Goal: Task Accomplishment & Management: Use online tool/utility

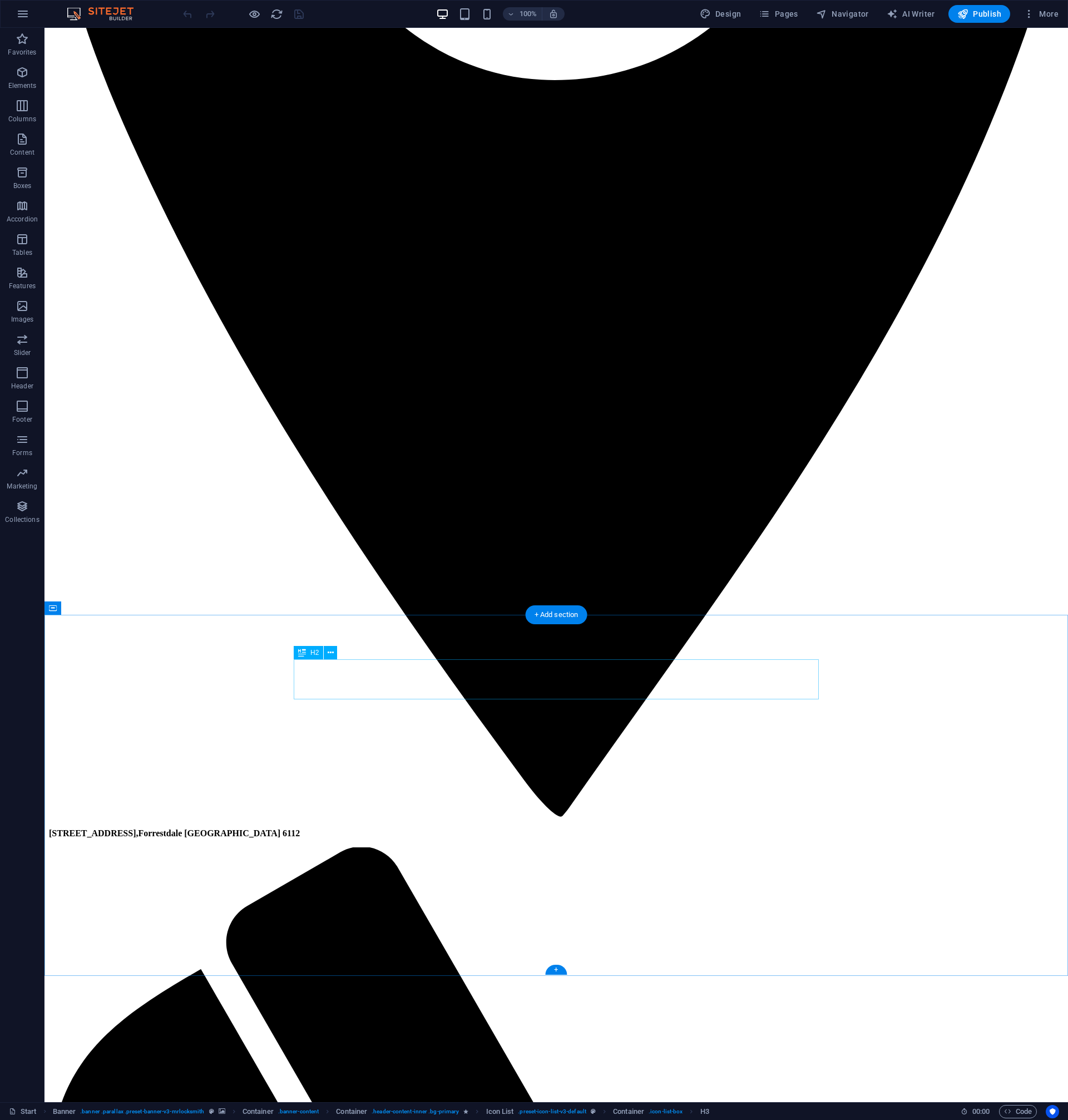
scroll to position [854, 0]
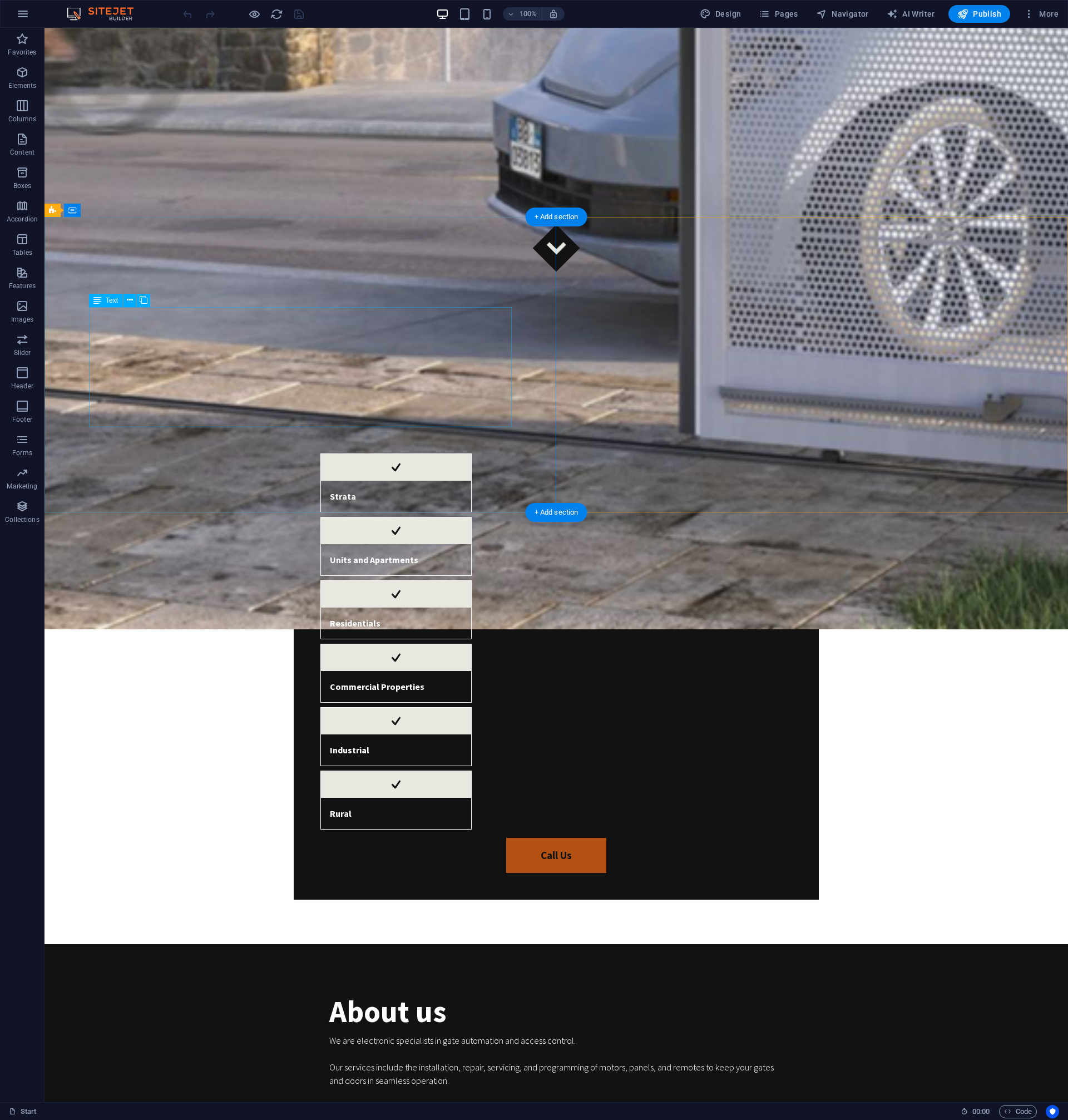
click at [329, 1034] on div "We are electronic specialists in gate automation and access control. Our servic…" at bounding box center [556, 1094] width 454 height 120
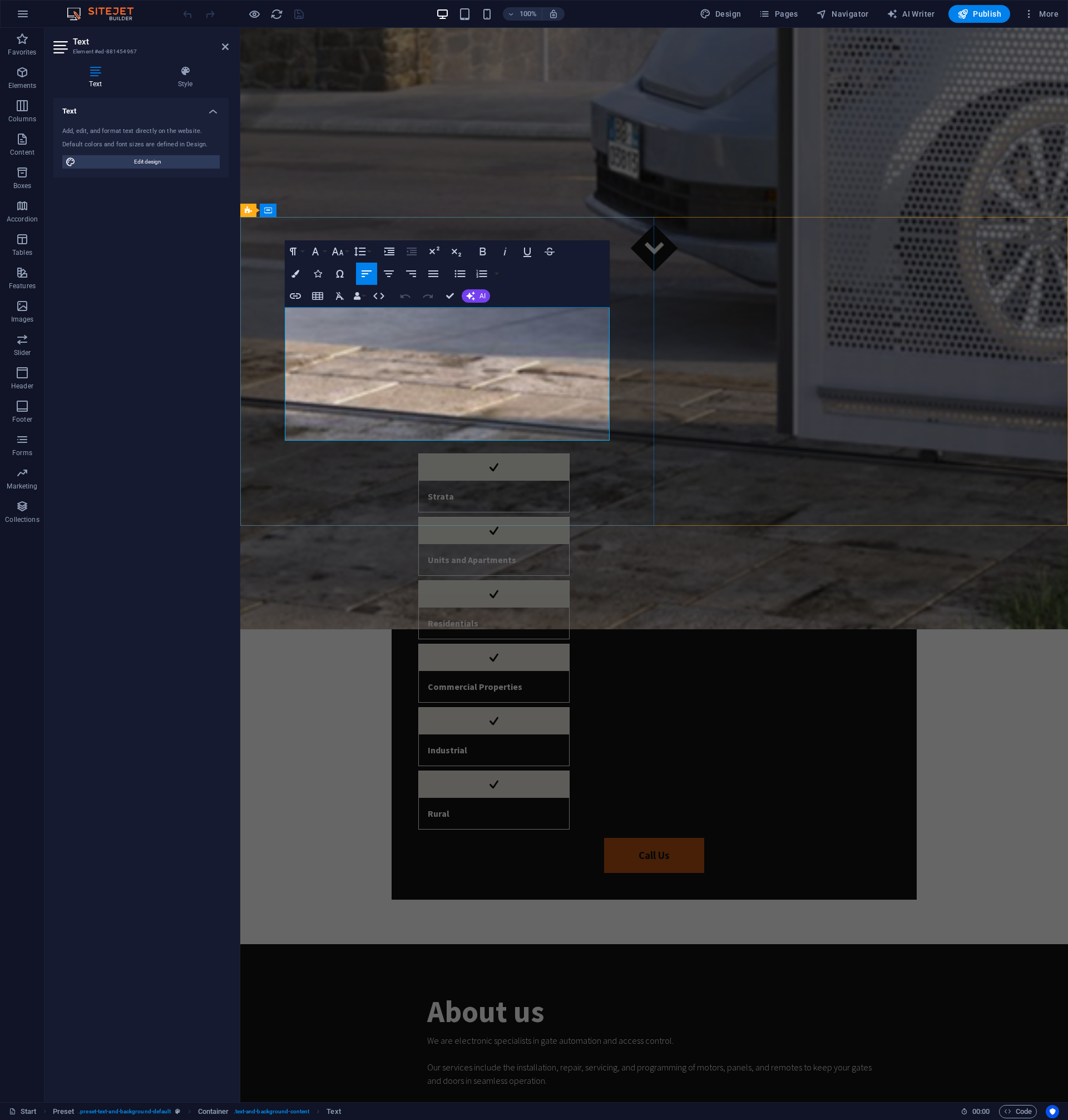
click at [427, 1061] on p "Our services include the installation, repair, servicing, and programming of mo…" at bounding box center [654, 1074] width 454 height 27
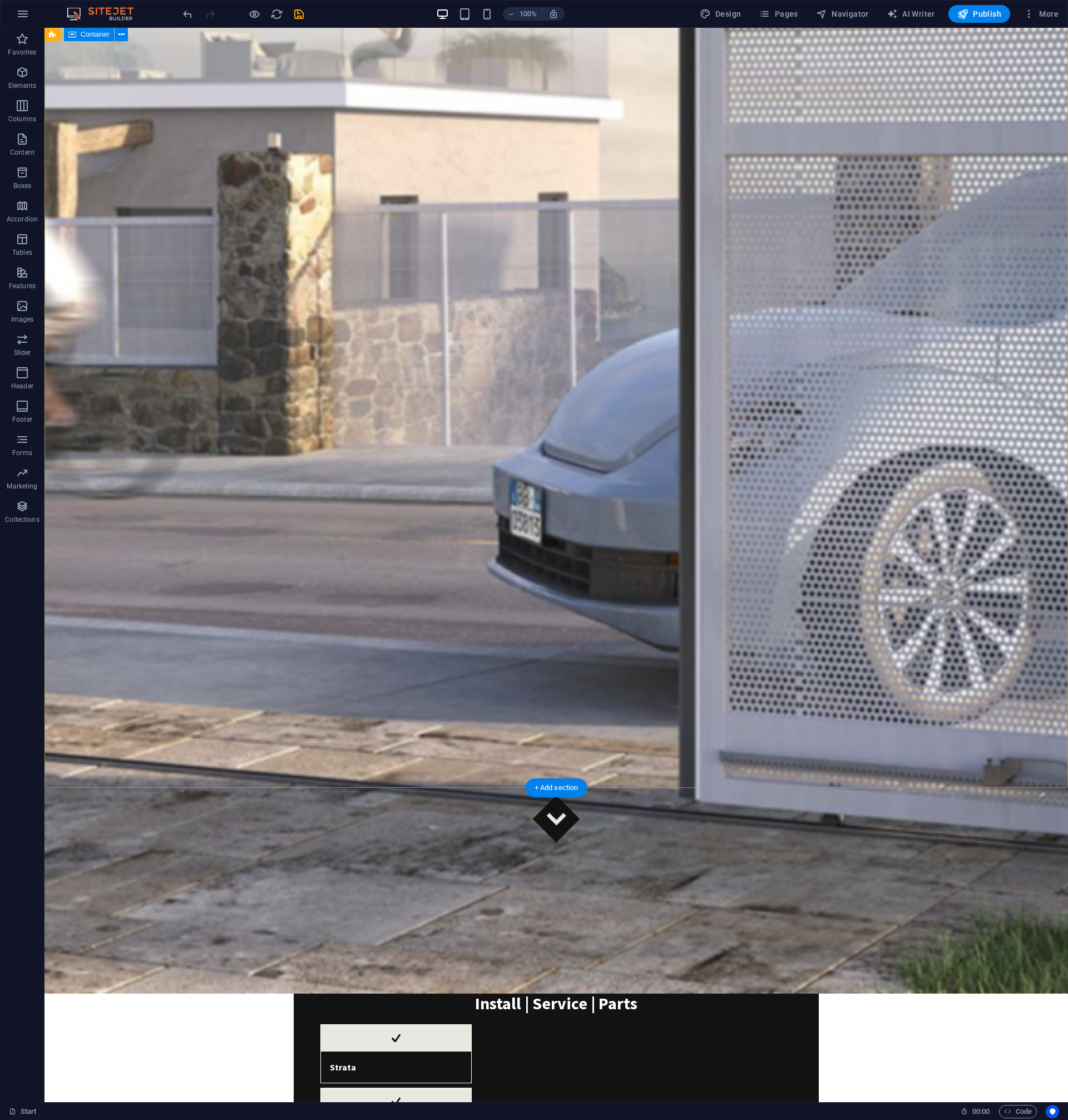
scroll to position [0, 0]
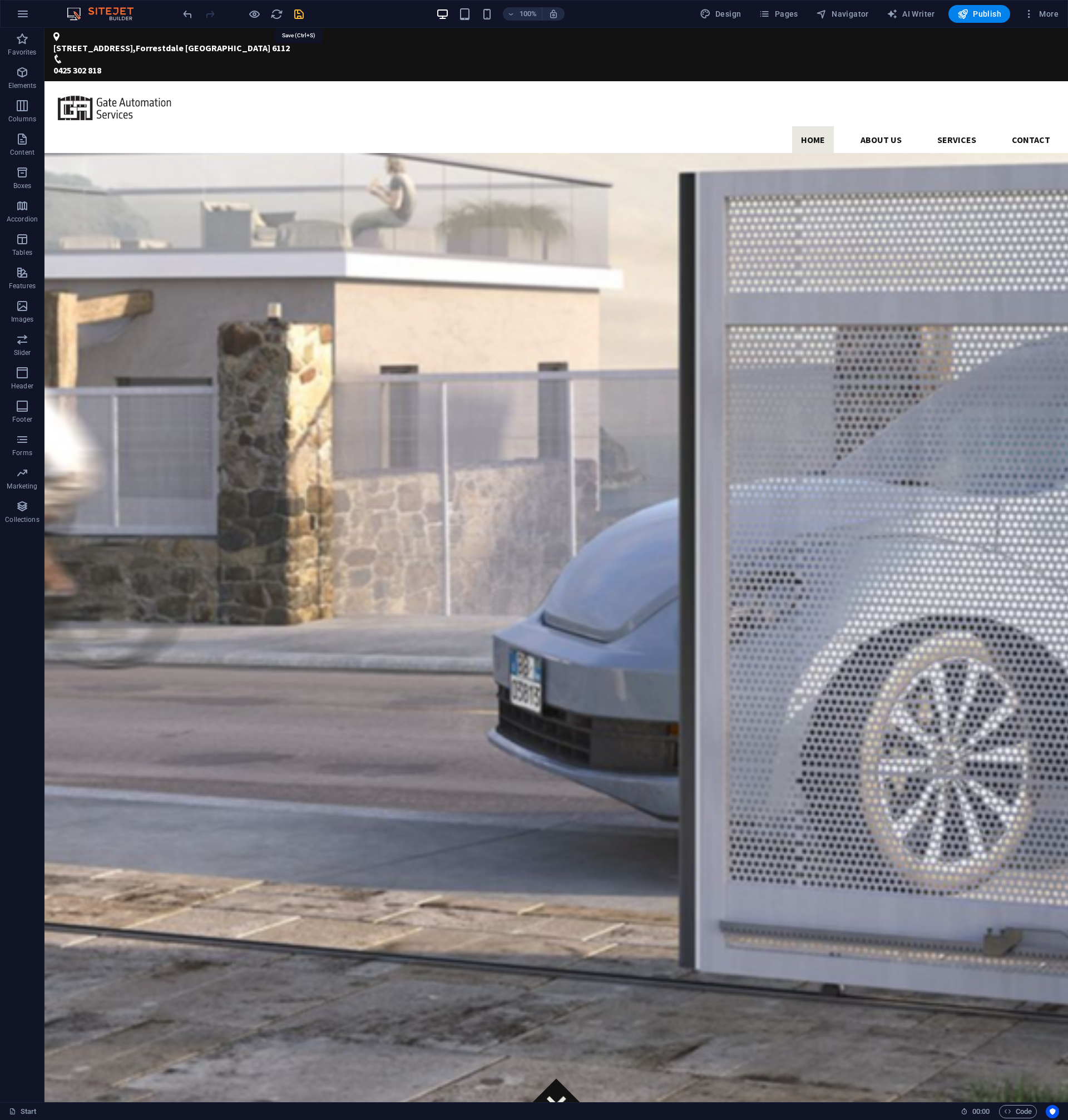
click at [296, 14] on icon "save" at bounding box center [298, 14] width 13 height 13
click at [876, 126] on nav "Home About us Services Contact" at bounding box center [556, 140] width 1006 height 27
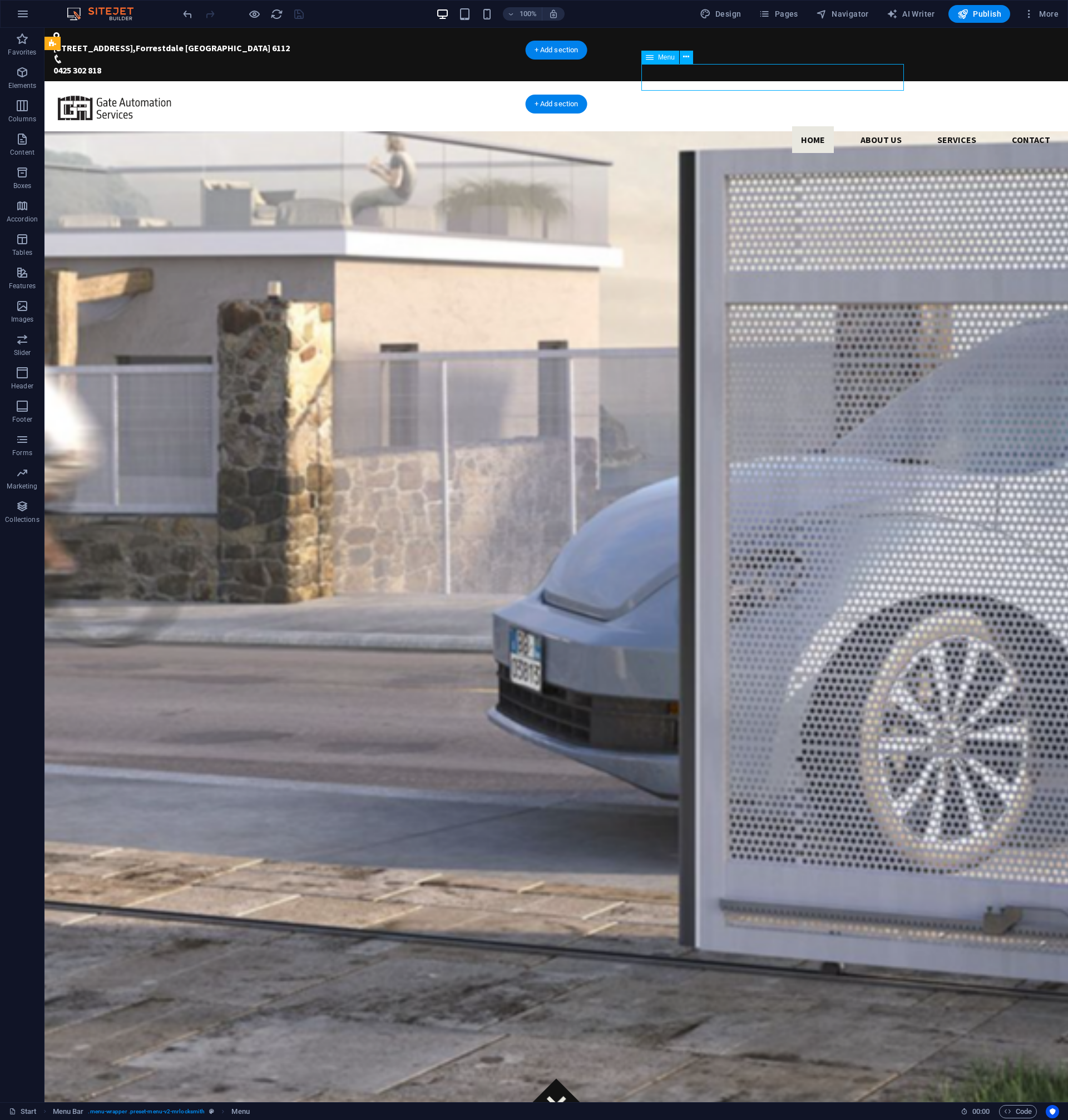
select select
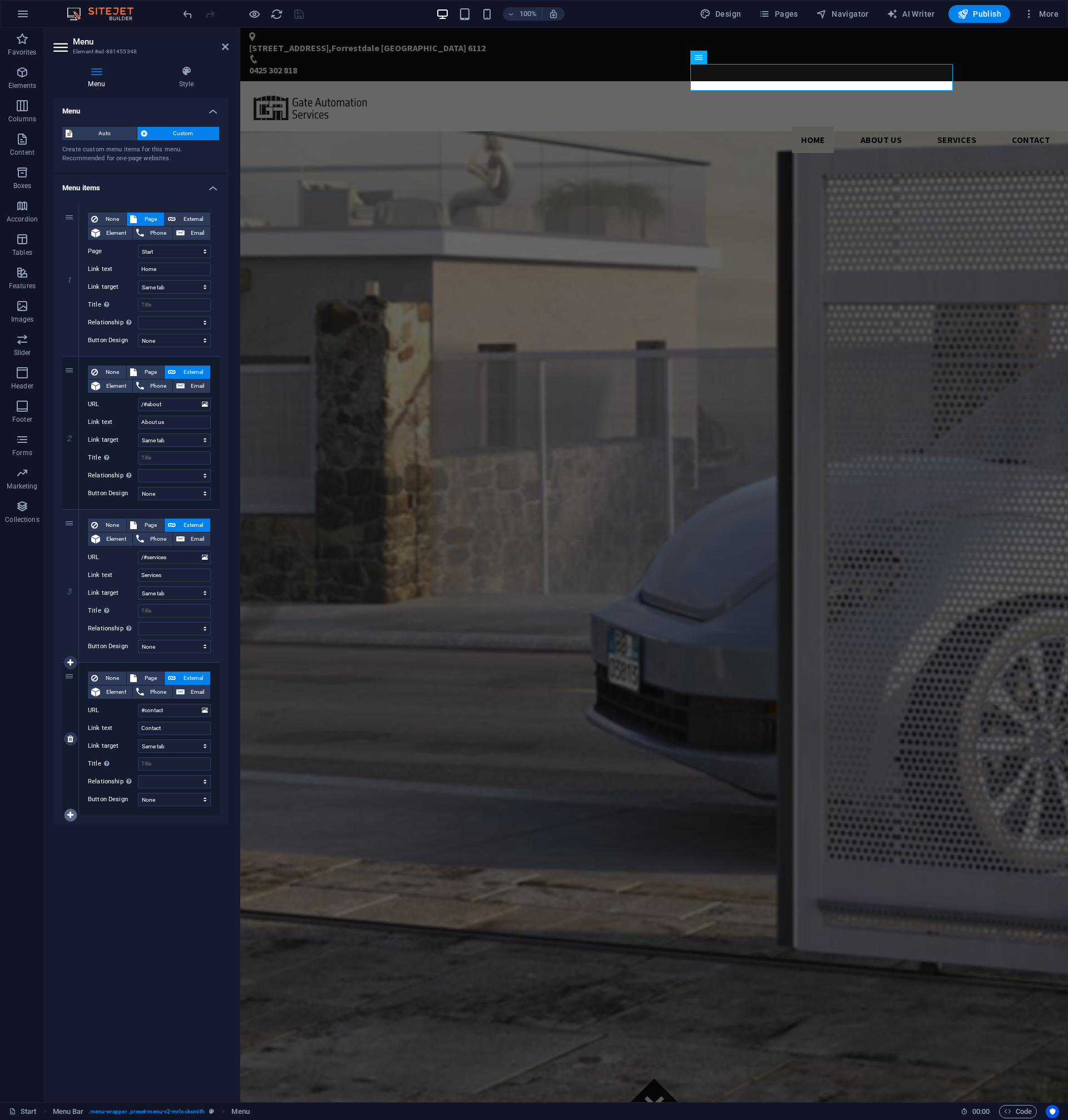
click at [70, 817] on icon at bounding box center [70, 815] width 6 height 8
select select
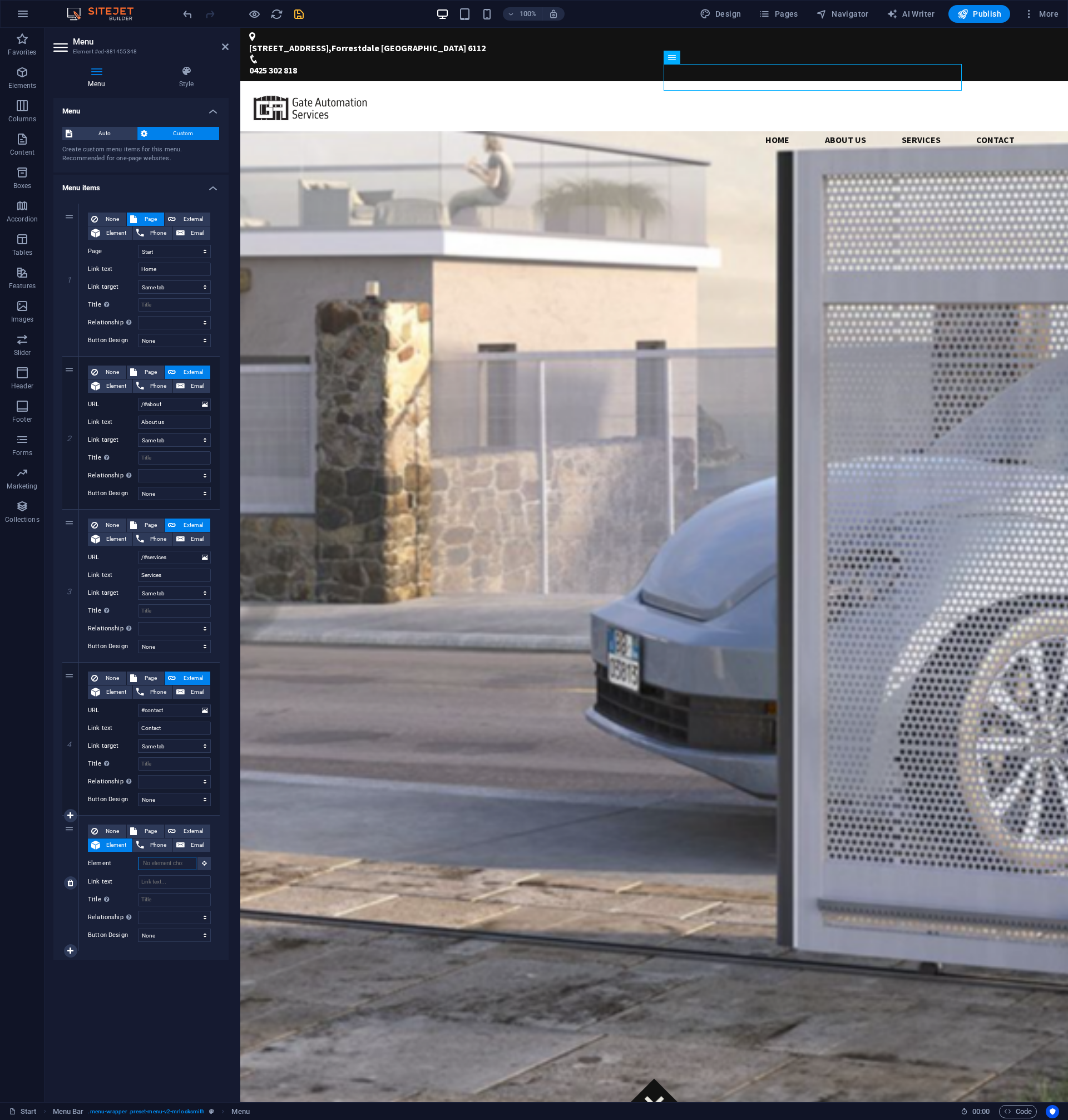
click at [168, 865] on input "Element" at bounding box center [167, 864] width 58 height 13
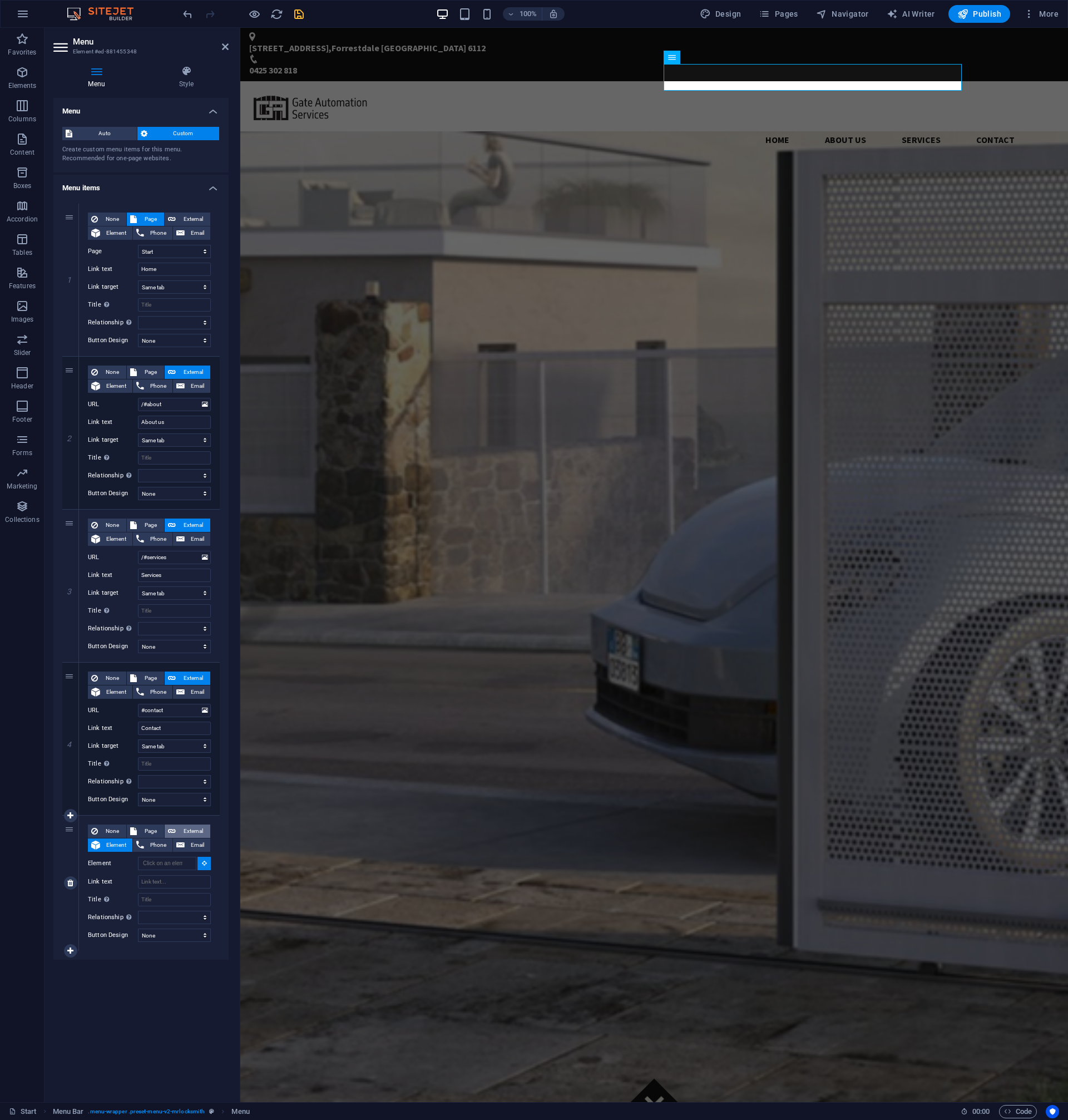
click at [195, 833] on span "External" at bounding box center [193, 831] width 28 height 13
select select
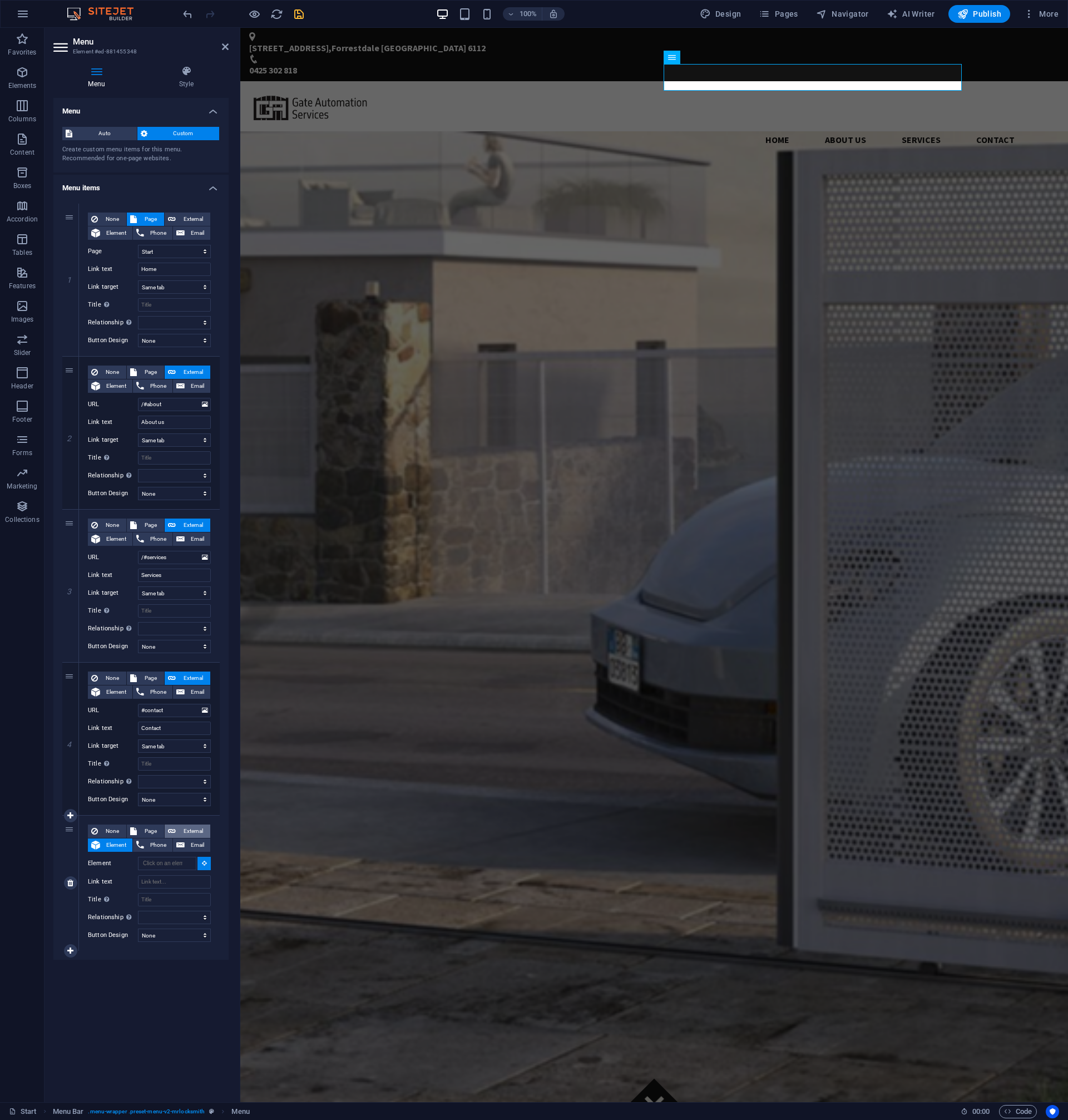
select select "blank"
select select
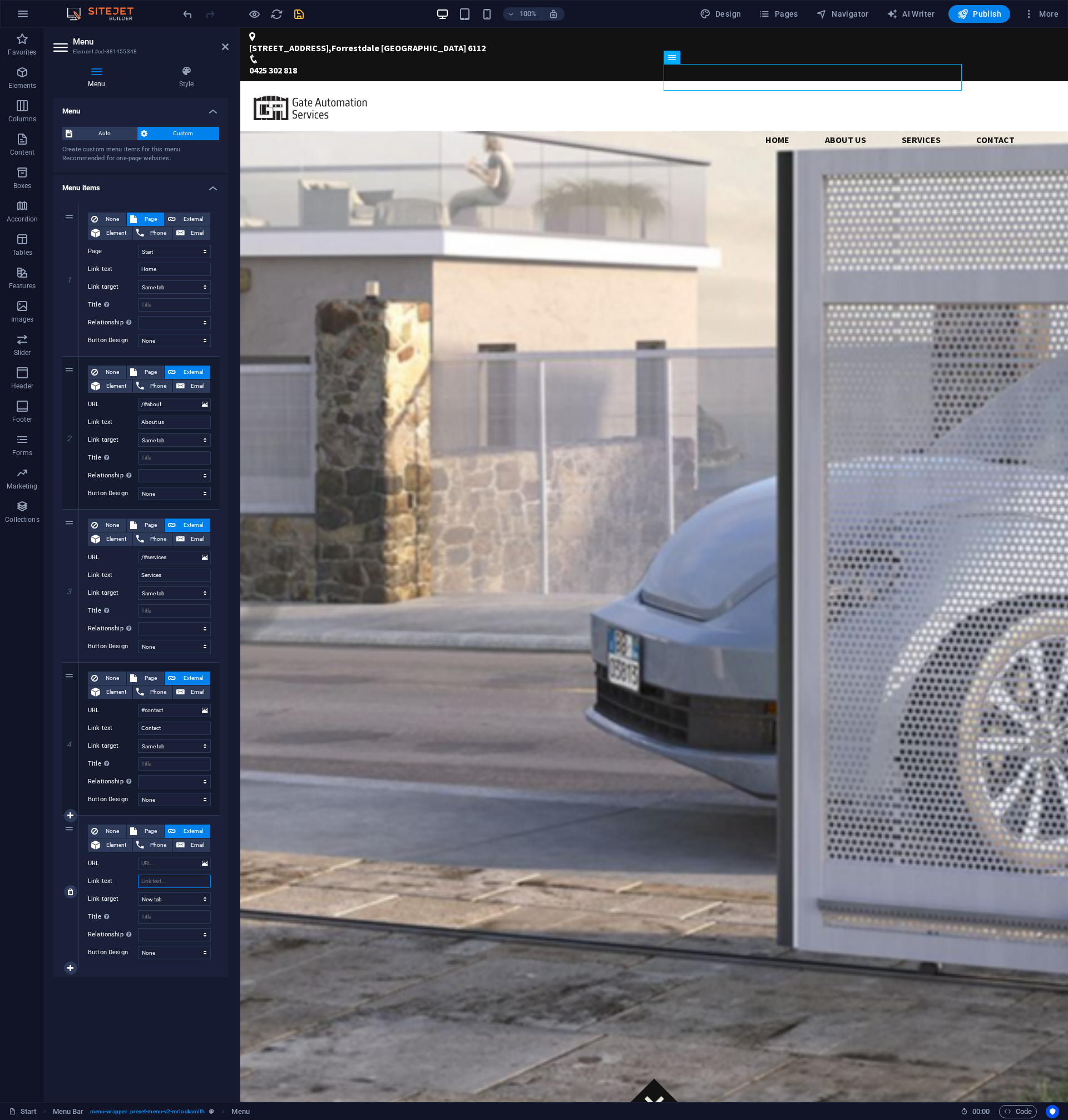
click at [168, 880] on input "Link text" at bounding box center [174, 881] width 73 height 13
type input "Call Us"
select select
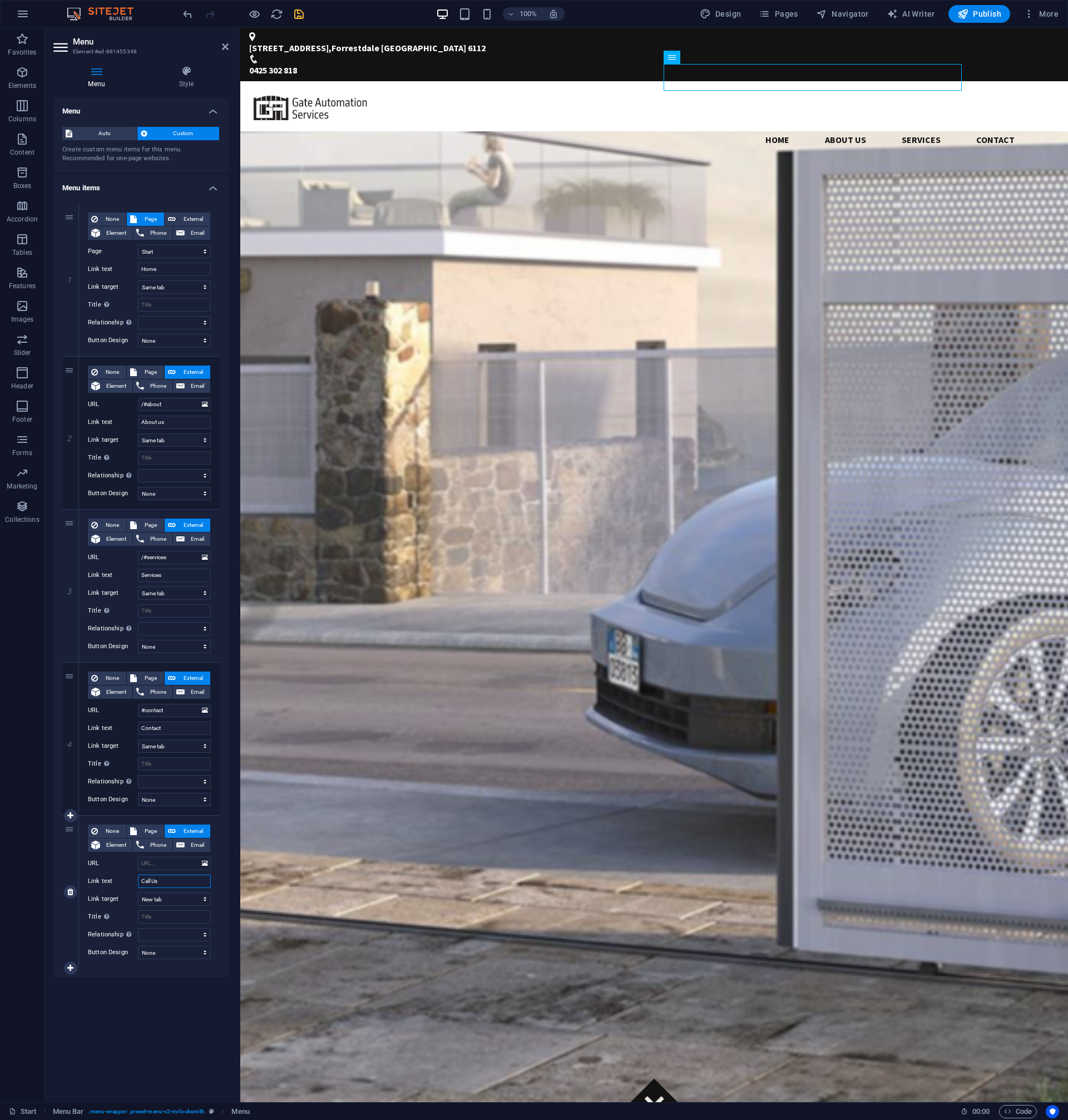
select select
type input "Call Us"
click at [138, 892] on select "New tab Same tab Overlay" at bounding box center [174, 899] width 73 height 13
click at [180, 898] on select "New tab Same tab Overlay" at bounding box center [174, 899] width 73 height 13
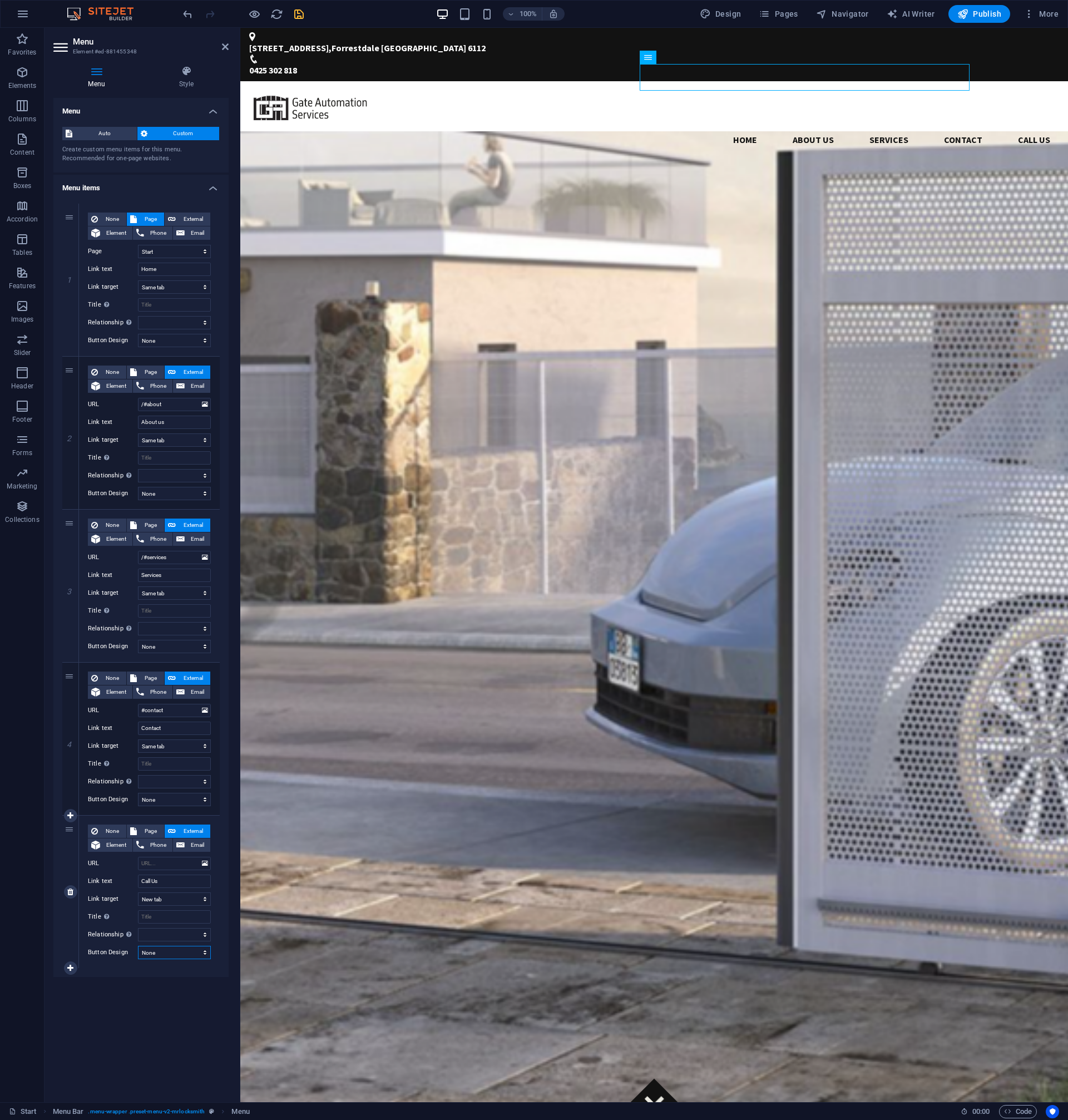
click at [138, 946] on select "None Default Primary Secondary" at bounding box center [174, 952] width 73 height 13
select select "primary"
click option "Primary" at bounding box center [0, 0] width 0 height 0
select select
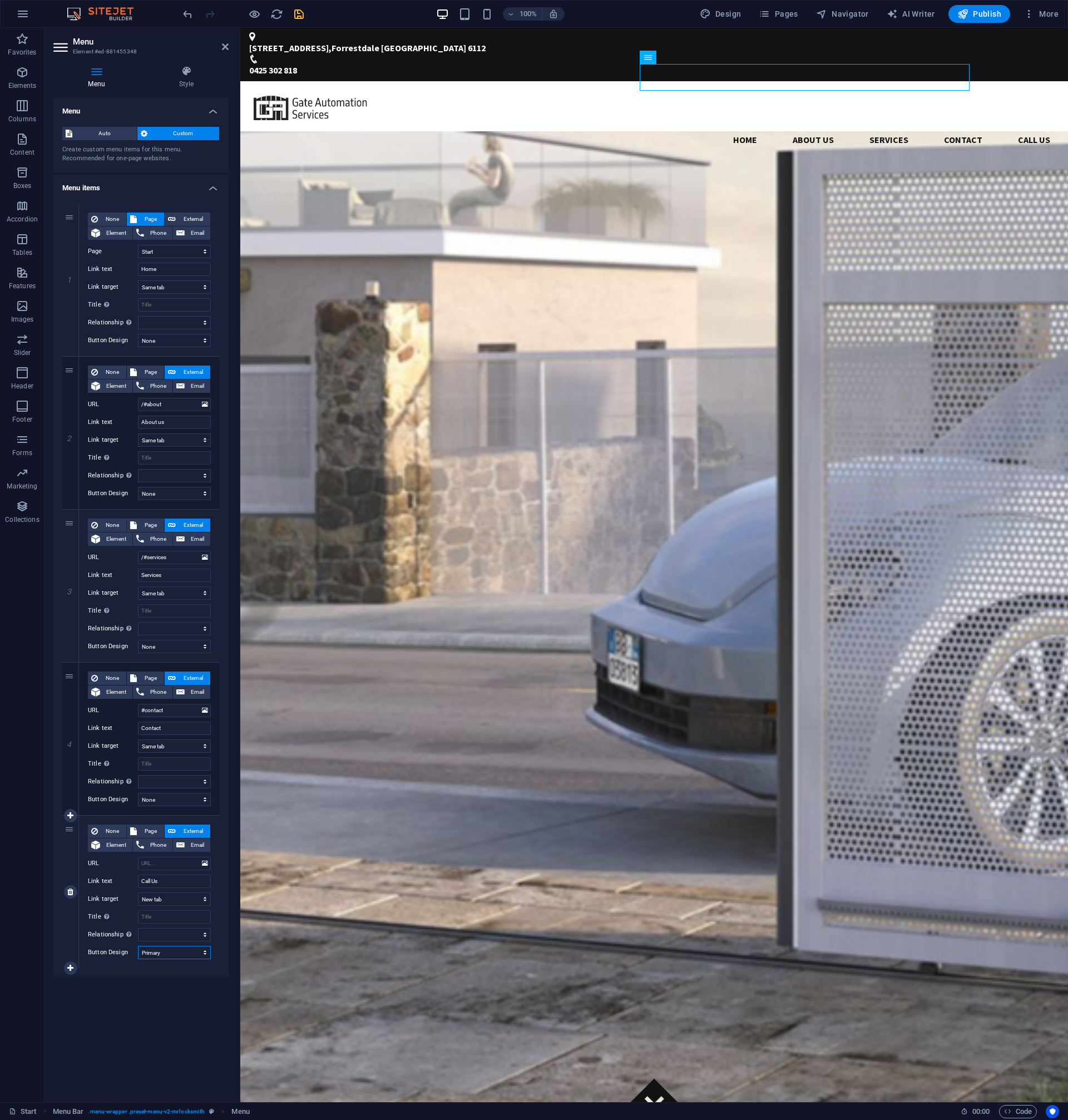
select select
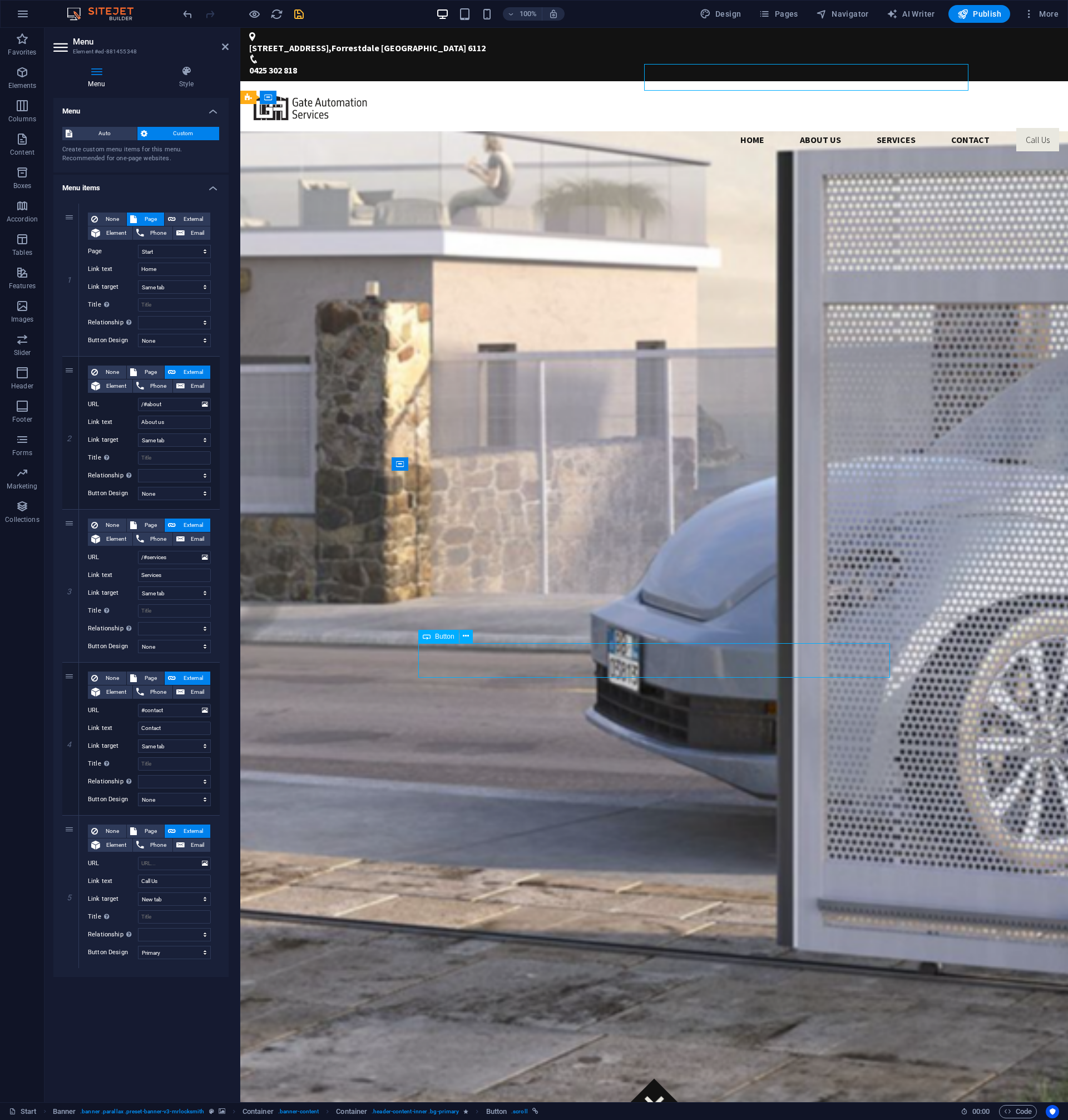
select select "px"
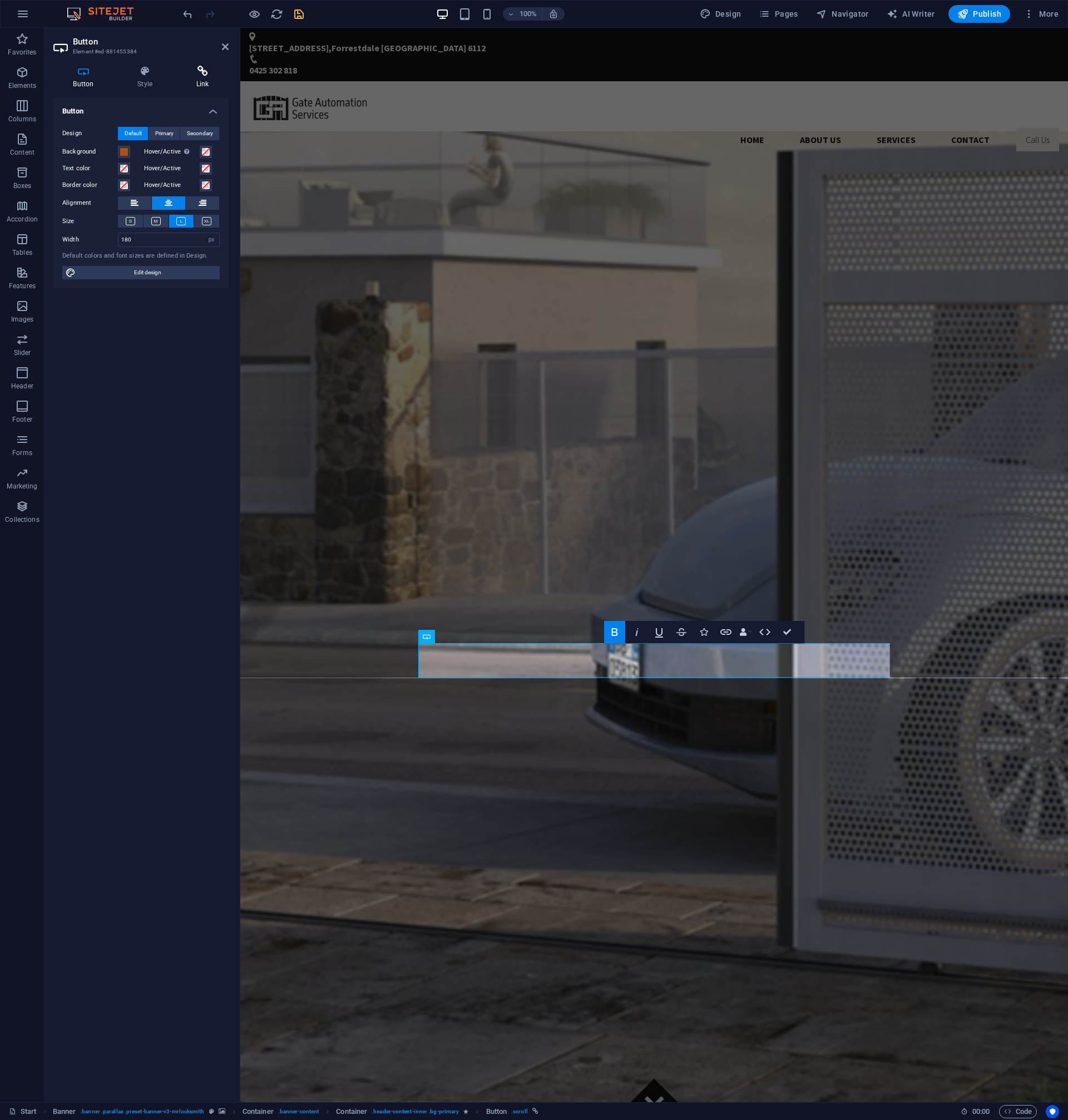
click at [205, 87] on h4 "Link" at bounding box center [202, 77] width 52 height 23
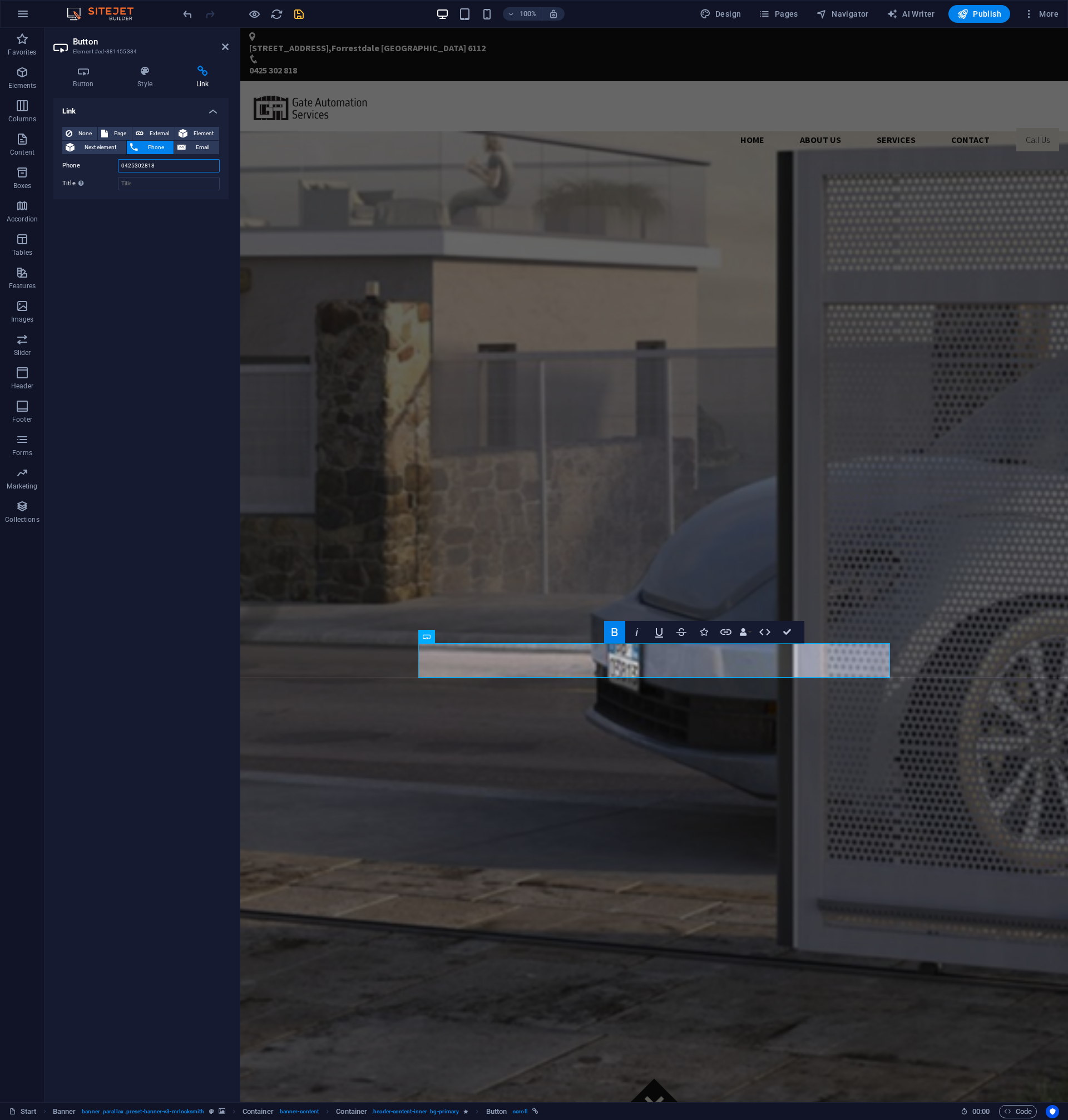
click at [186, 168] on input "0425302818" at bounding box center [169, 166] width 102 height 13
click at [934, 126] on nav "Home About us Services Contact Call Us" at bounding box center [654, 140] width 810 height 27
select select
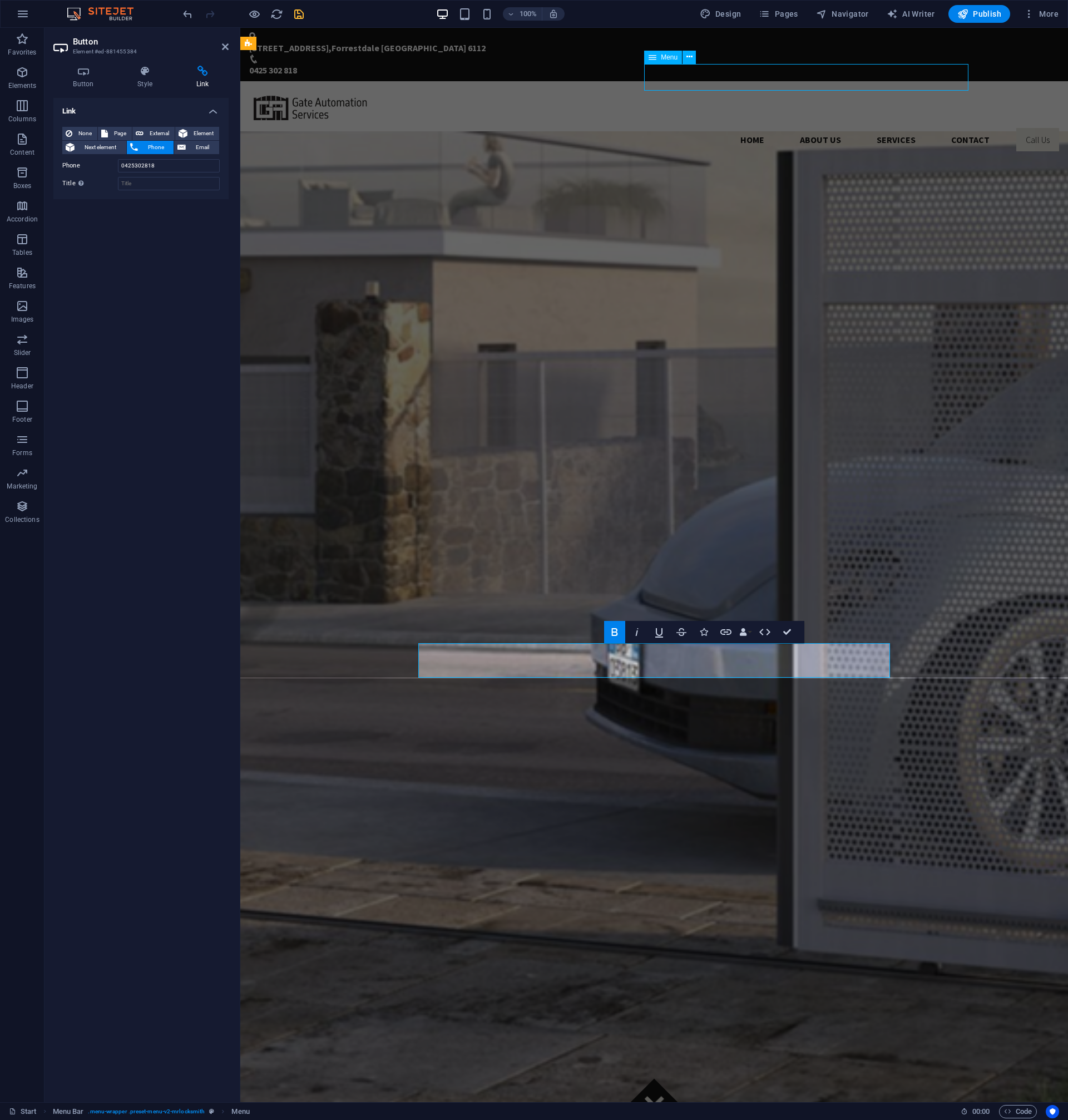
select select
select select "primary"
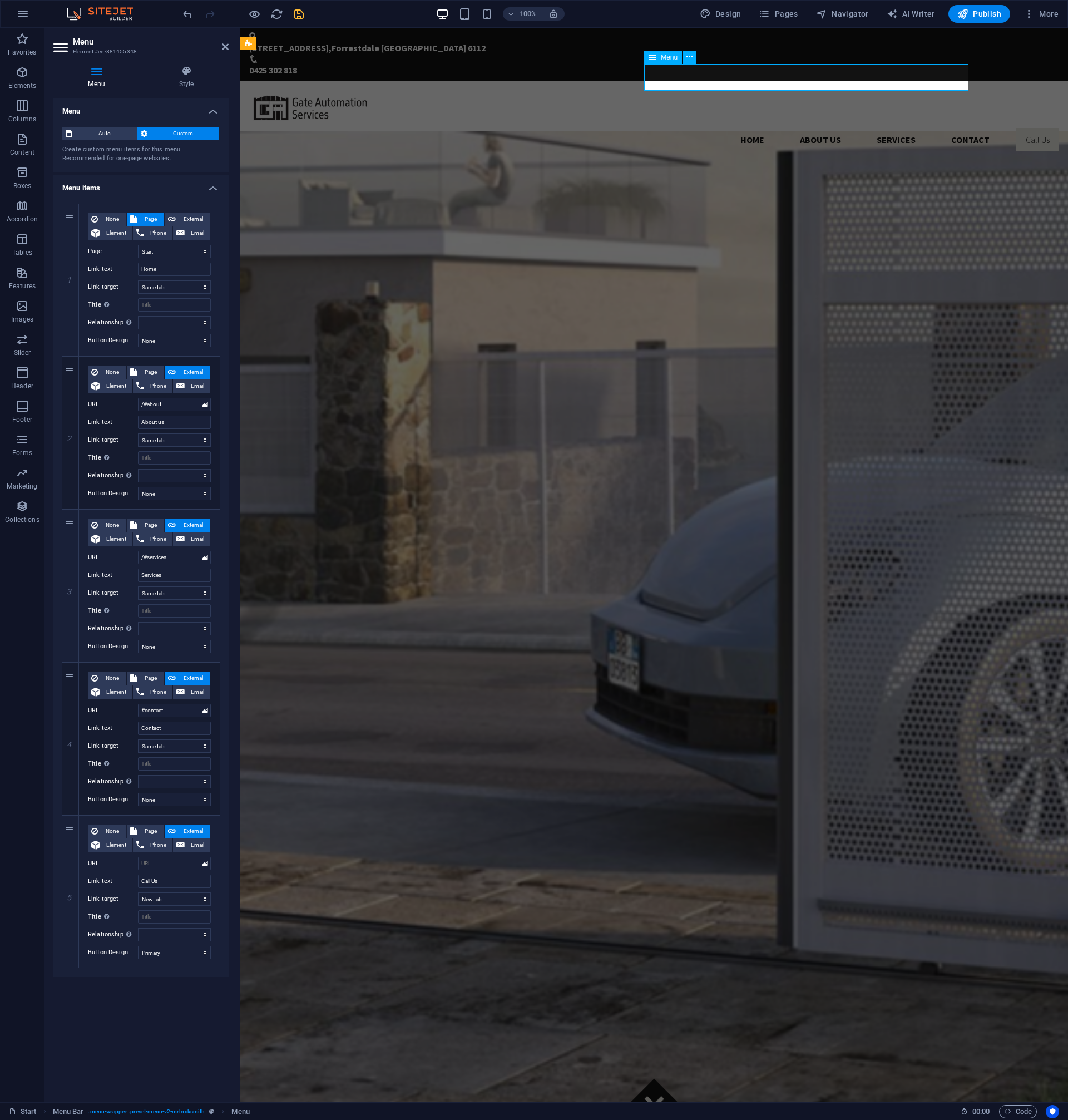
click at [934, 126] on nav "Home About us Services Contact Call Us" at bounding box center [654, 140] width 810 height 27
click at [144, 853] on div "None Page External Element Phone Email Page Start Privacy Element URL Phone Ema…" at bounding box center [149, 883] width 123 height 117
click at [146, 849] on button "Phone" at bounding box center [153, 845] width 40 height 13
select select
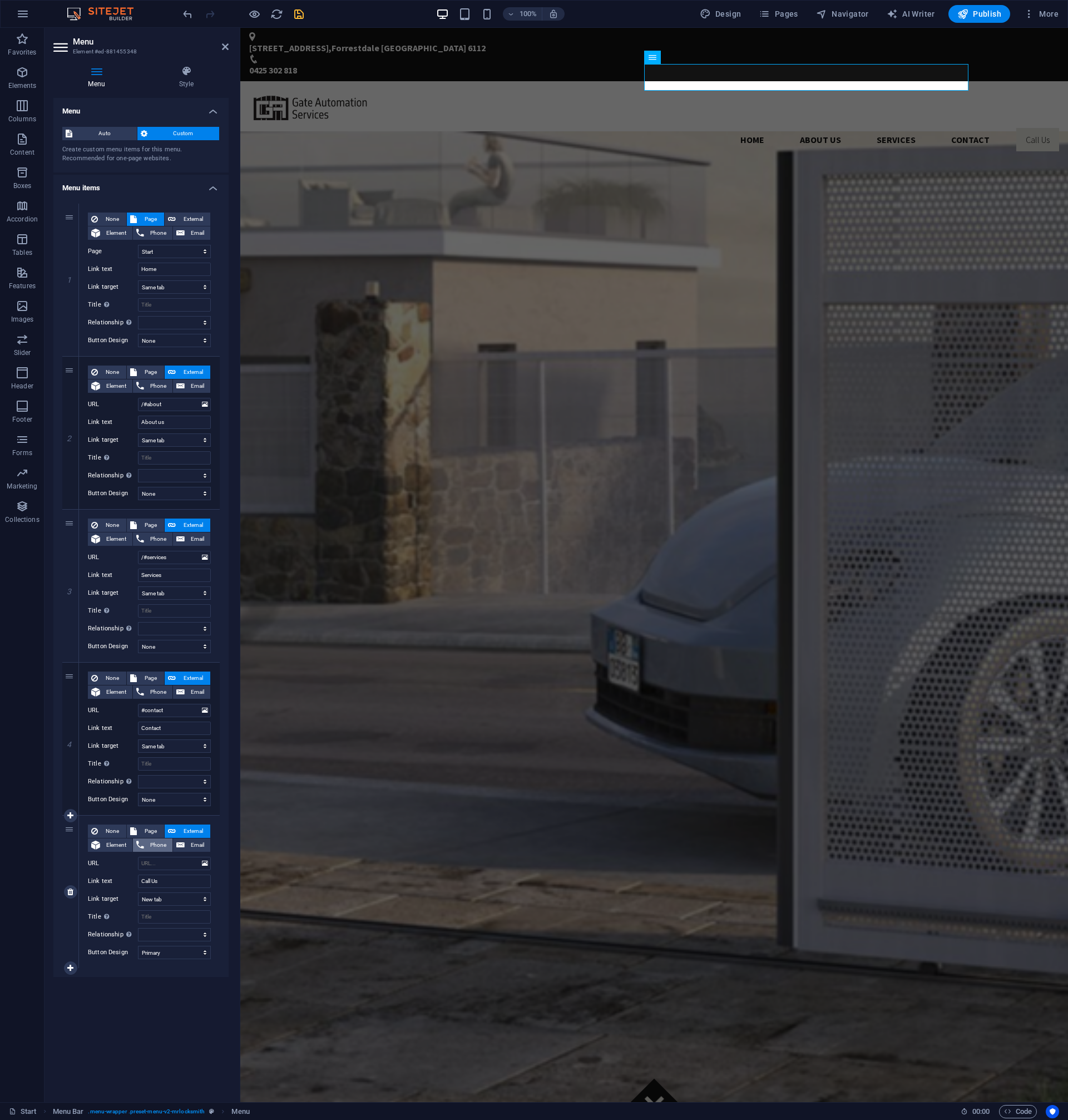
select select
click at [167, 864] on input "Phone" at bounding box center [174, 864] width 73 height 13
paste input "0425302818"
select select
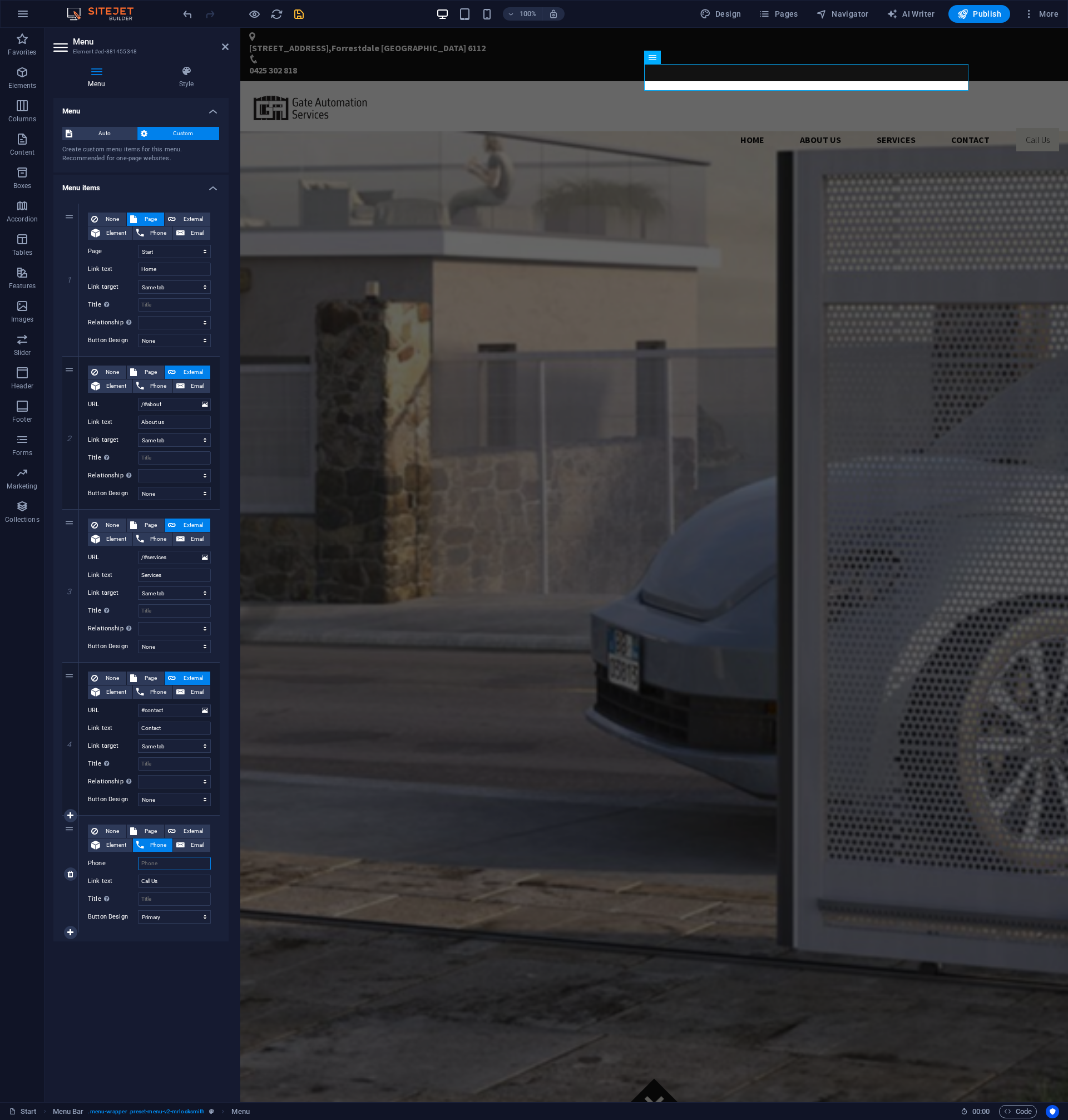
select select
type input "0425302818"
select select
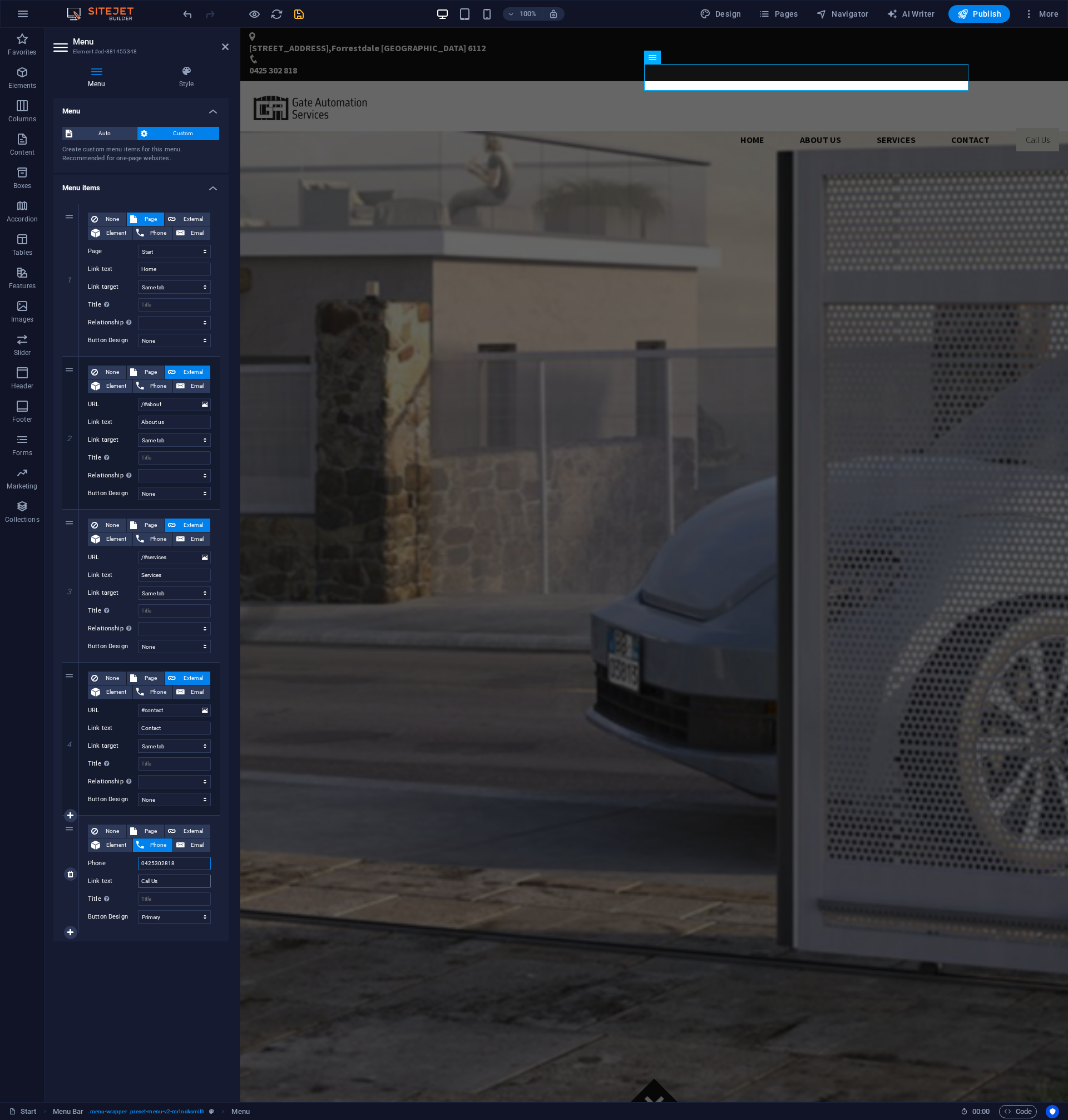
select select
type input "0425302818"
click at [138, 910] on select "None Default Primary Secondary" at bounding box center [174, 917] width 73 height 13
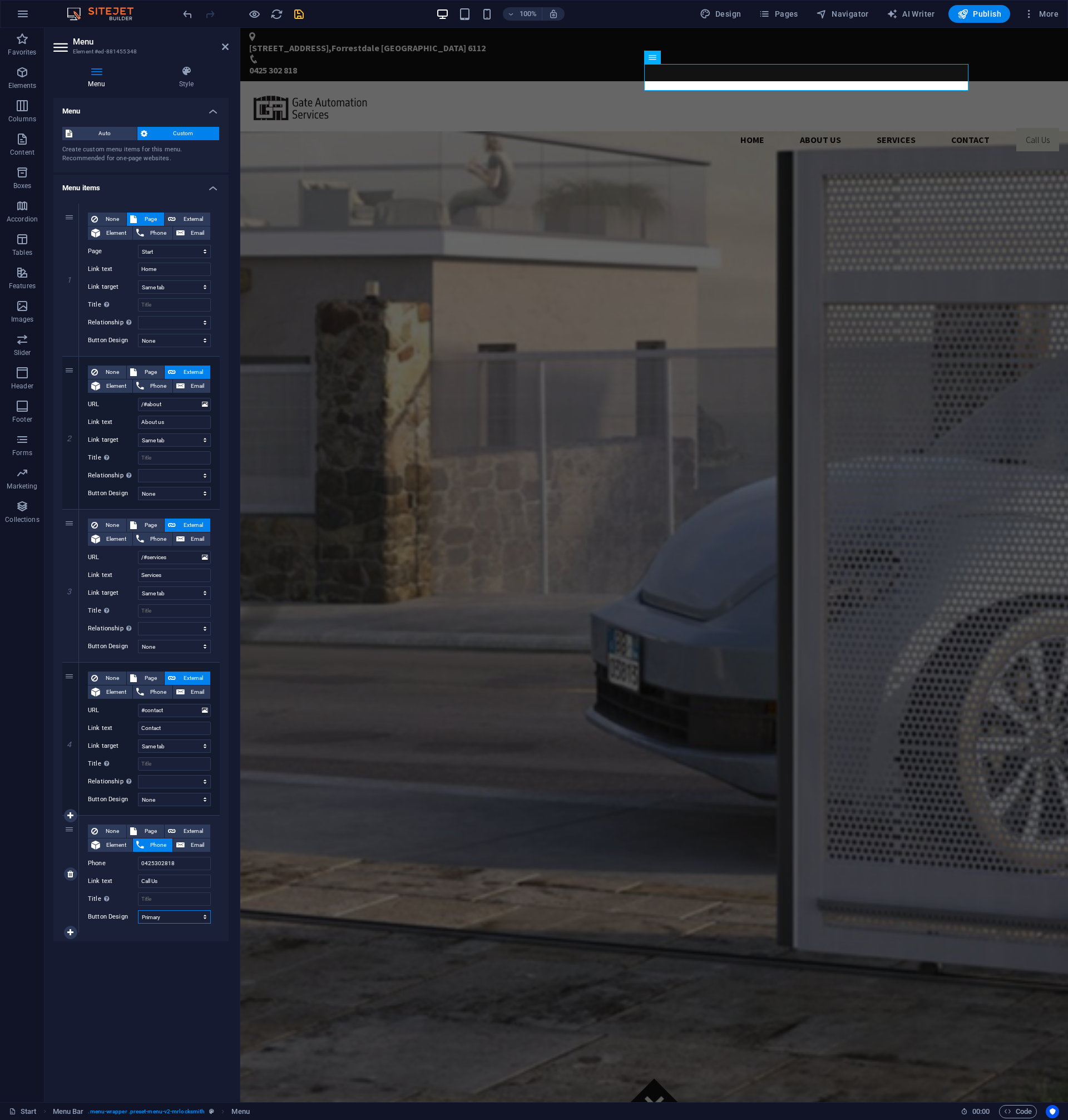
select select "secondary"
click option "Secondary" at bounding box center [0, 0] width 0 height 0
select select
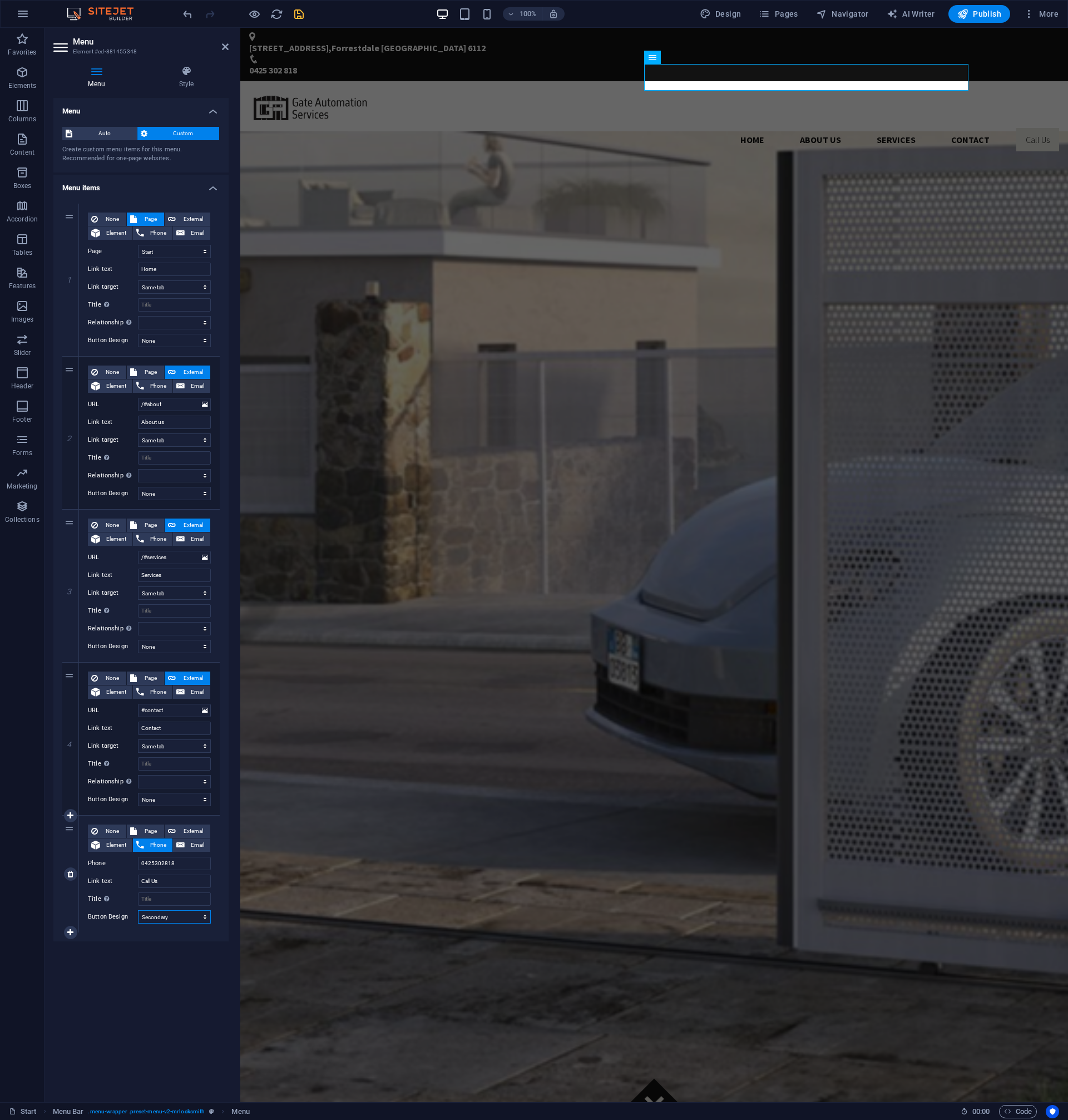
select select
click at [138, 910] on select "None Default Primary Secondary" at bounding box center [174, 917] width 73 height 13
select select "primary"
click option "Primary" at bounding box center [0, 0] width 0 height 0
select select
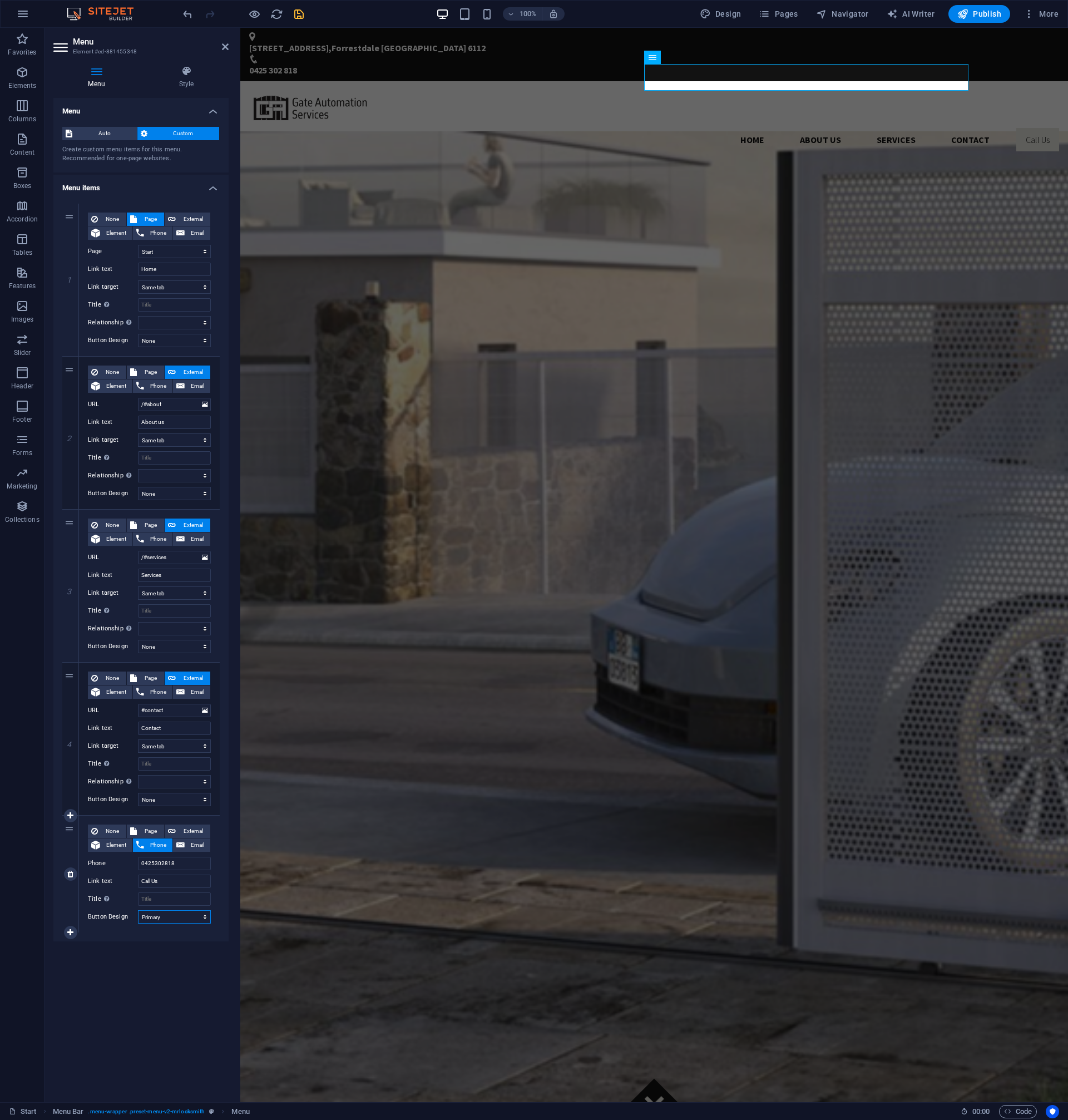
select select
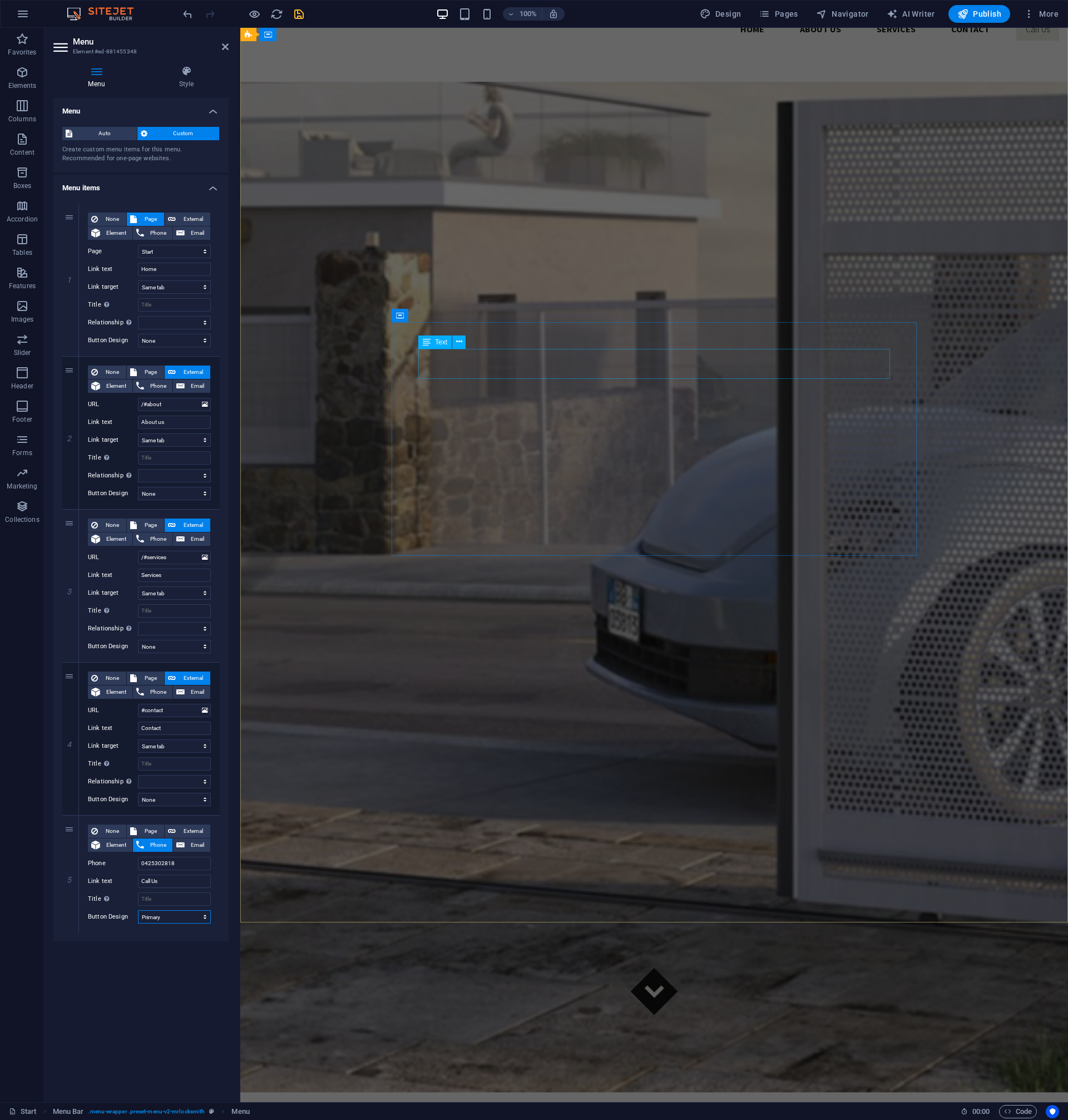
scroll to position [153, 0]
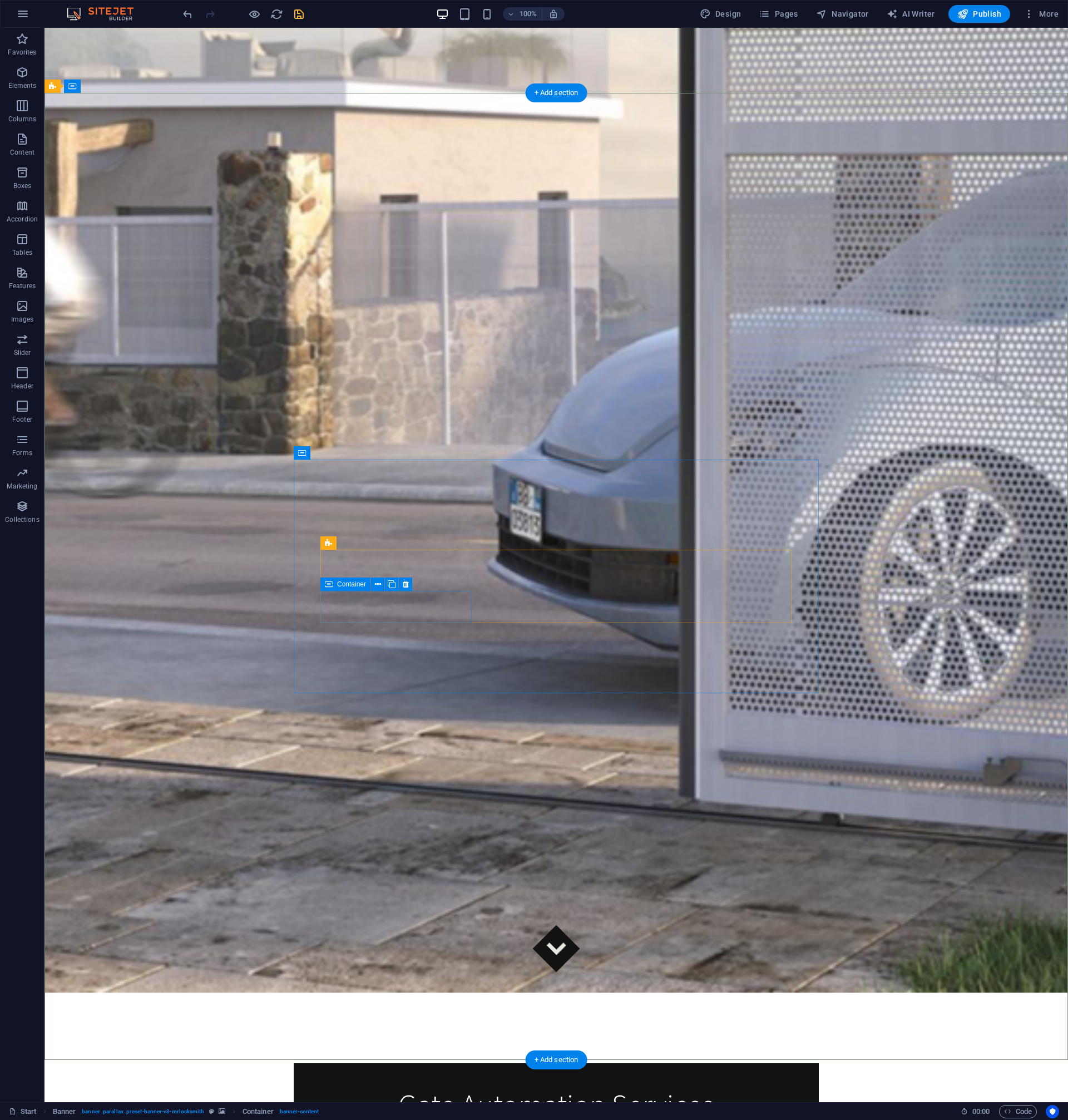
scroll to position [0, 0]
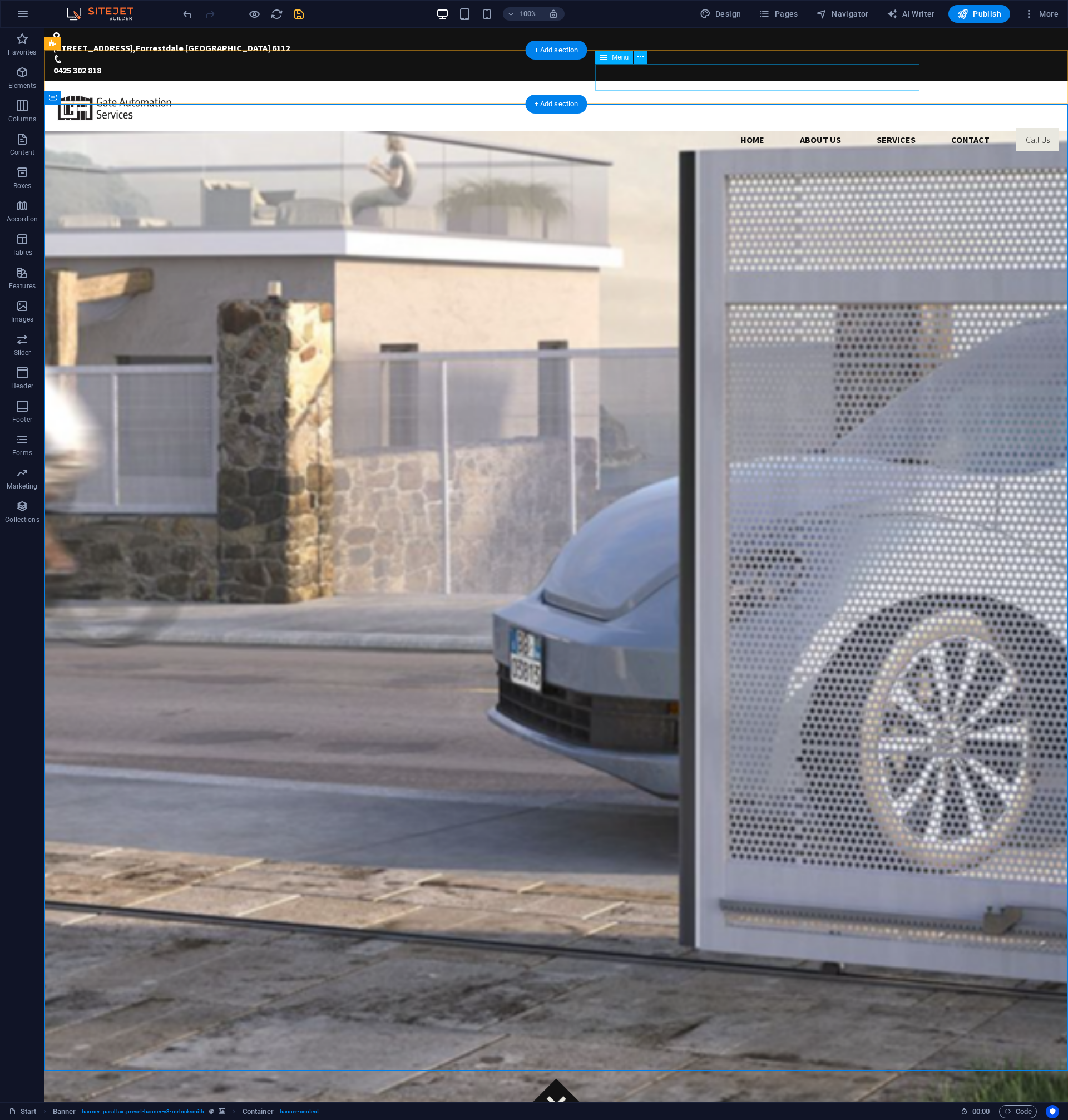
click at [904, 126] on nav "Home About us Services Contact Call Us" at bounding box center [556, 140] width 1006 height 27
select select
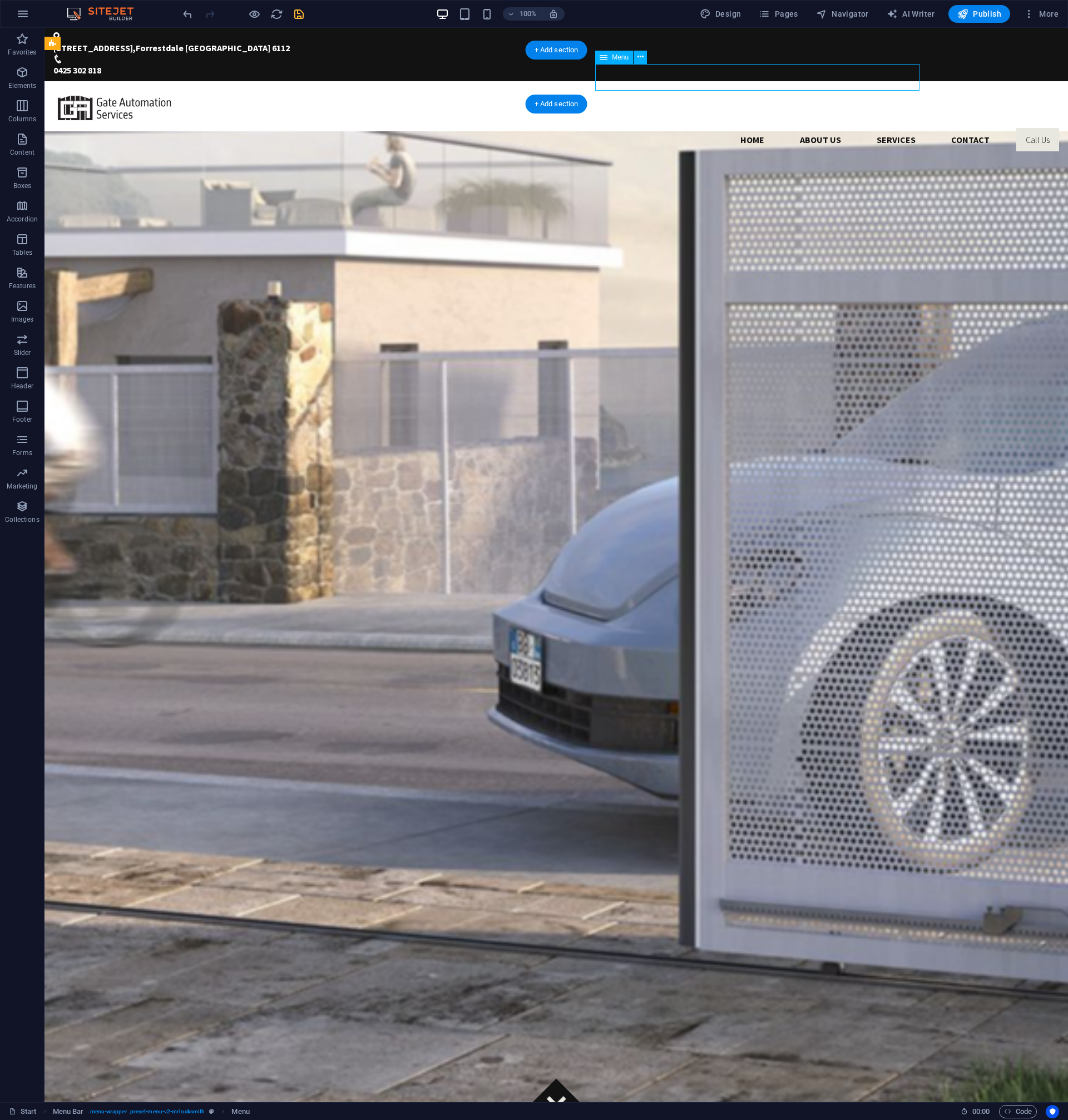
select select
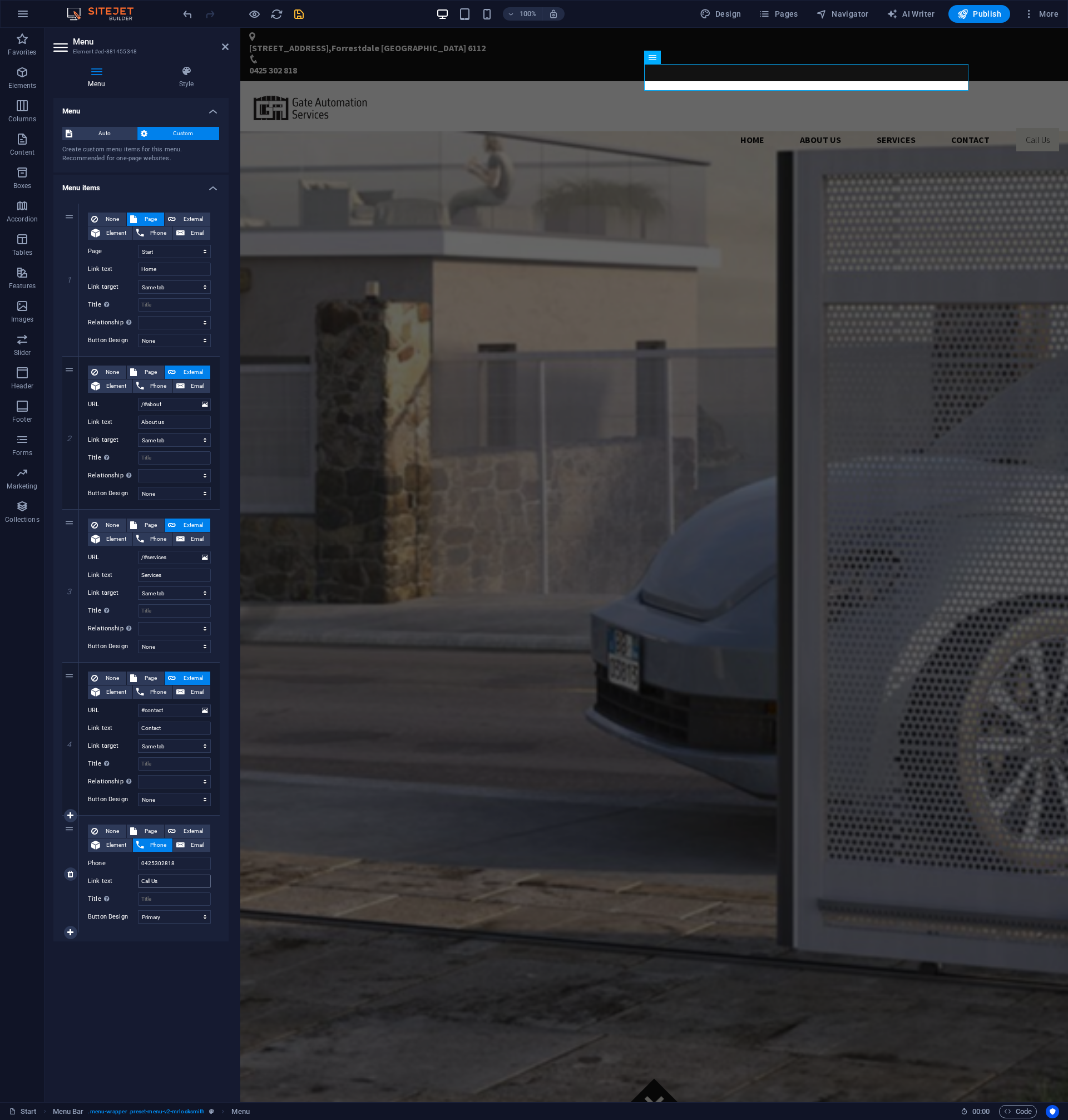
click at [167, 883] on input "Call Us" at bounding box center [174, 881] width 73 height 13
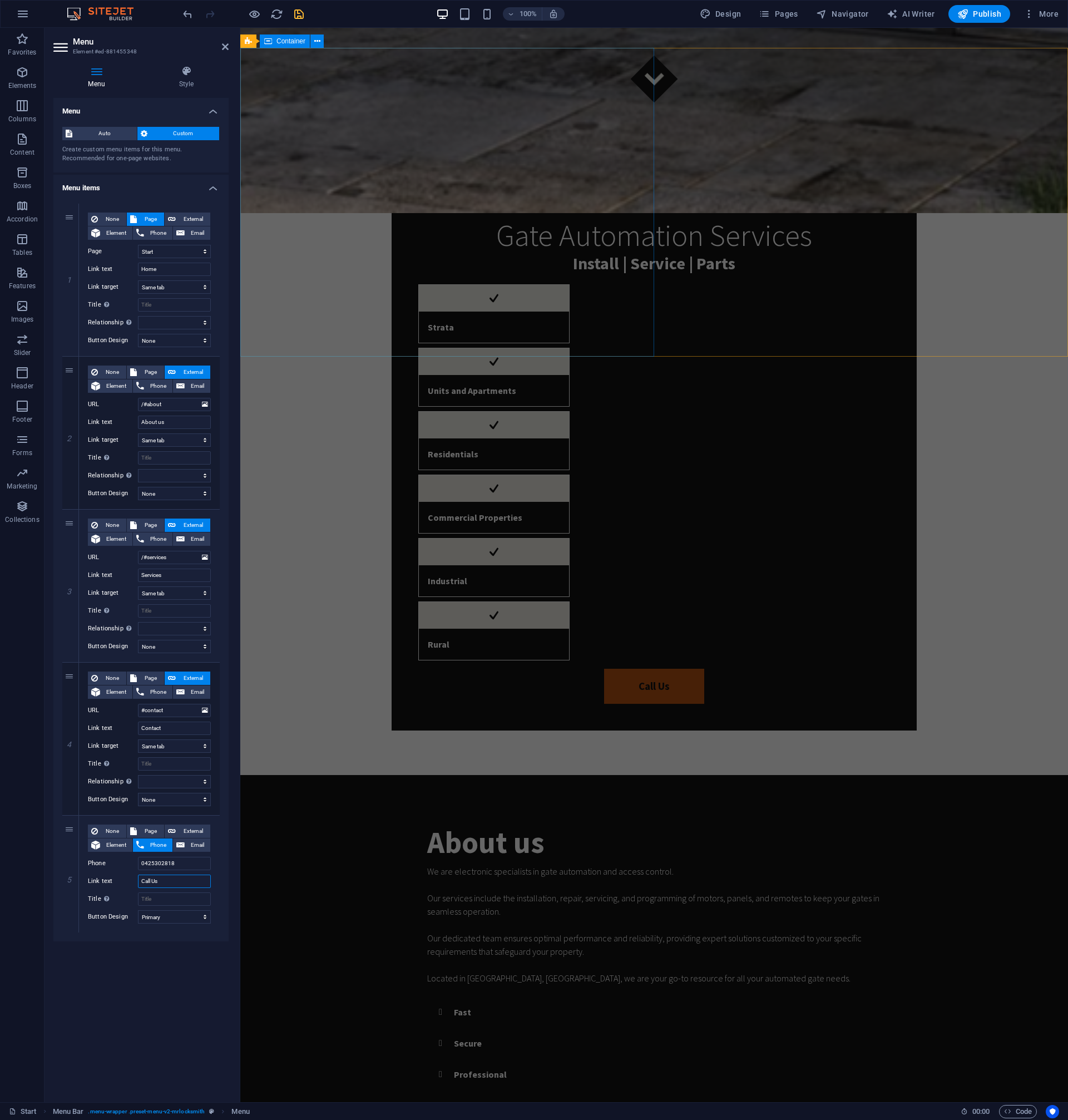
scroll to position [1017, 0]
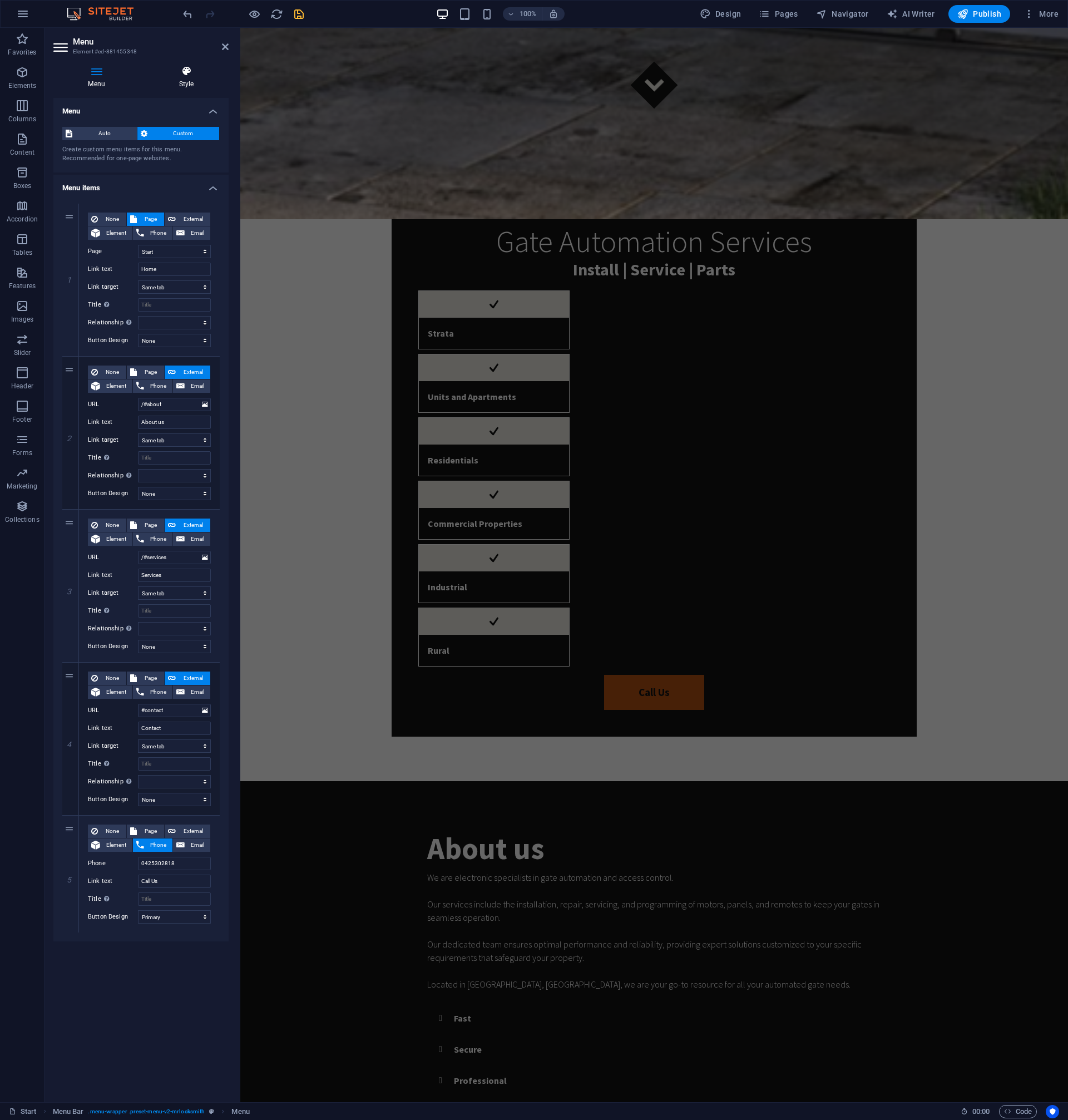
click at [192, 83] on h4 "Style" at bounding box center [186, 77] width 84 height 23
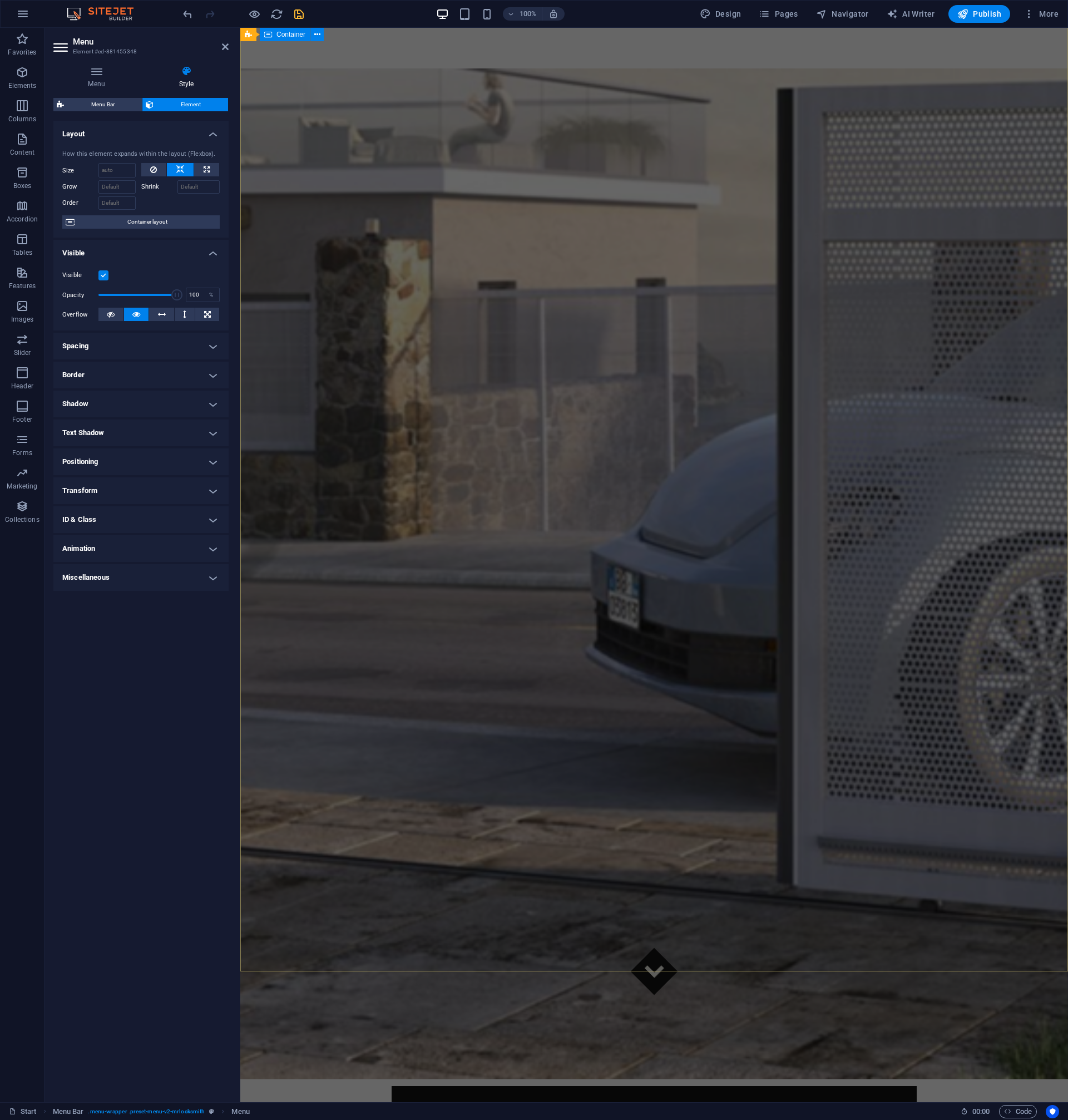
scroll to position [10, 0]
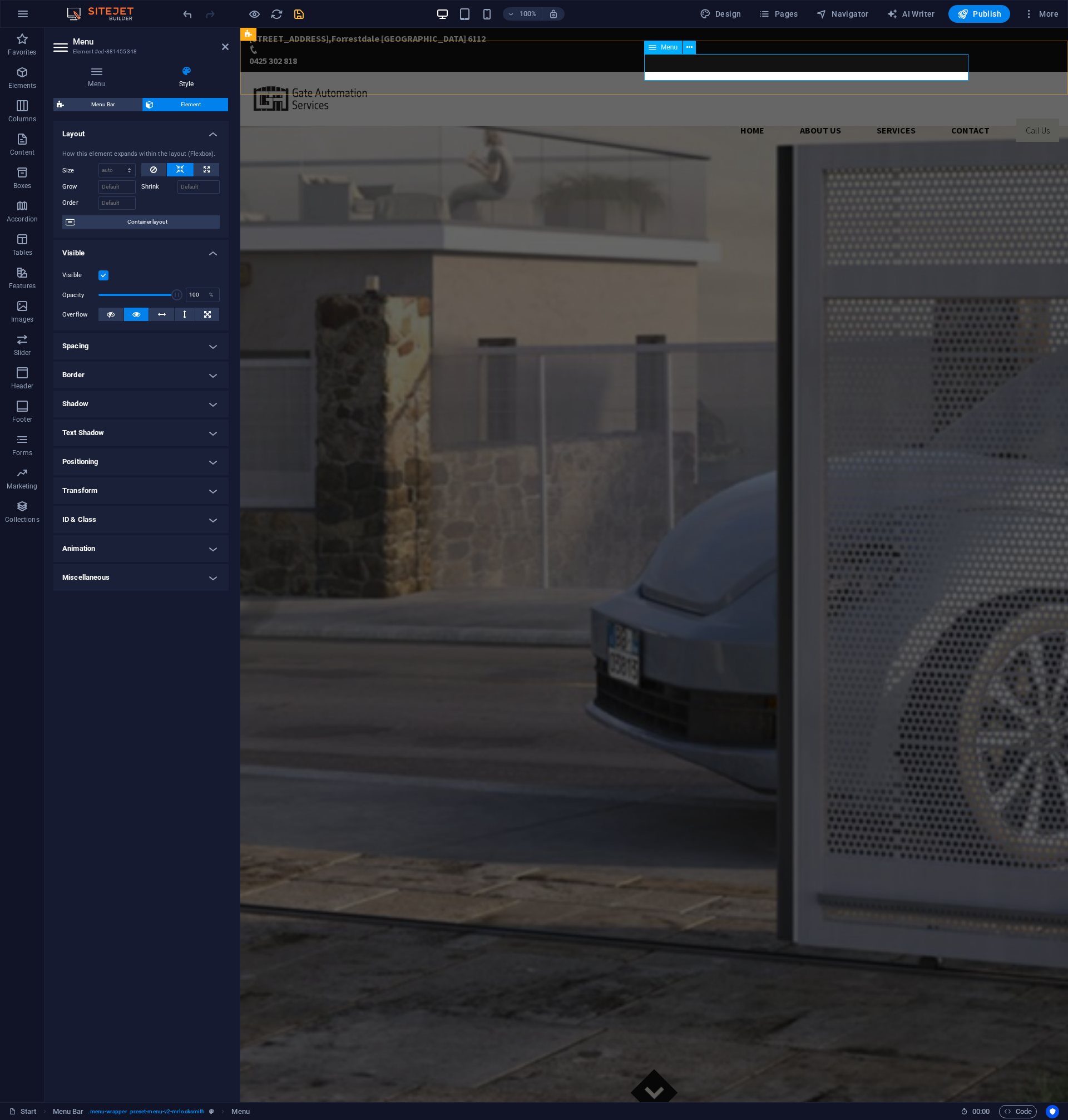
click at [951, 117] on nav "Home About us Services Contact Call Us" at bounding box center [654, 130] width 810 height 27
click at [937, 117] on nav "Home About us Services Contact Call Us" at bounding box center [654, 130] width 810 height 27
click at [98, 83] on h4 "Menu" at bounding box center [98, 77] width 90 height 23
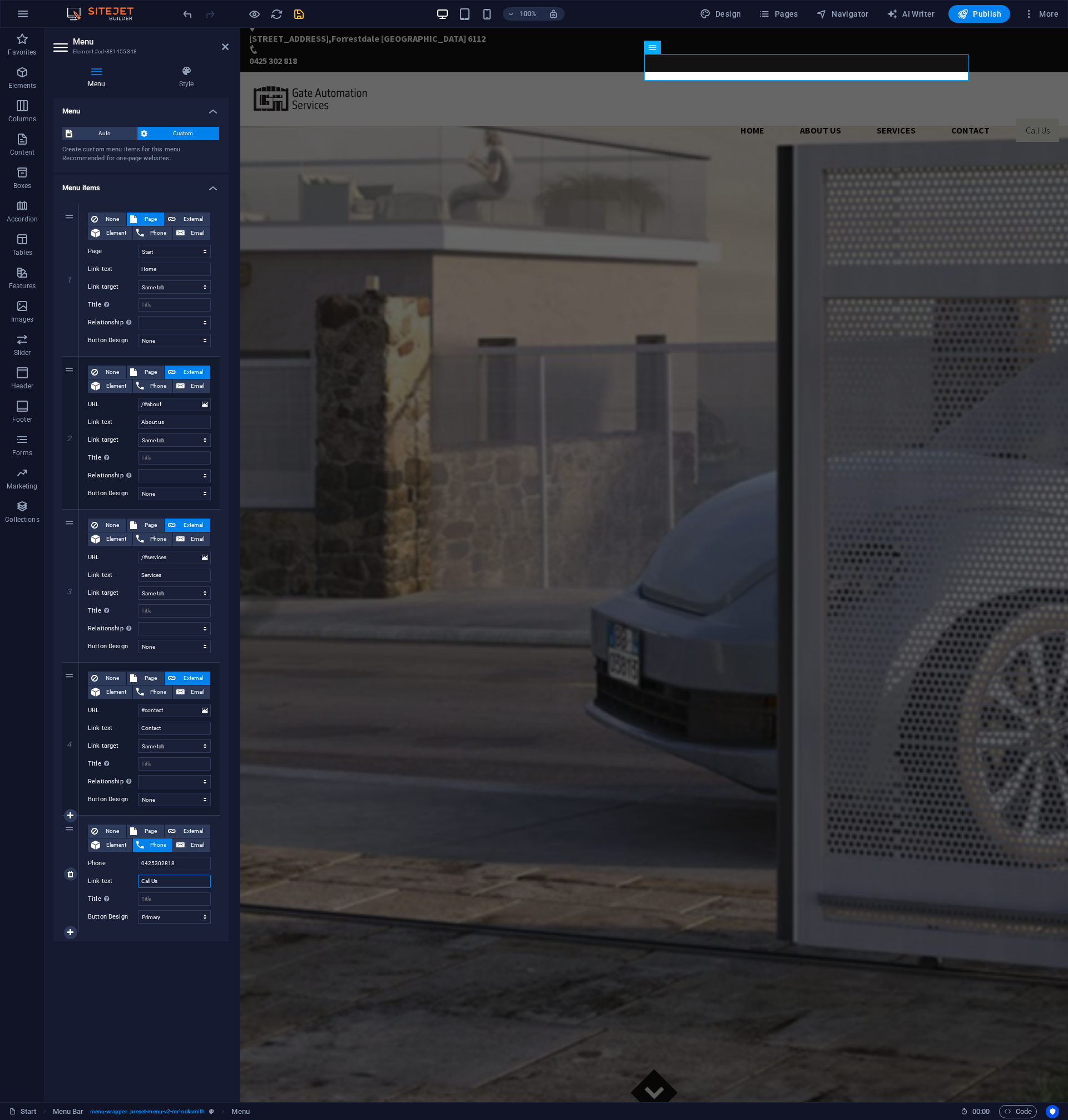
click at [152, 884] on input "Call Us" at bounding box center [174, 881] width 73 height 13
click at [187, 904] on input "Title Additional link description, should not be the same as the link text. The…" at bounding box center [174, 899] width 73 height 13
click at [138, 910] on select "None Default Primary Secondary" at bounding box center [174, 917] width 73 height 13
select select "secondary"
click option "Secondary" at bounding box center [0, 0] width 0 height 0
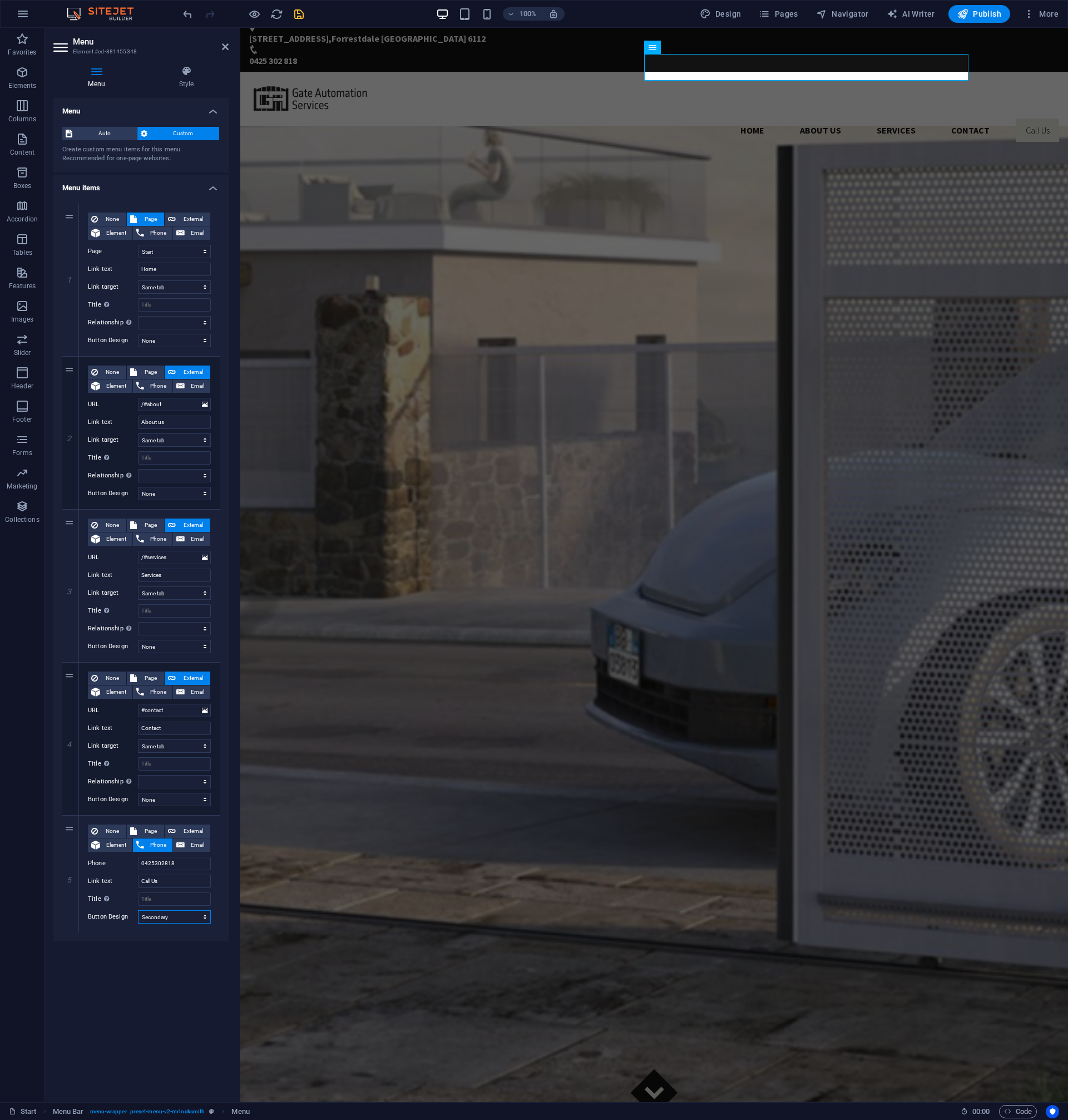
select select
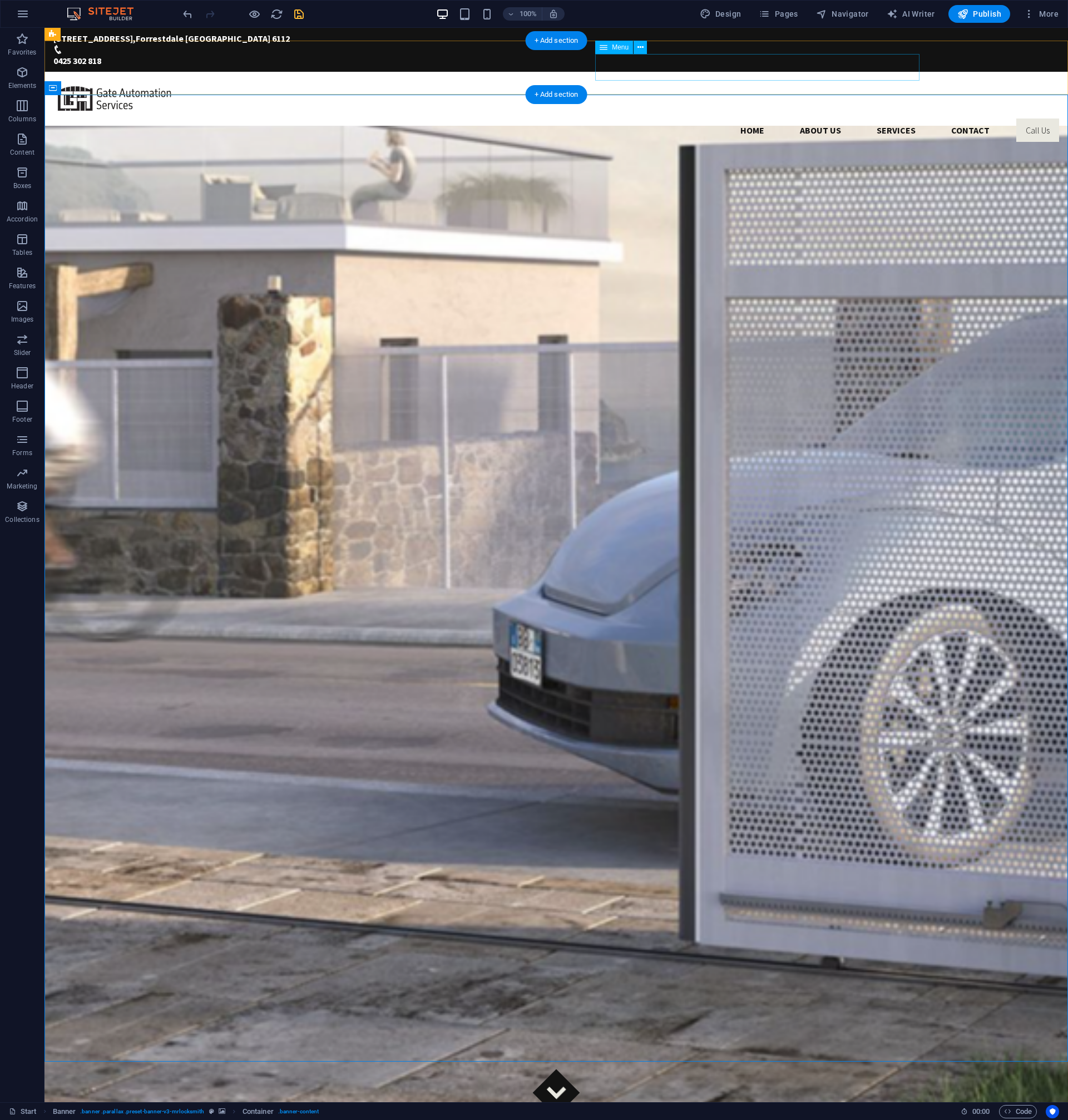
click at [789, 117] on nav "Home About us Services Contact Call Us" at bounding box center [556, 130] width 1006 height 27
select select
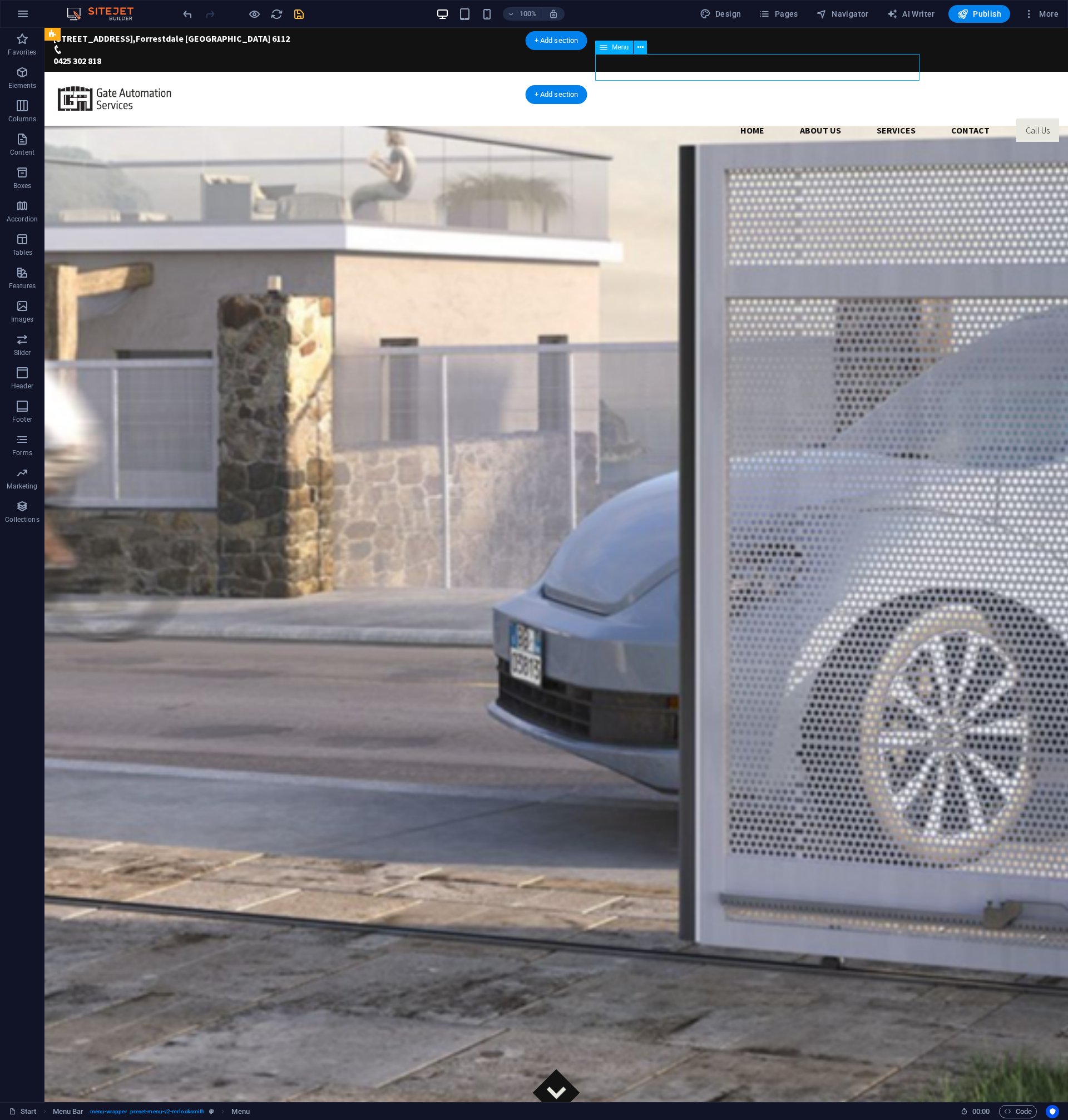
select select
select select "secondary"
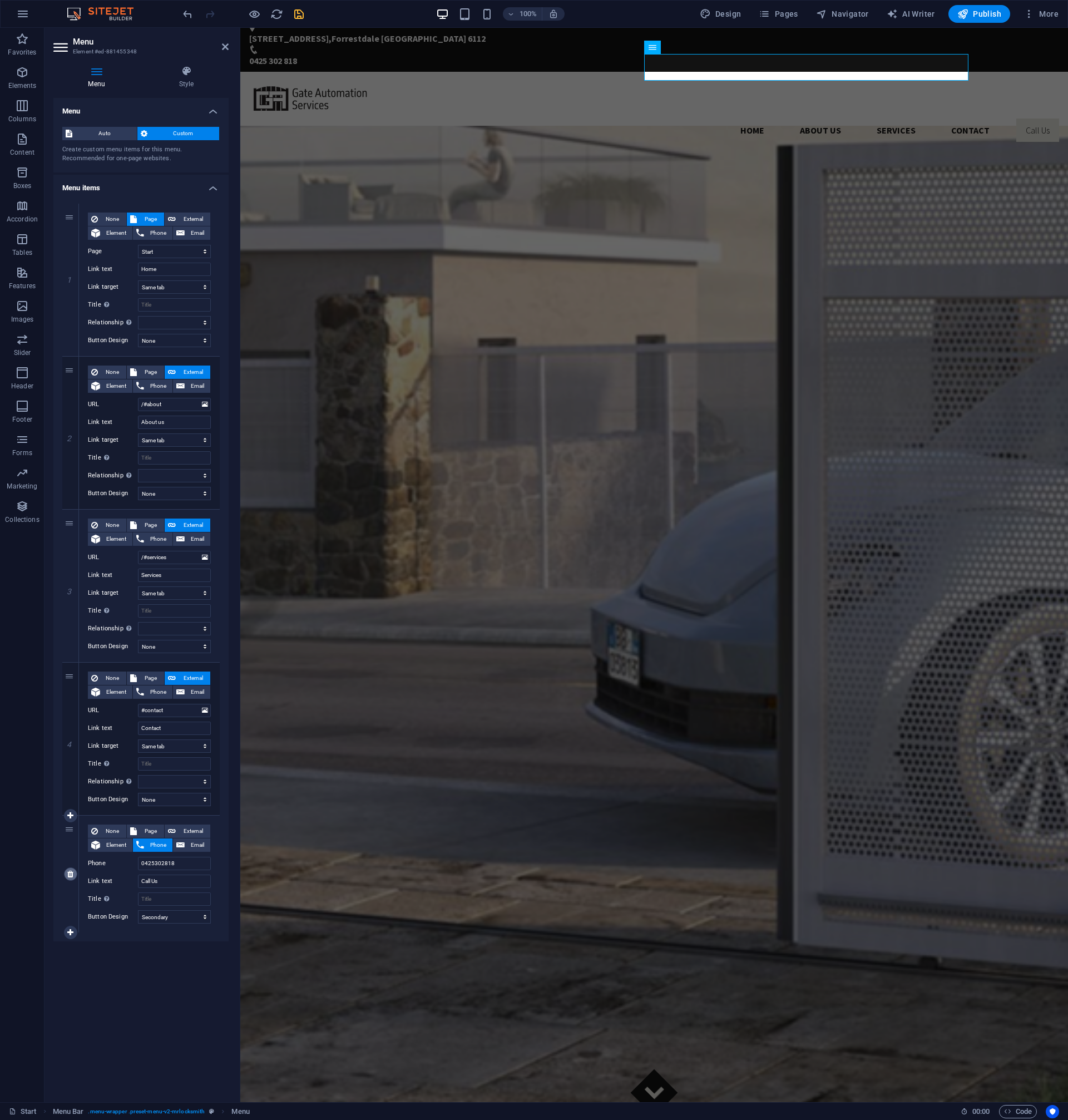
click at [68, 874] on icon at bounding box center [70, 874] width 6 height 8
select select
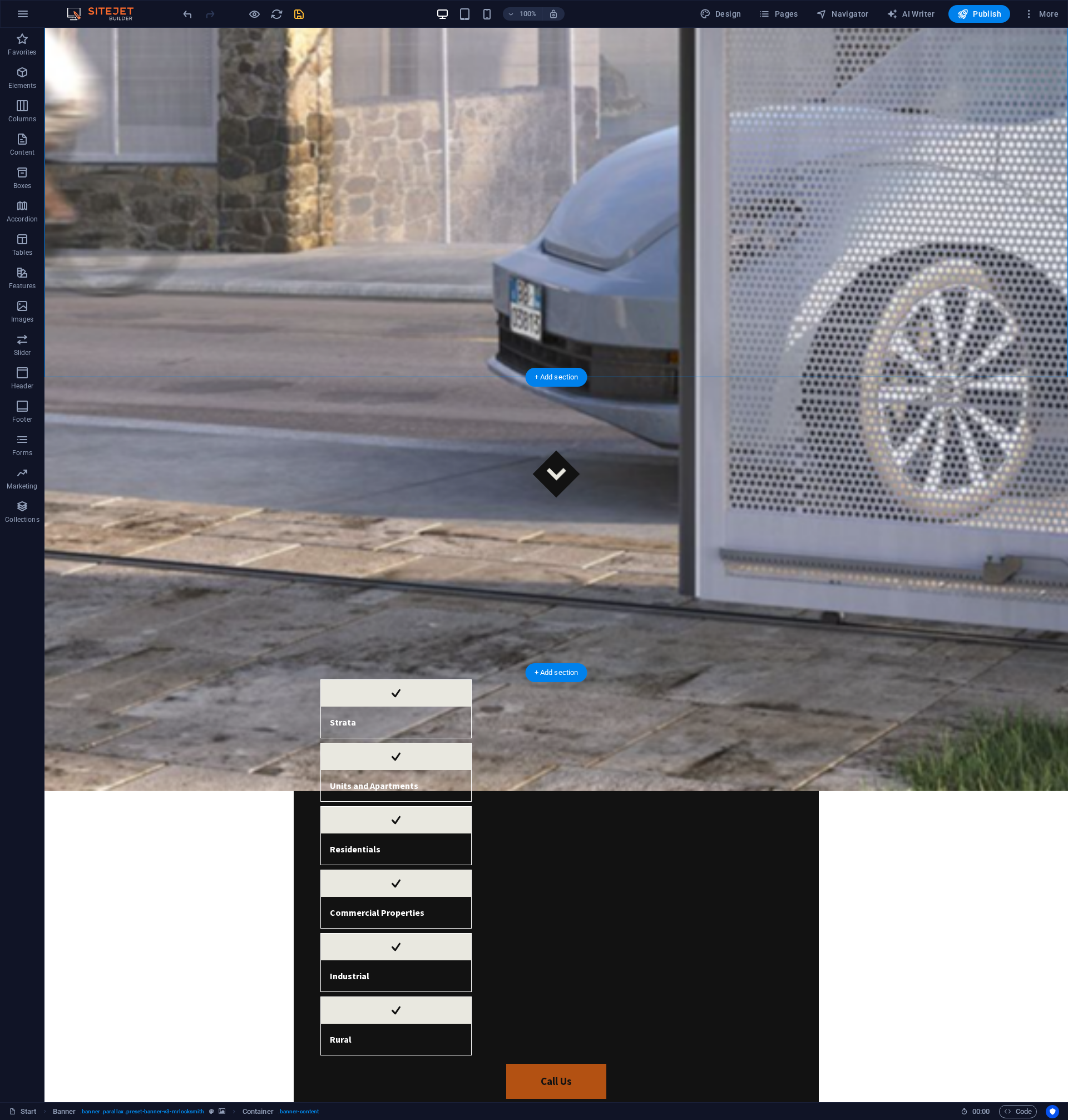
scroll to position [624, 0]
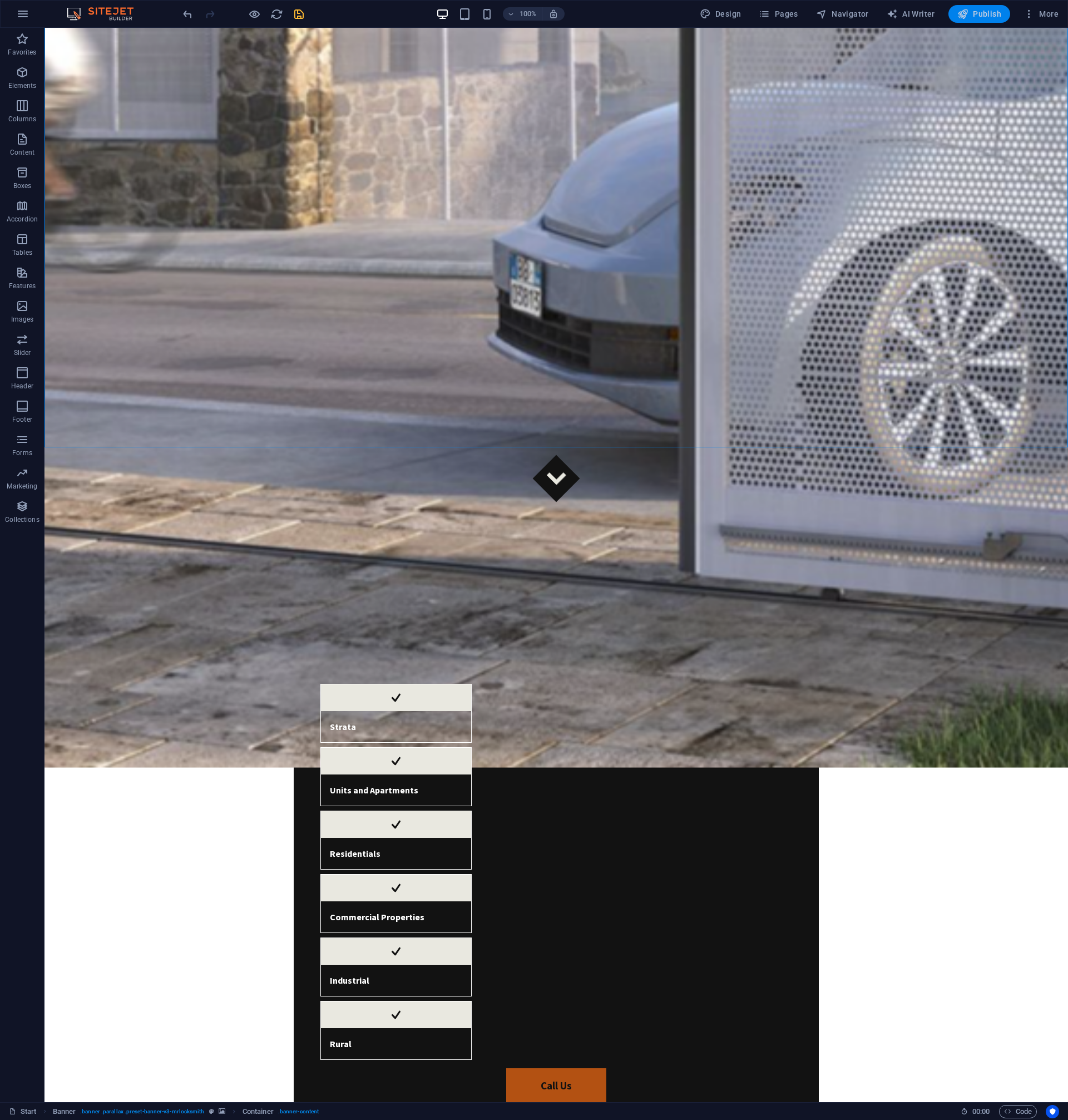
click at [972, 12] on span "Publish" at bounding box center [979, 14] width 44 height 11
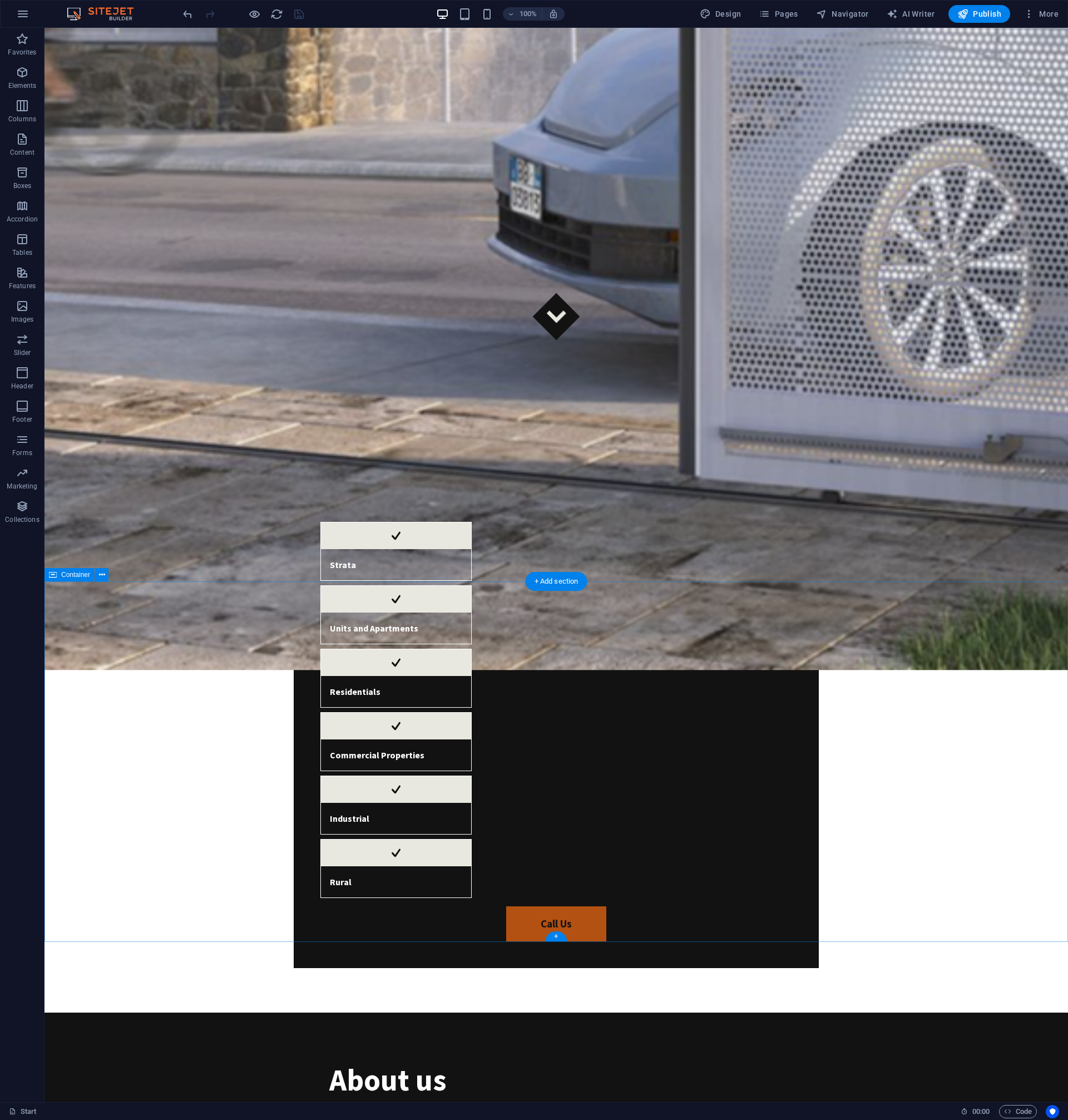
scroll to position [787, 0]
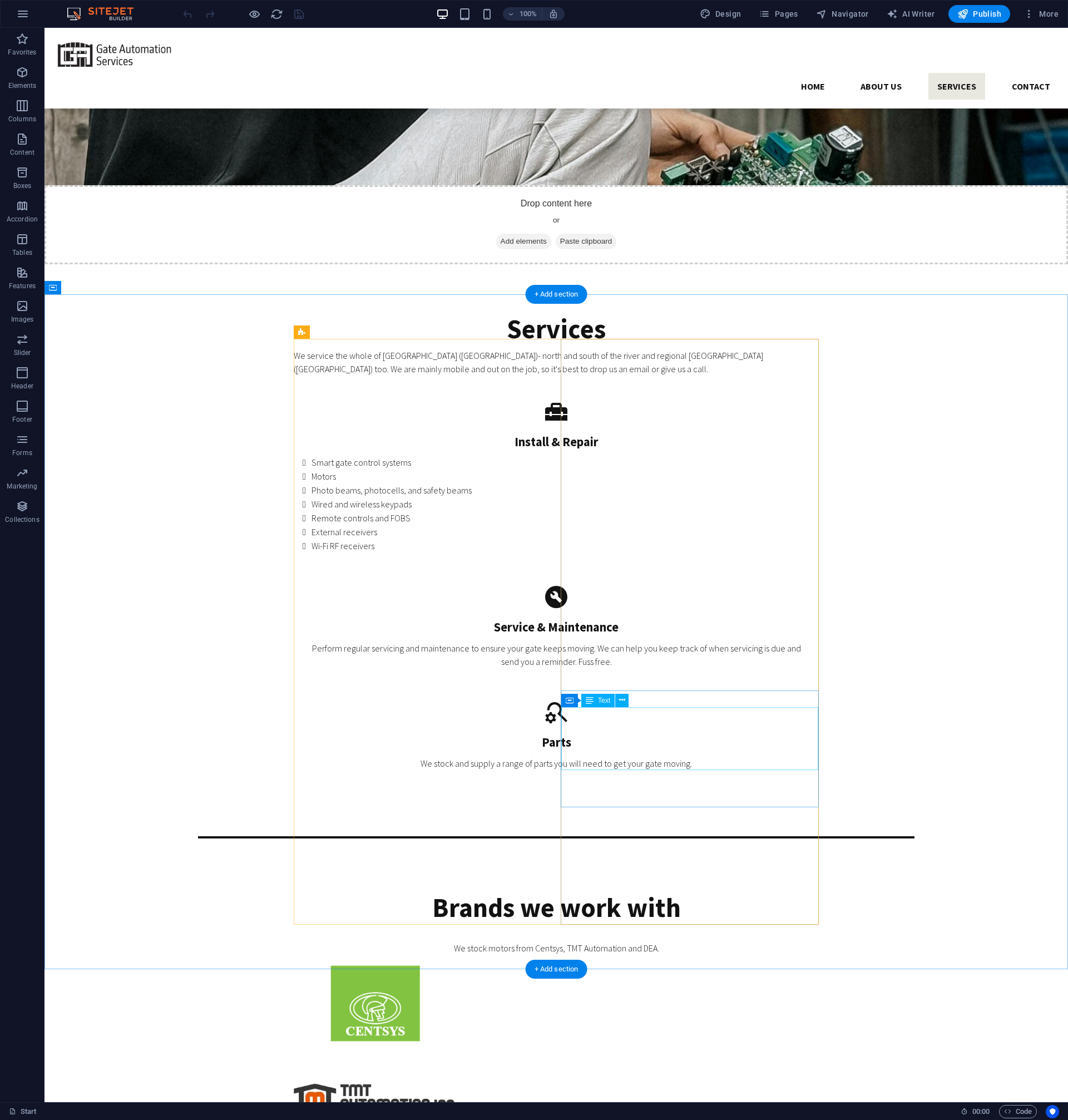
scroll to position [2529, 0]
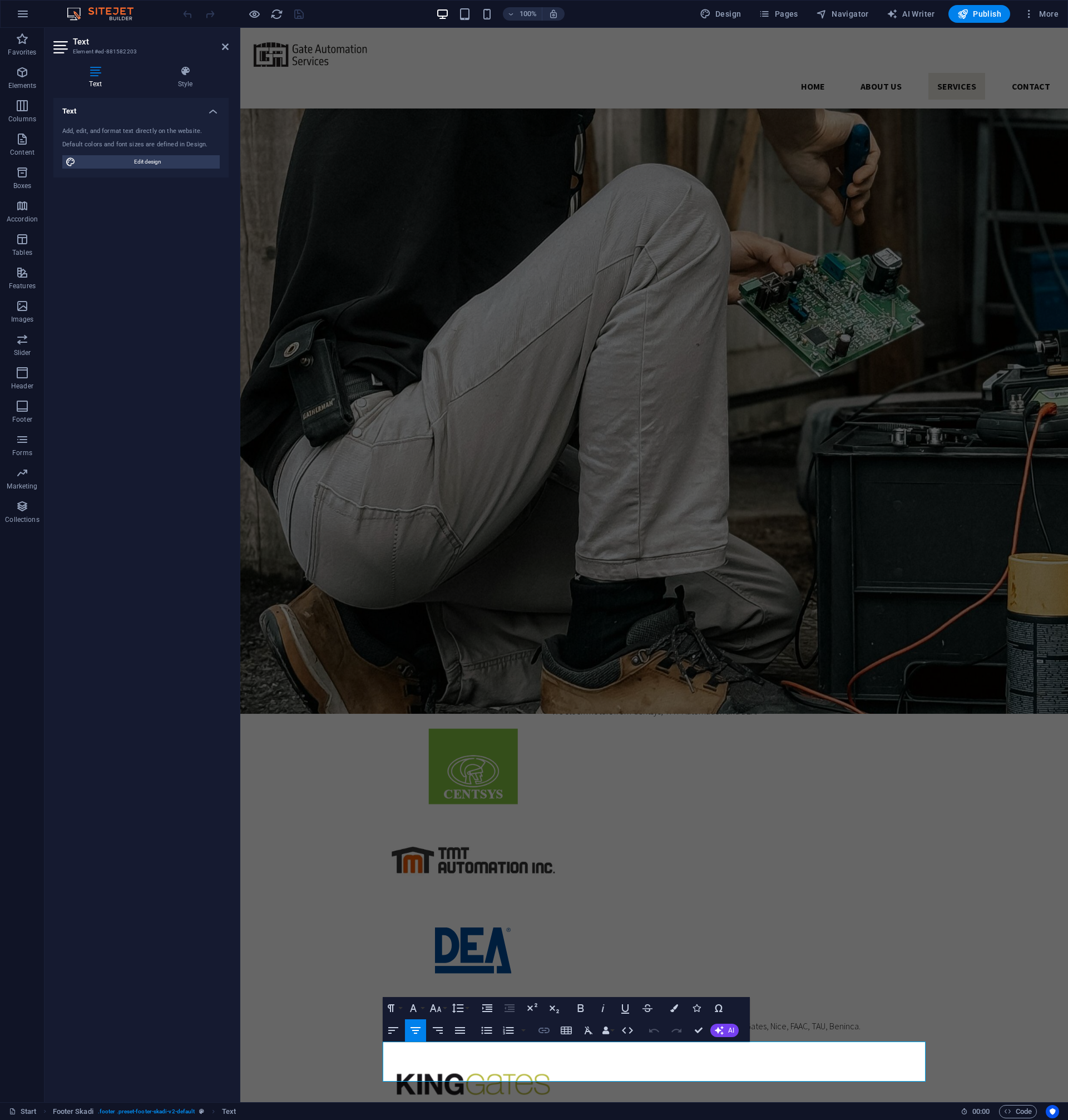
scroll to position [2543, 0]
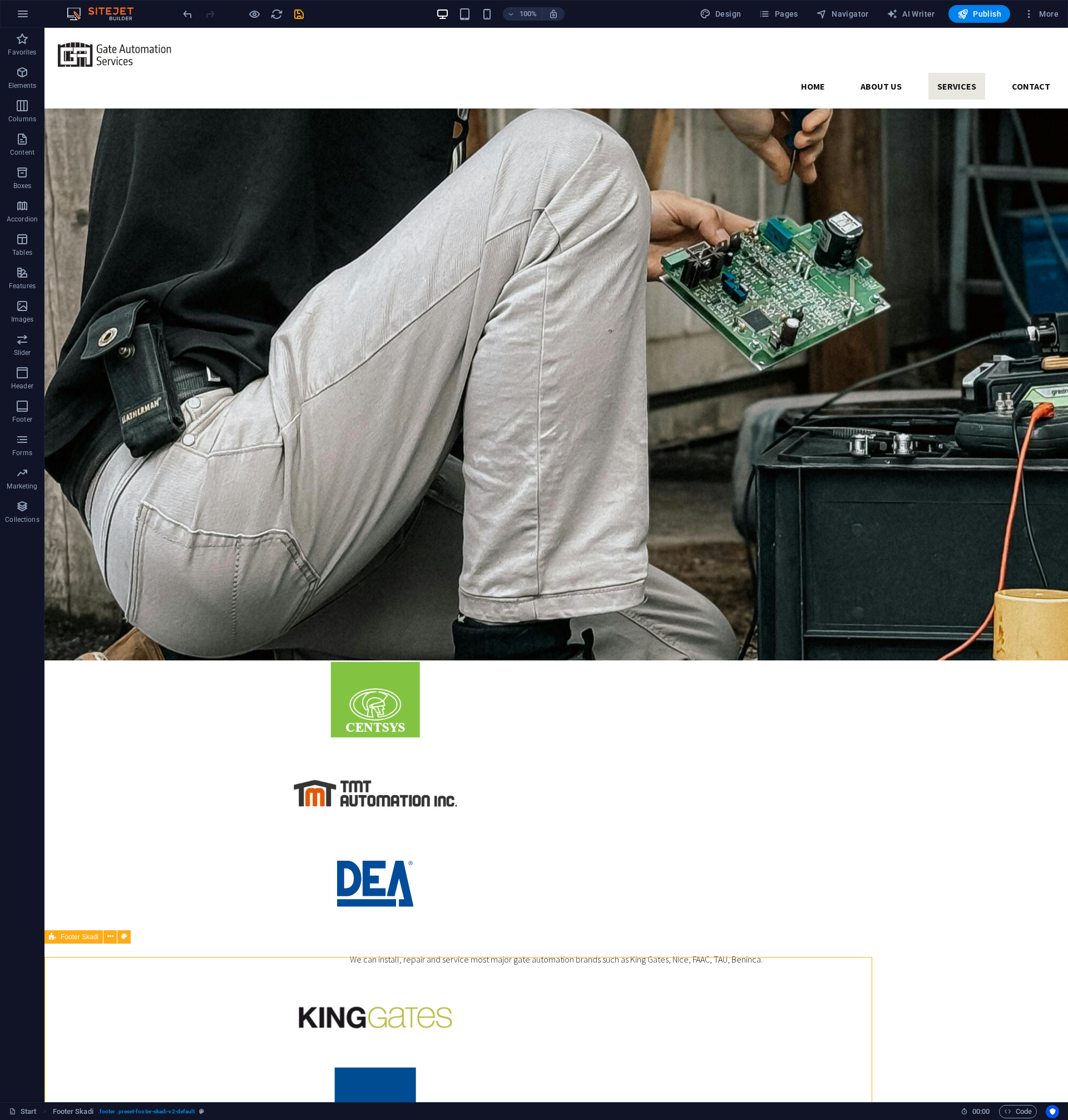
scroll to position [2529, 0]
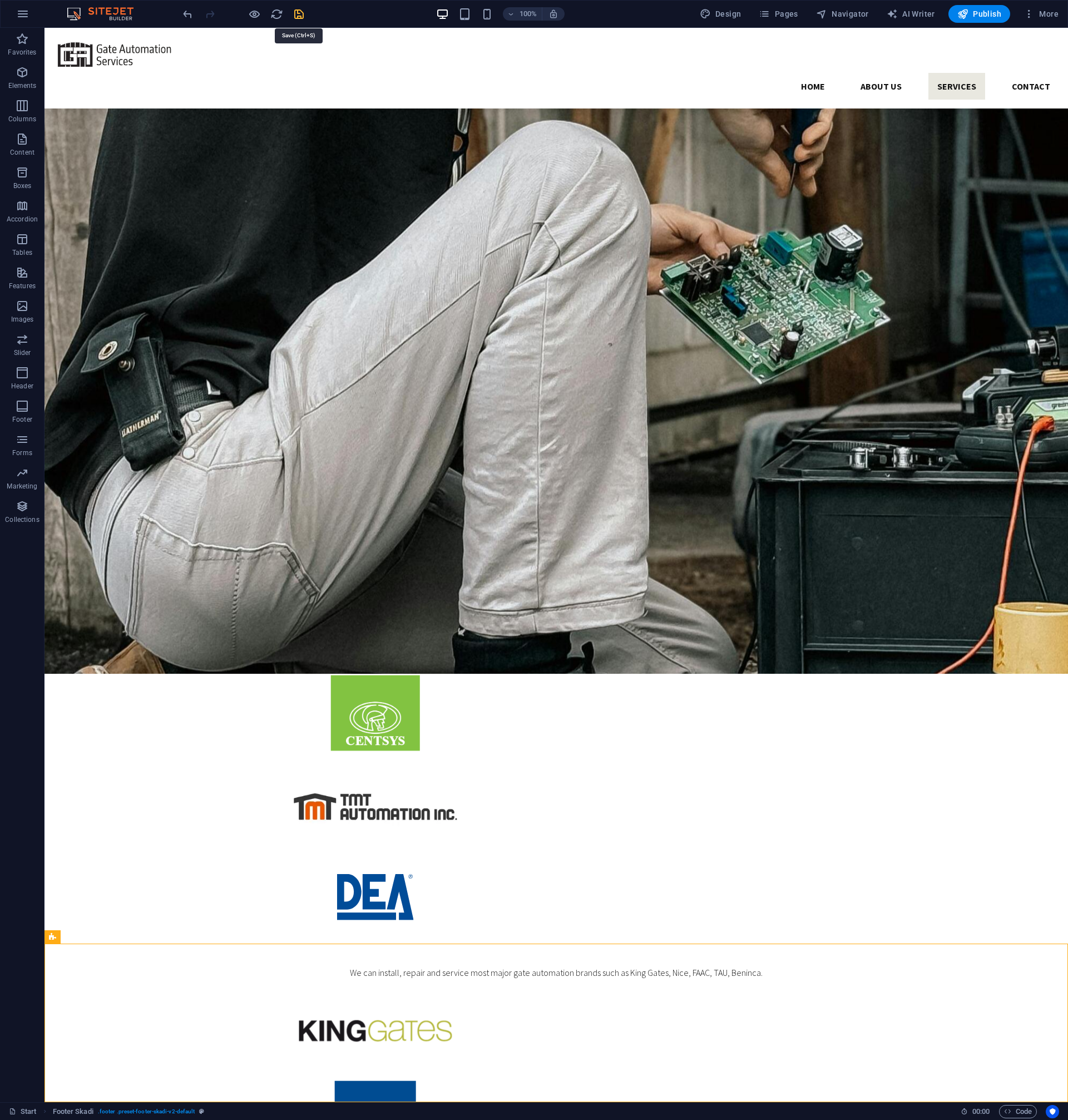
click at [297, 19] on icon "save" at bounding box center [298, 14] width 13 height 13
click at [964, 17] on icon "button" at bounding box center [963, 14] width 11 height 11
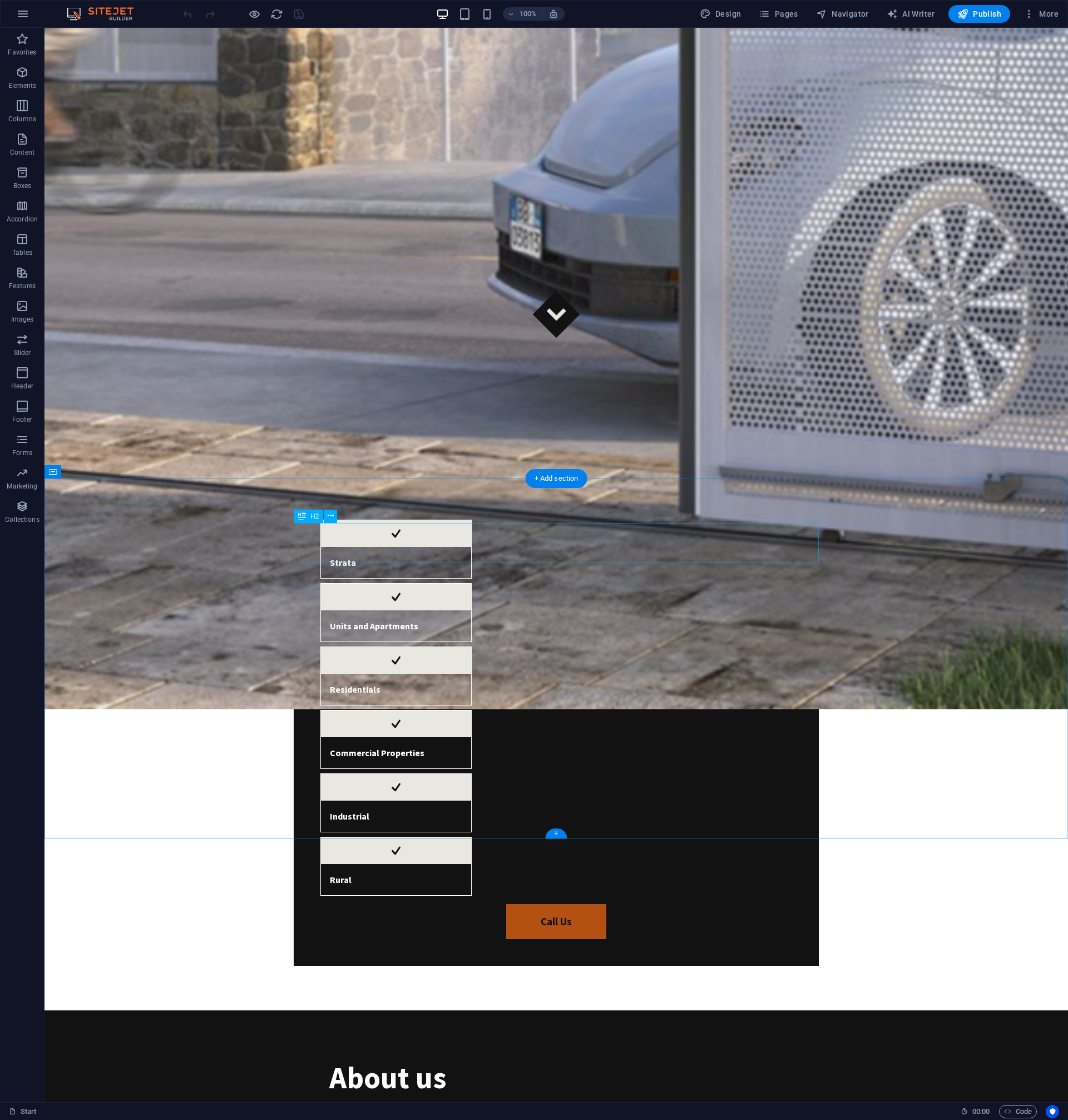
scroll to position [888, 0]
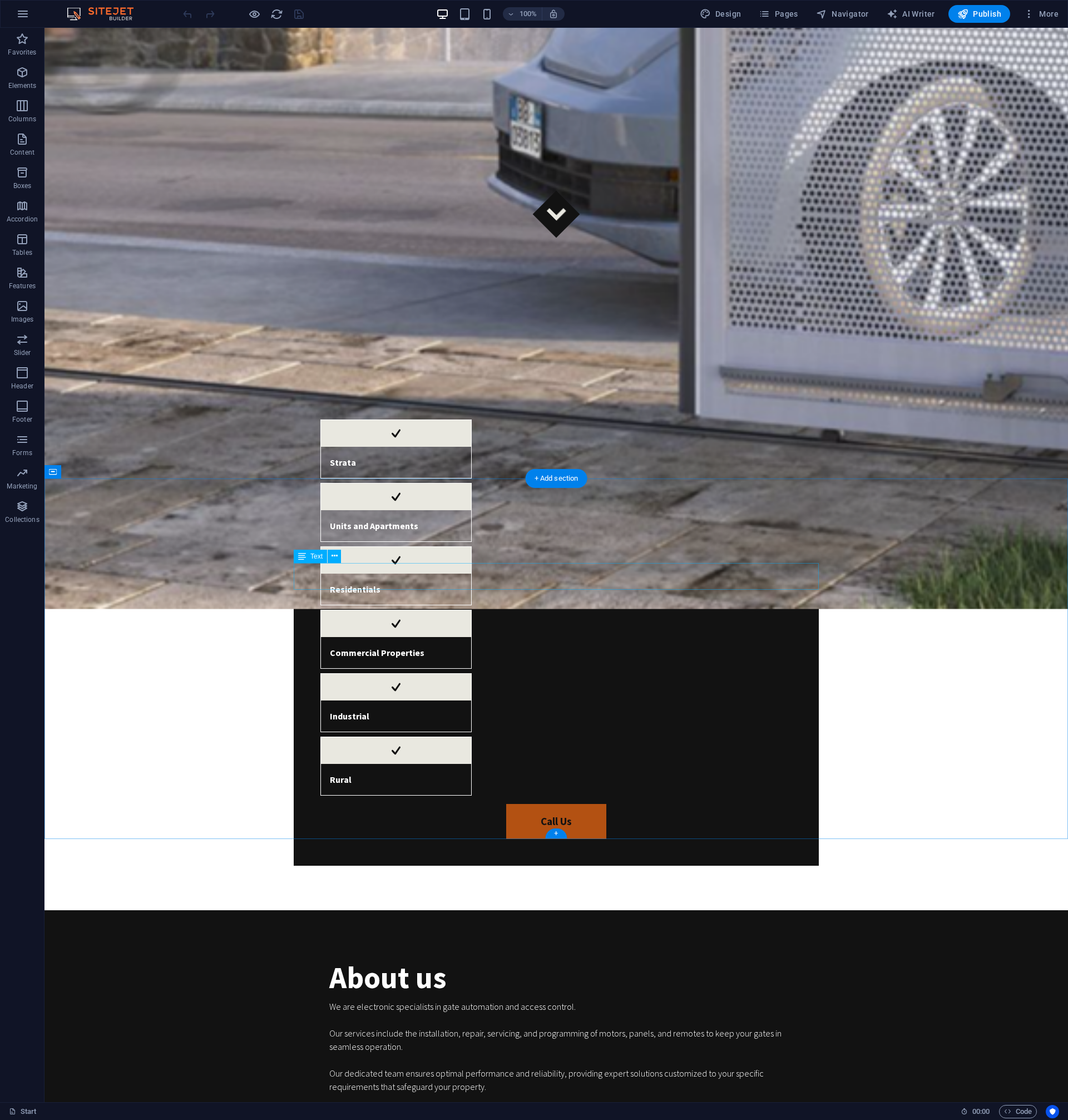
click at [27, 81] on span "Elements" at bounding box center [22, 79] width 44 height 27
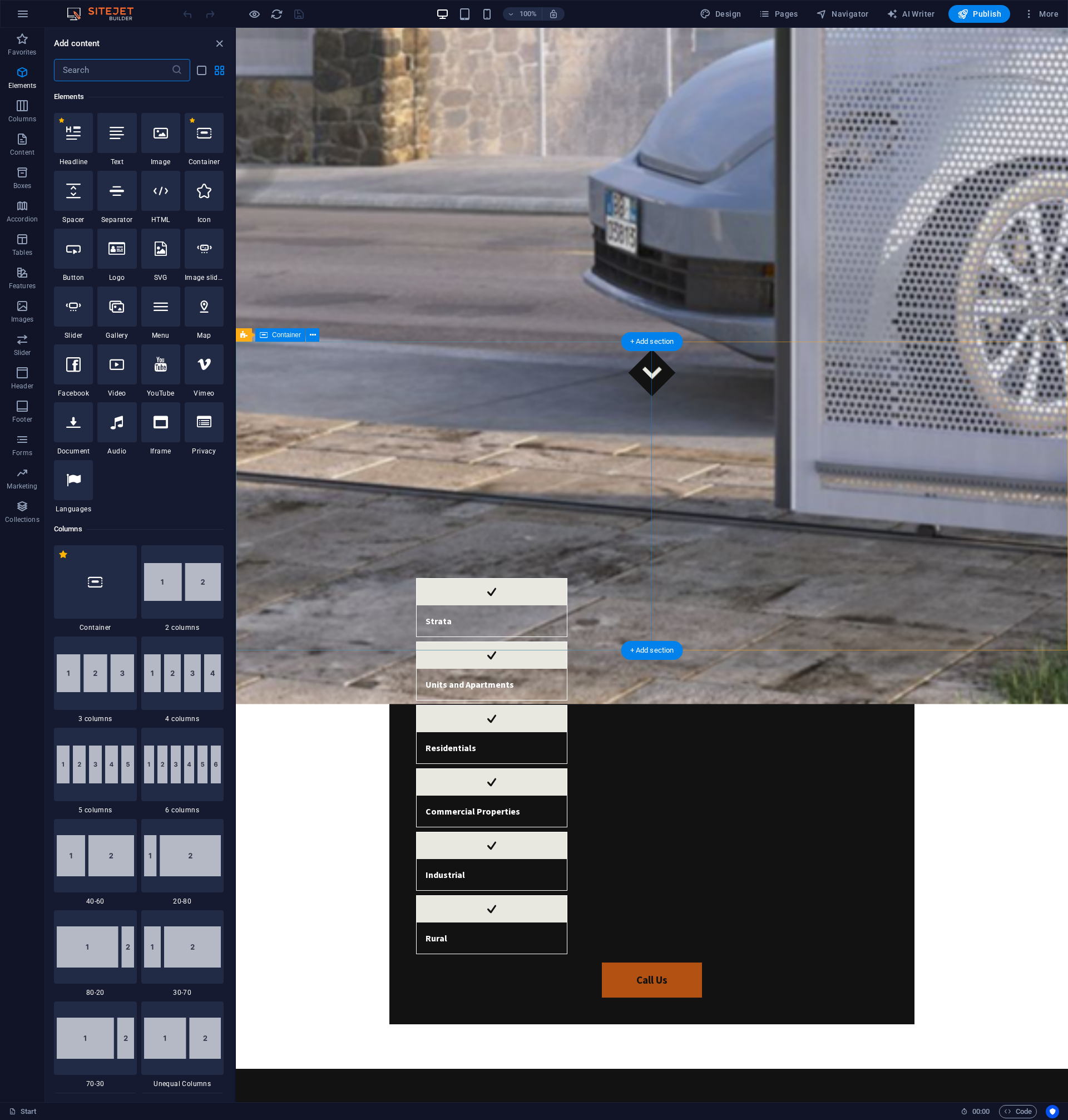
scroll to position [969, 0]
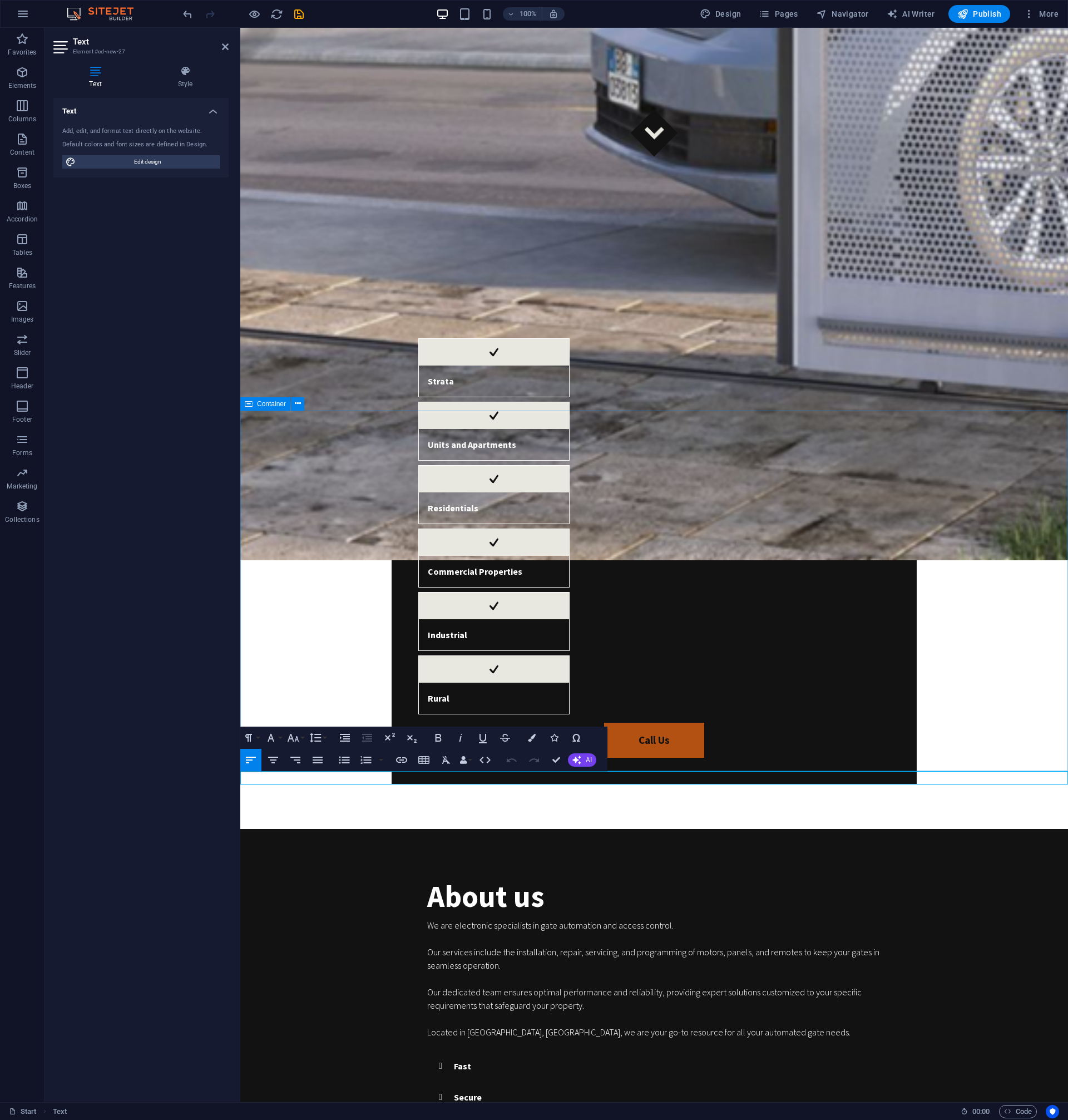
drag, startPoint x: 906, startPoint y: 778, endPoint x: 869, endPoint y: 757, distance: 42.5
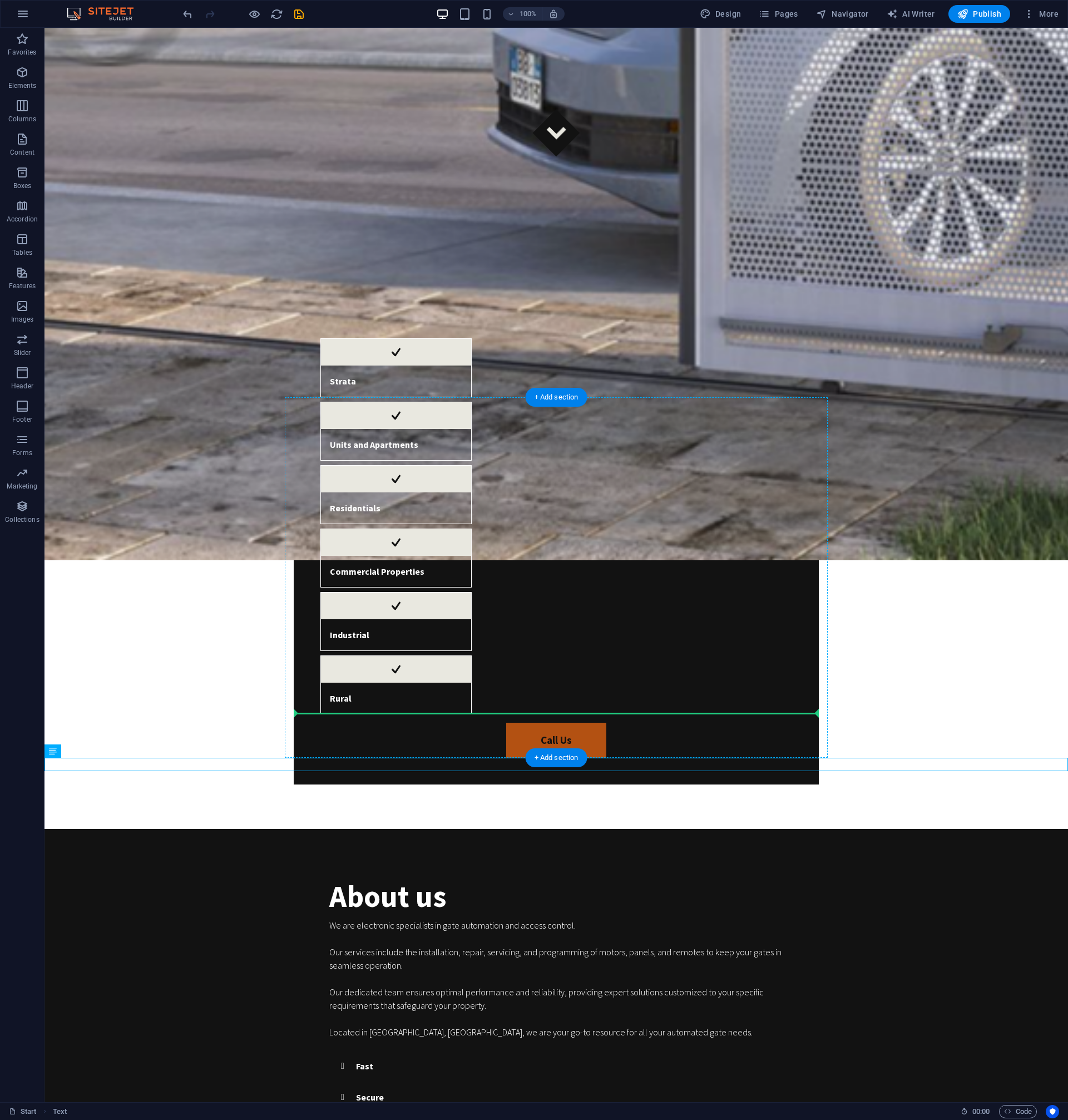
drag, startPoint x: 927, startPoint y: 765, endPoint x: 642, endPoint y: 711, distance: 290.1
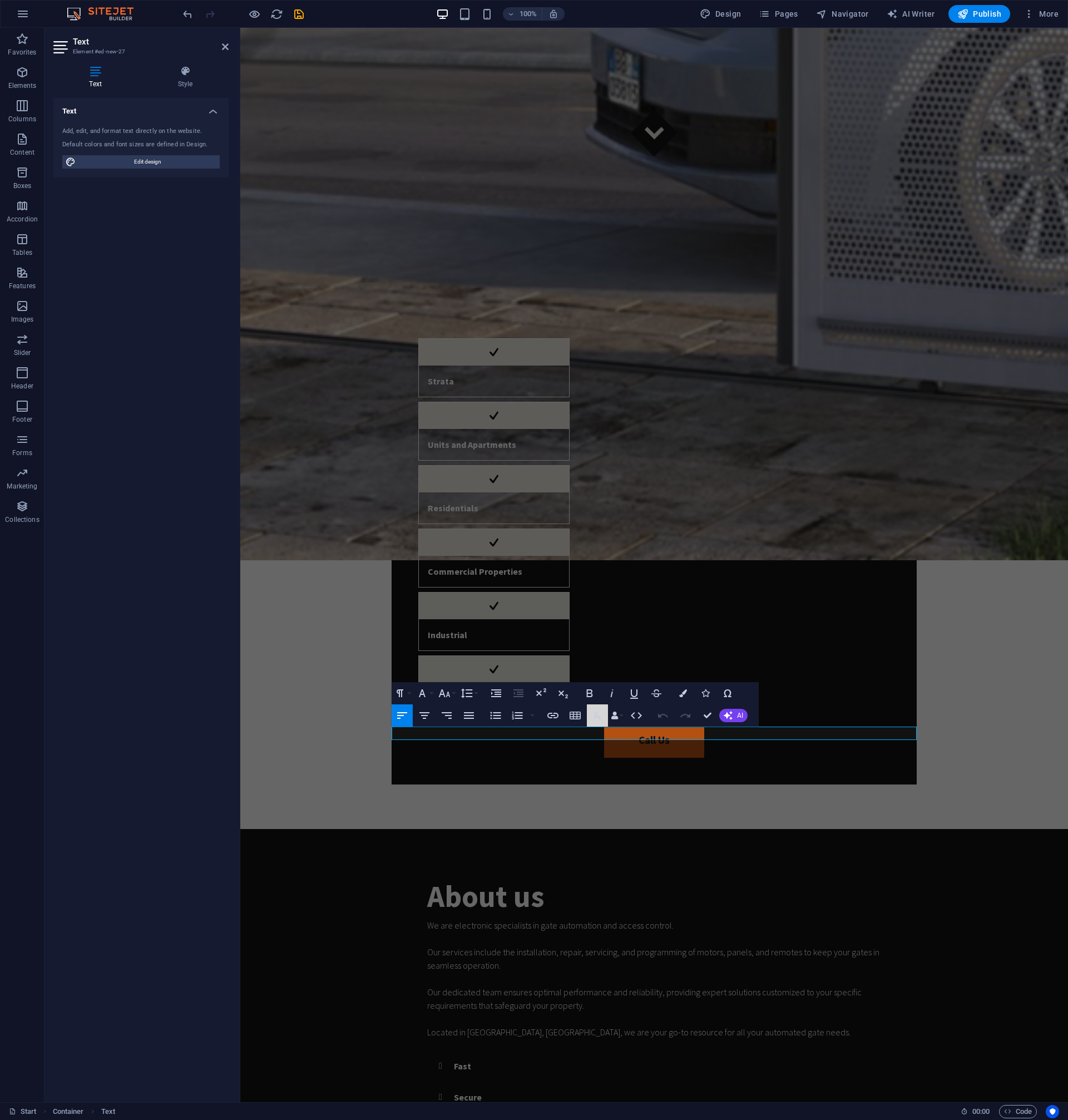
click at [588, 721] on button "Clear Formatting" at bounding box center [597, 715] width 21 height 22
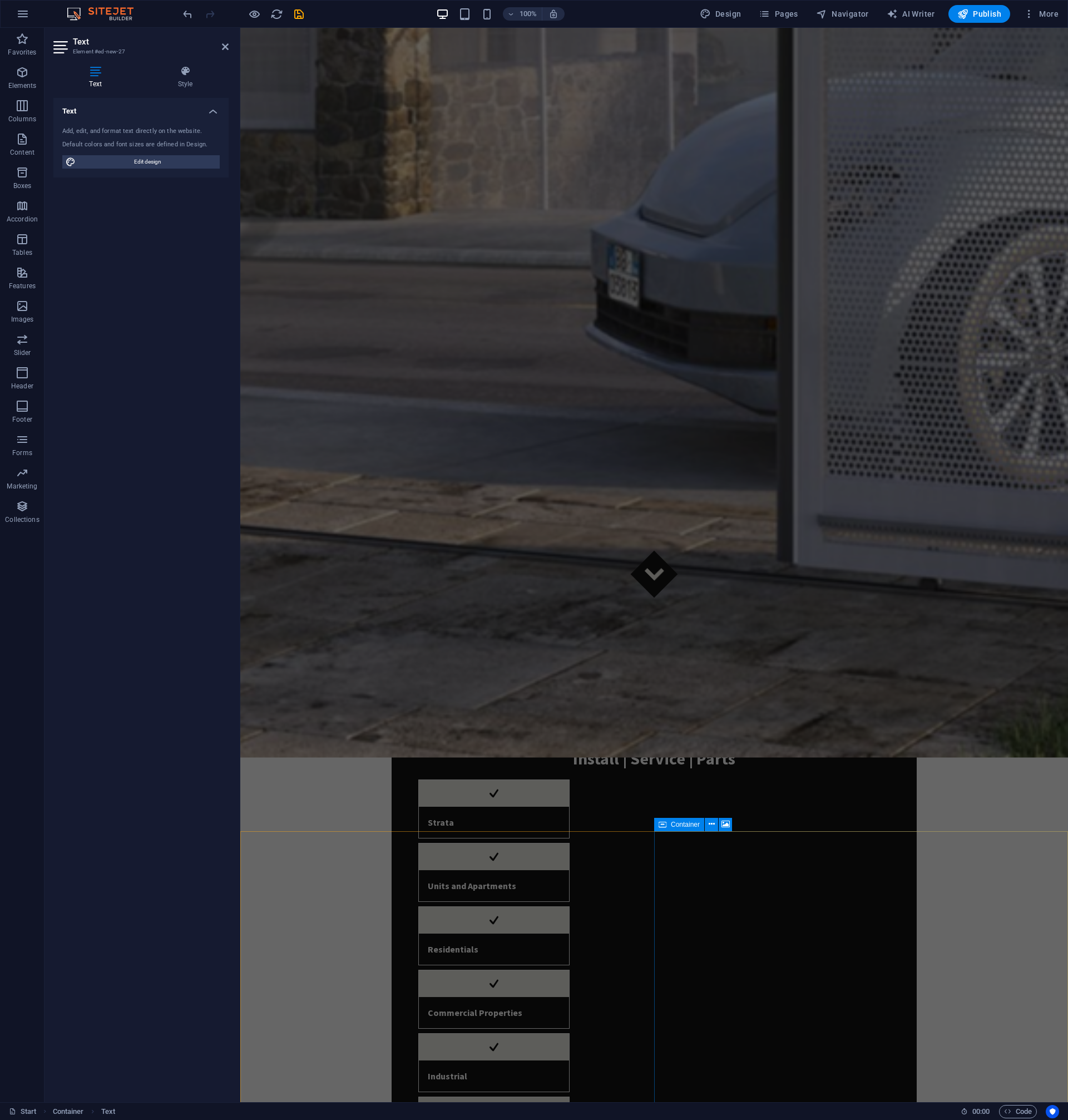
scroll to position [67, 0]
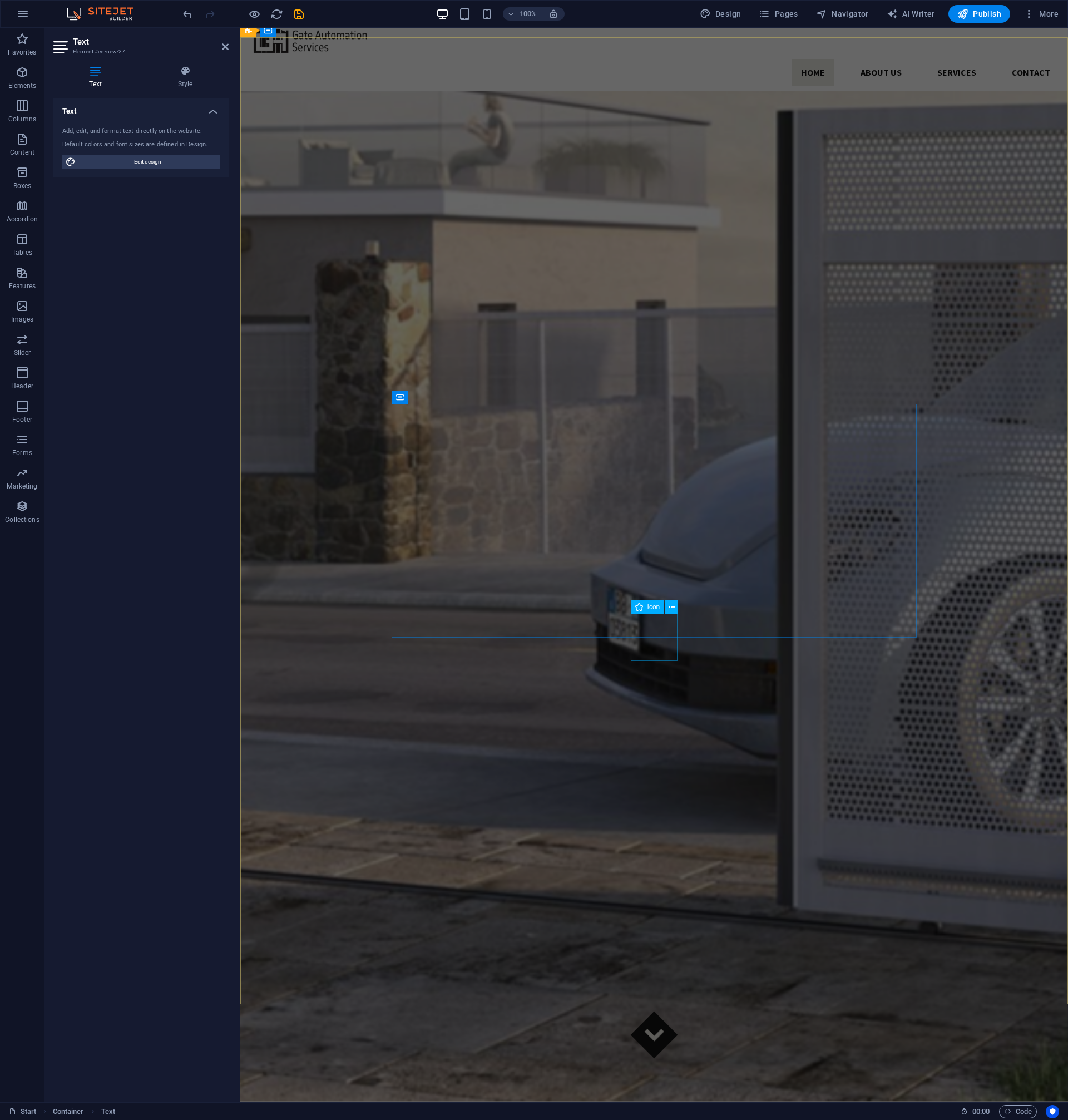
click at [656, 1012] on figure at bounding box center [654, 1035] width 47 height 47
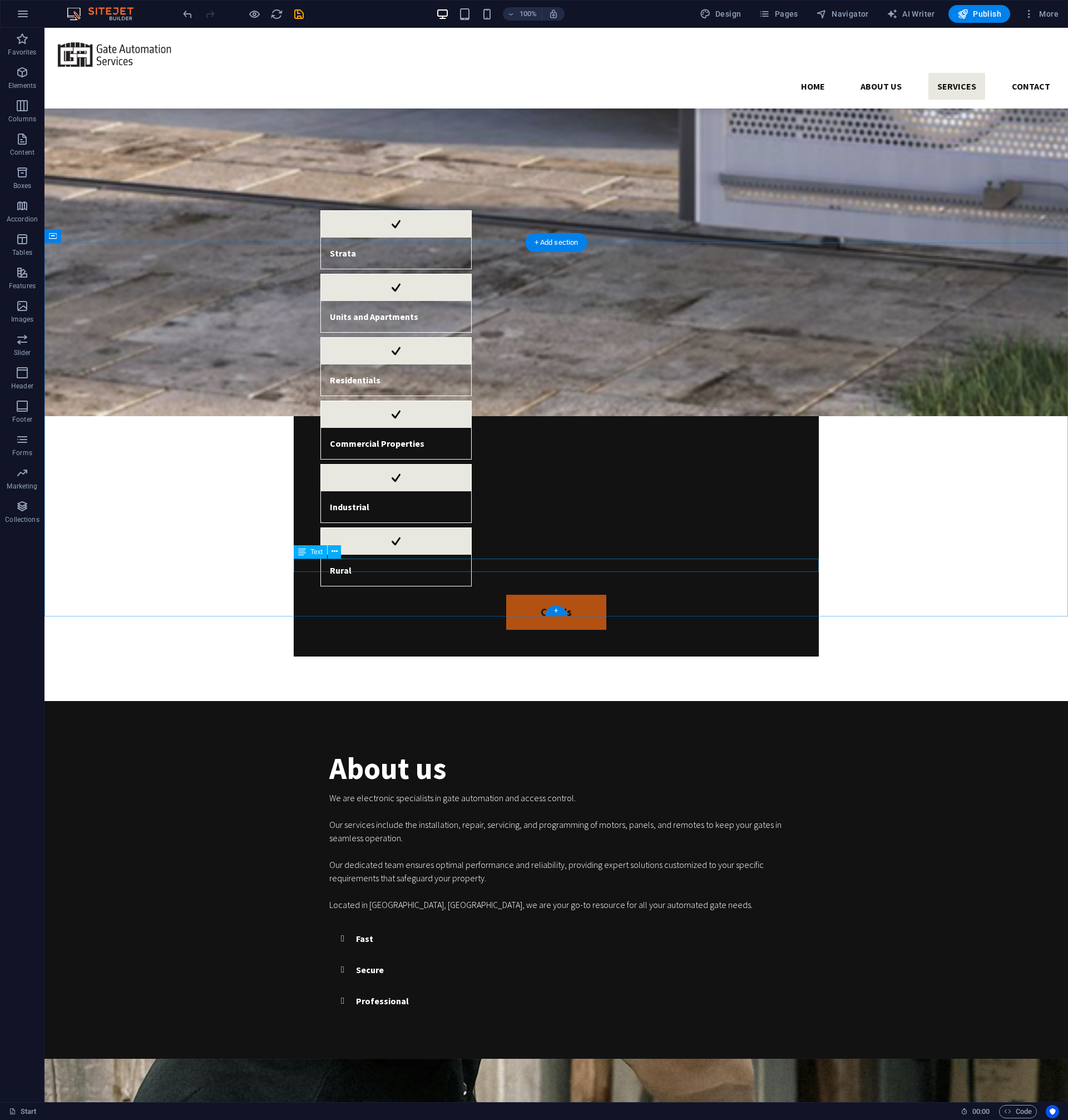
click at [25, 71] on icon "button" at bounding box center [22, 73] width 13 height 13
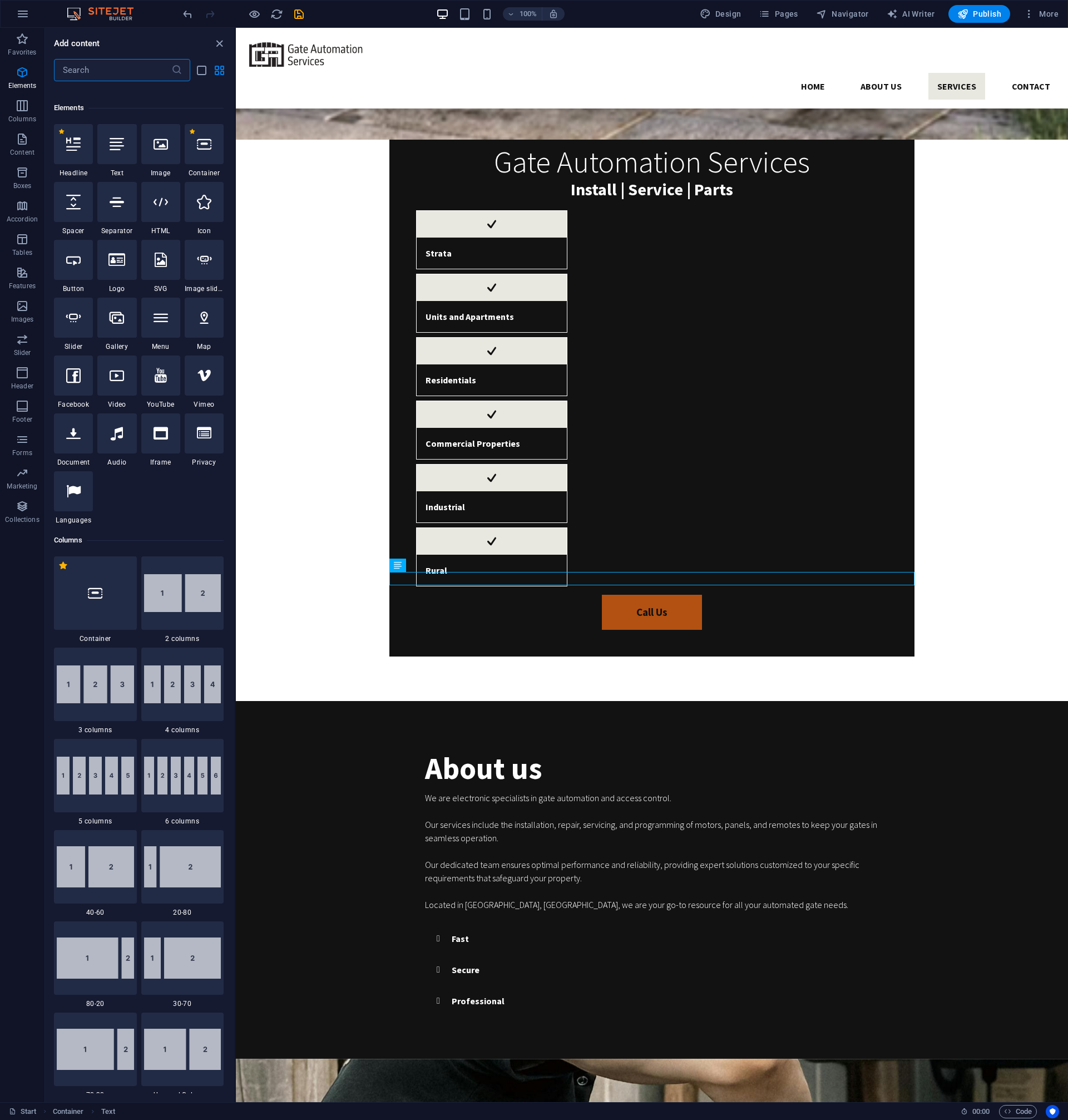
scroll to position [119, 0]
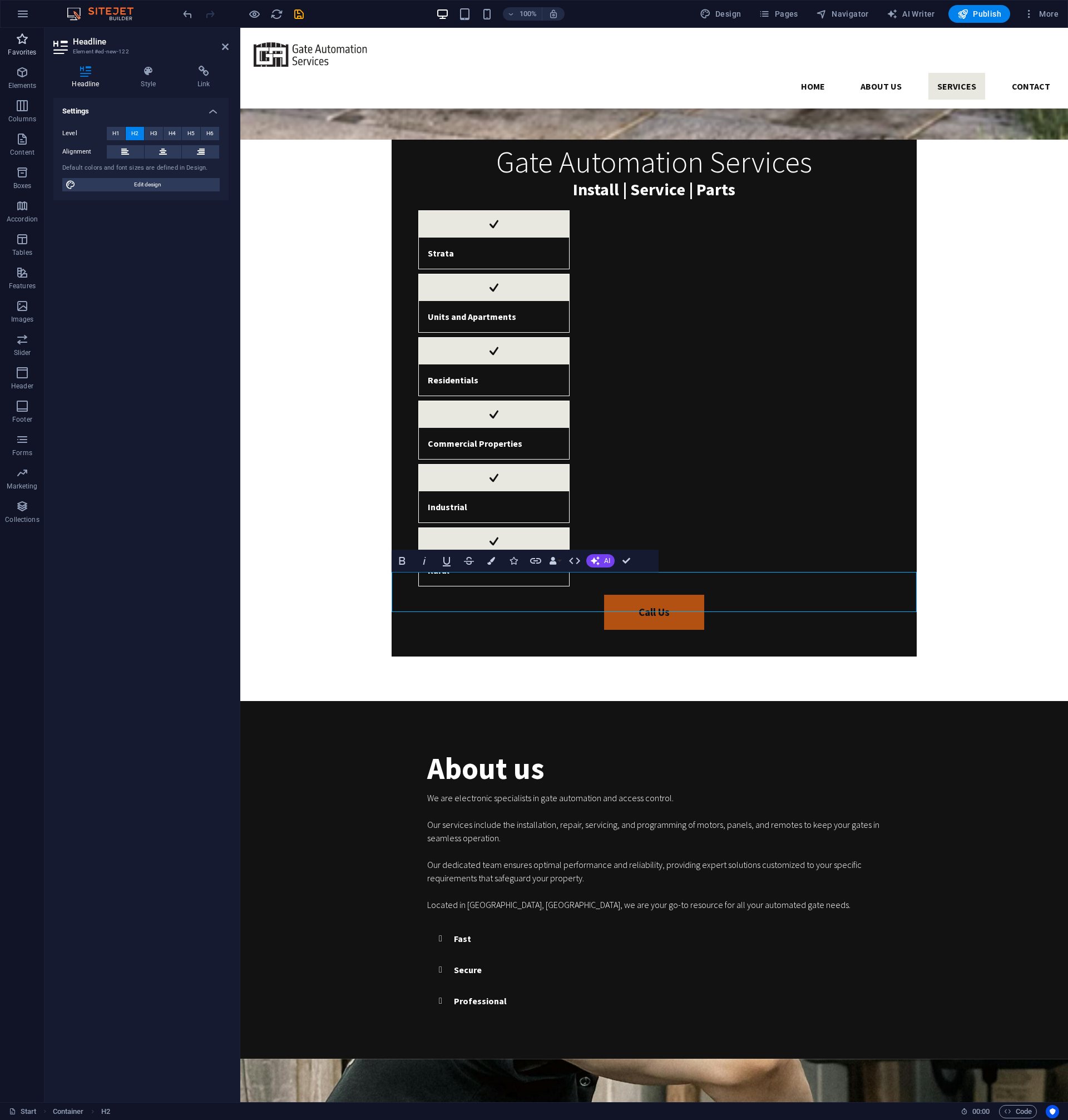
click at [11, 41] on span "Favorites" at bounding box center [22, 46] width 44 height 27
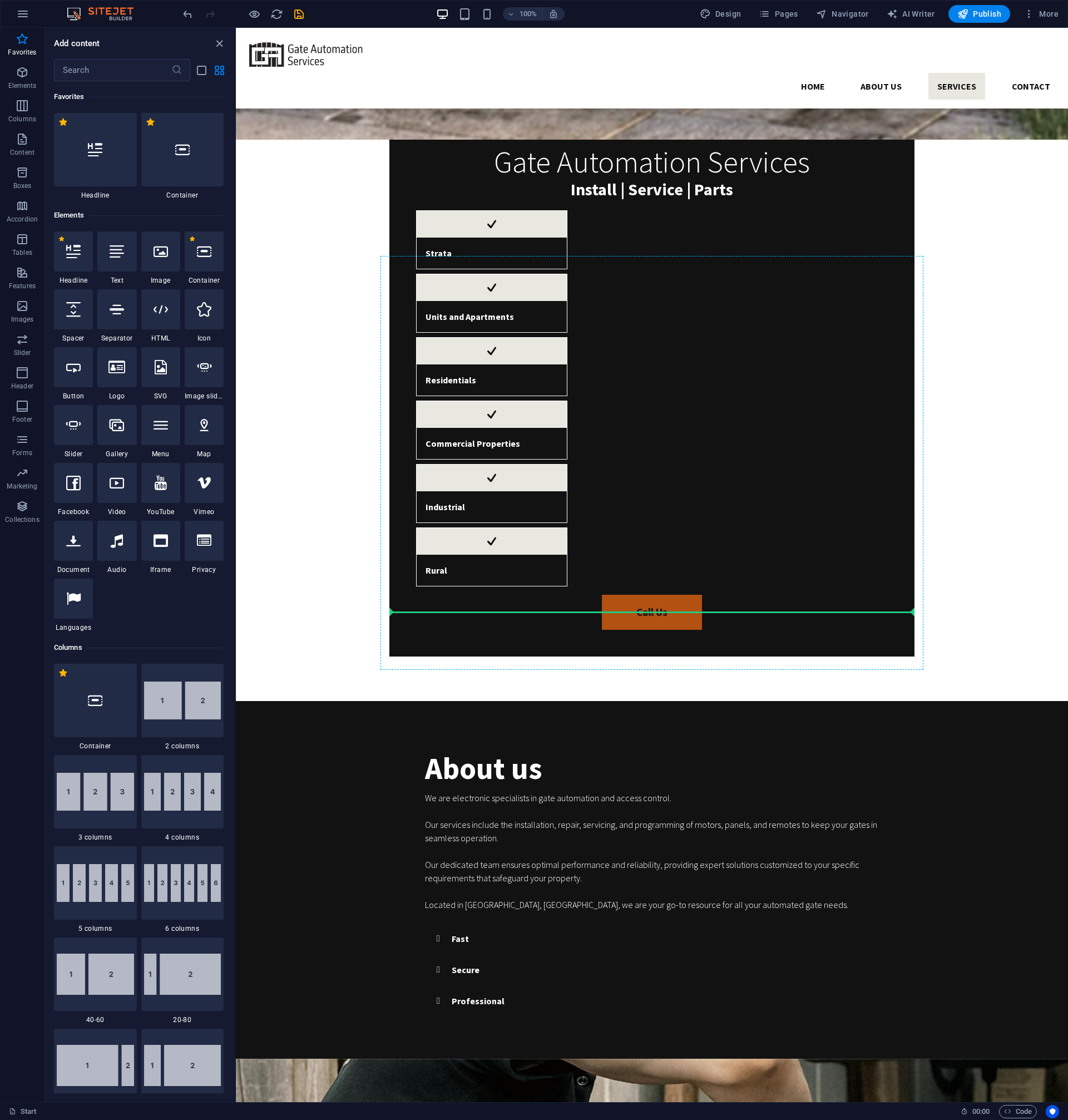
select select "px"
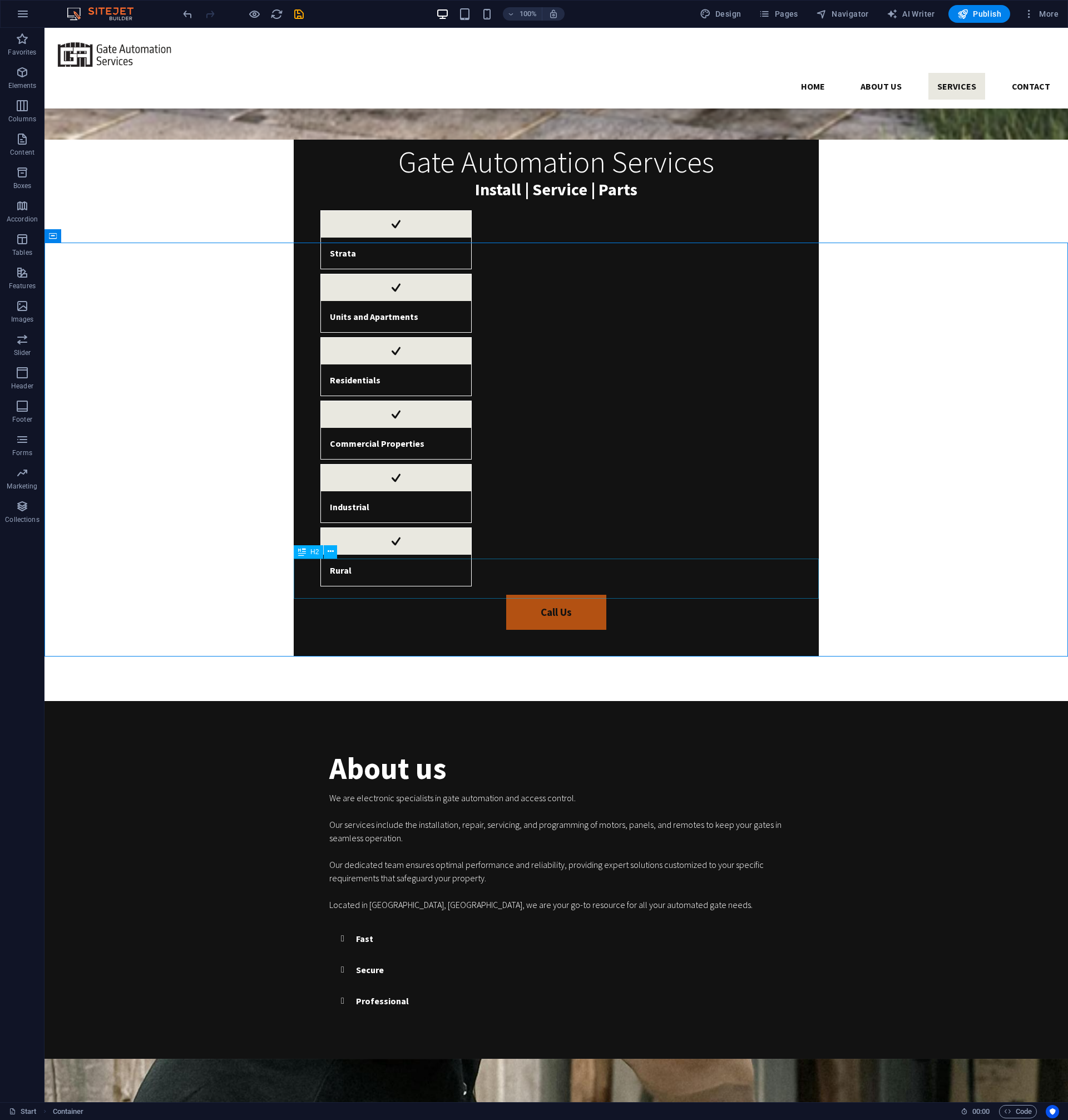
click at [311, 553] on span "H2" at bounding box center [314, 551] width 8 height 7
click at [326, 552] on button at bounding box center [330, 552] width 13 height 13
click at [318, 587] on div "Text" at bounding box center [310, 592] width 34 height 13
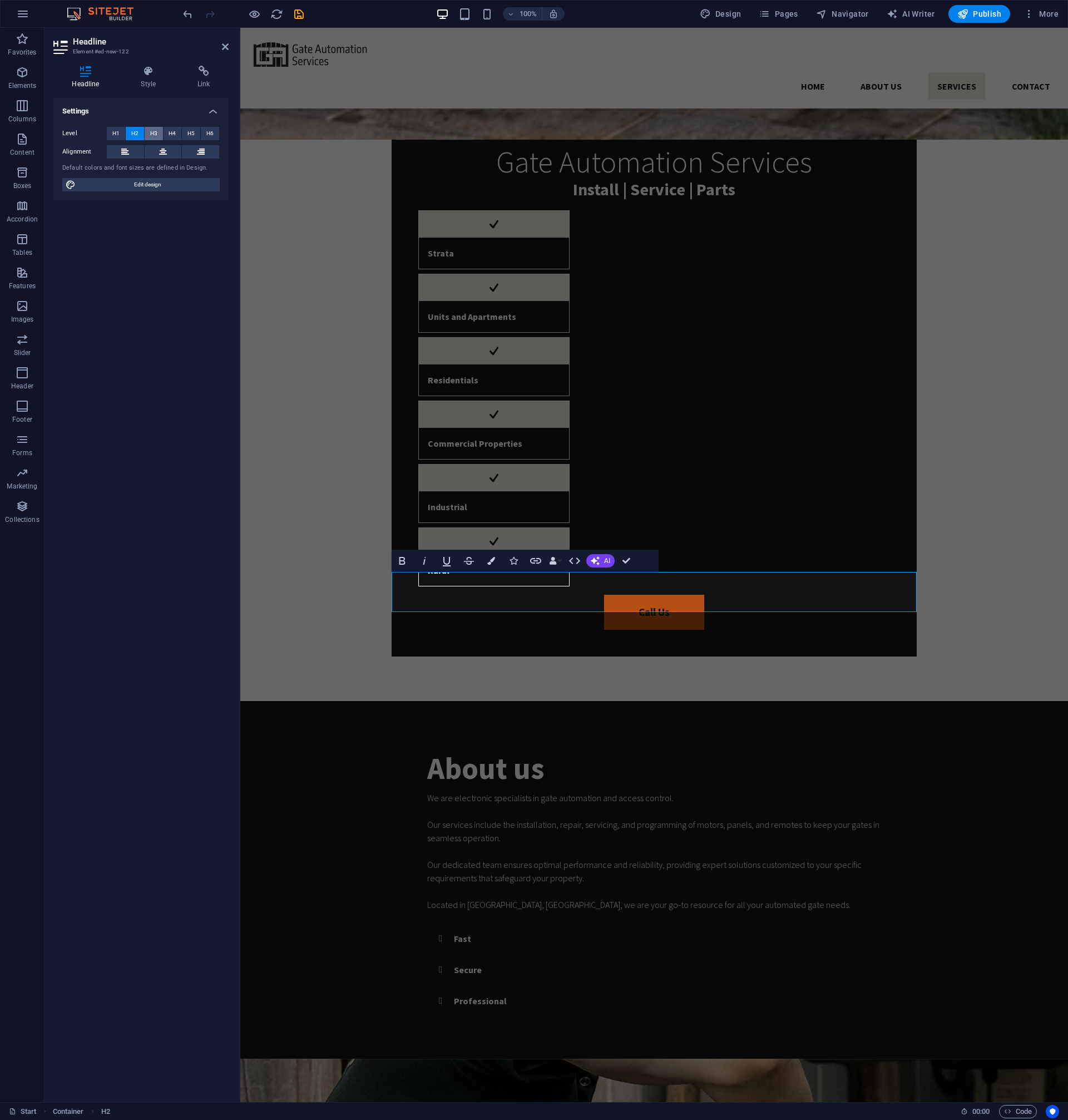
click at [156, 135] on span "H3" at bounding box center [154, 134] width 7 height 13
drag, startPoint x: 444, startPoint y: 614, endPoint x: 448, endPoint y: 597, distance: 17.5
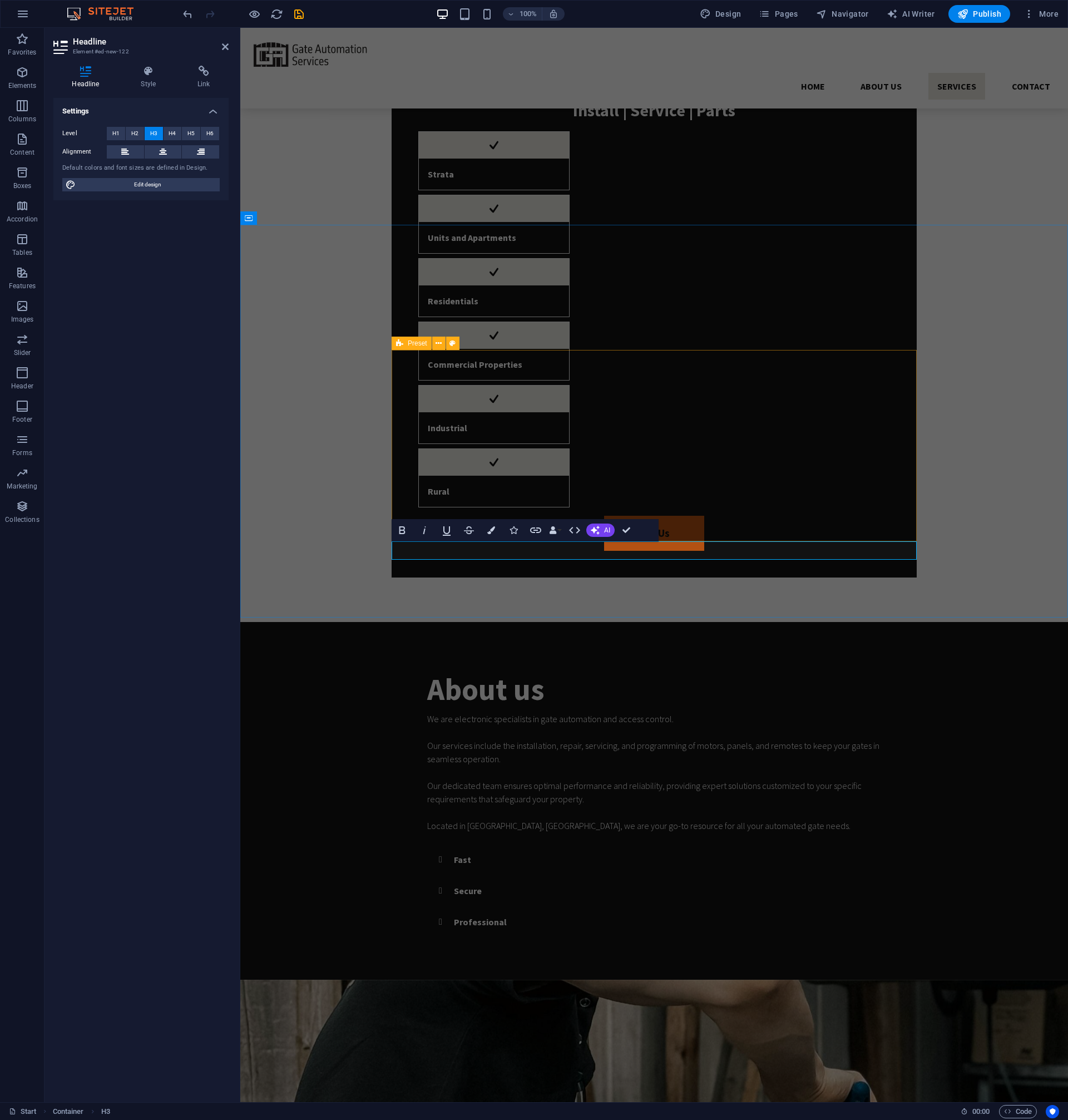
scroll to position [1096, 0]
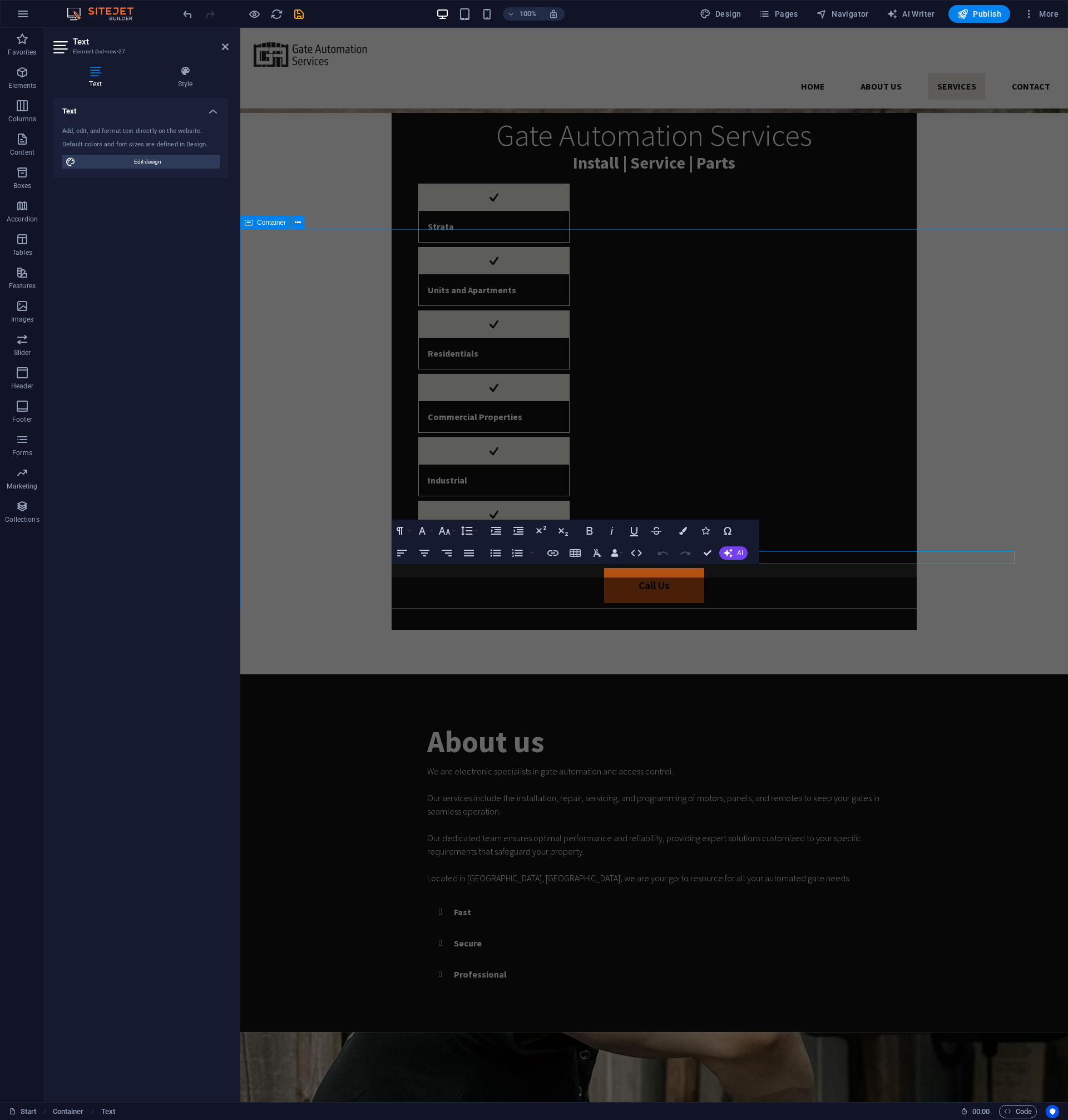
scroll to position [1096, 0]
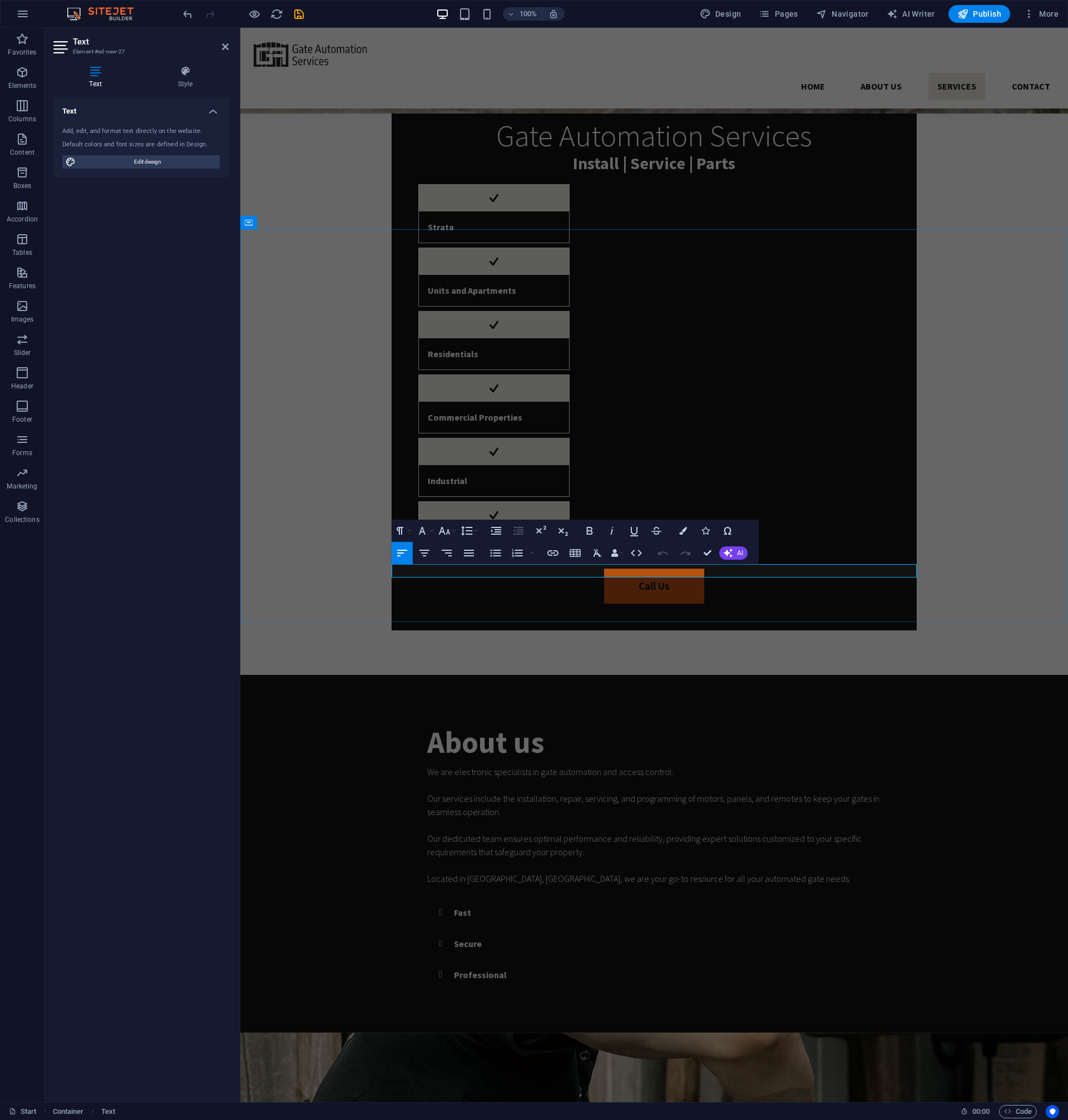
click at [729, 555] on icon "button" at bounding box center [728, 553] width 9 height 9
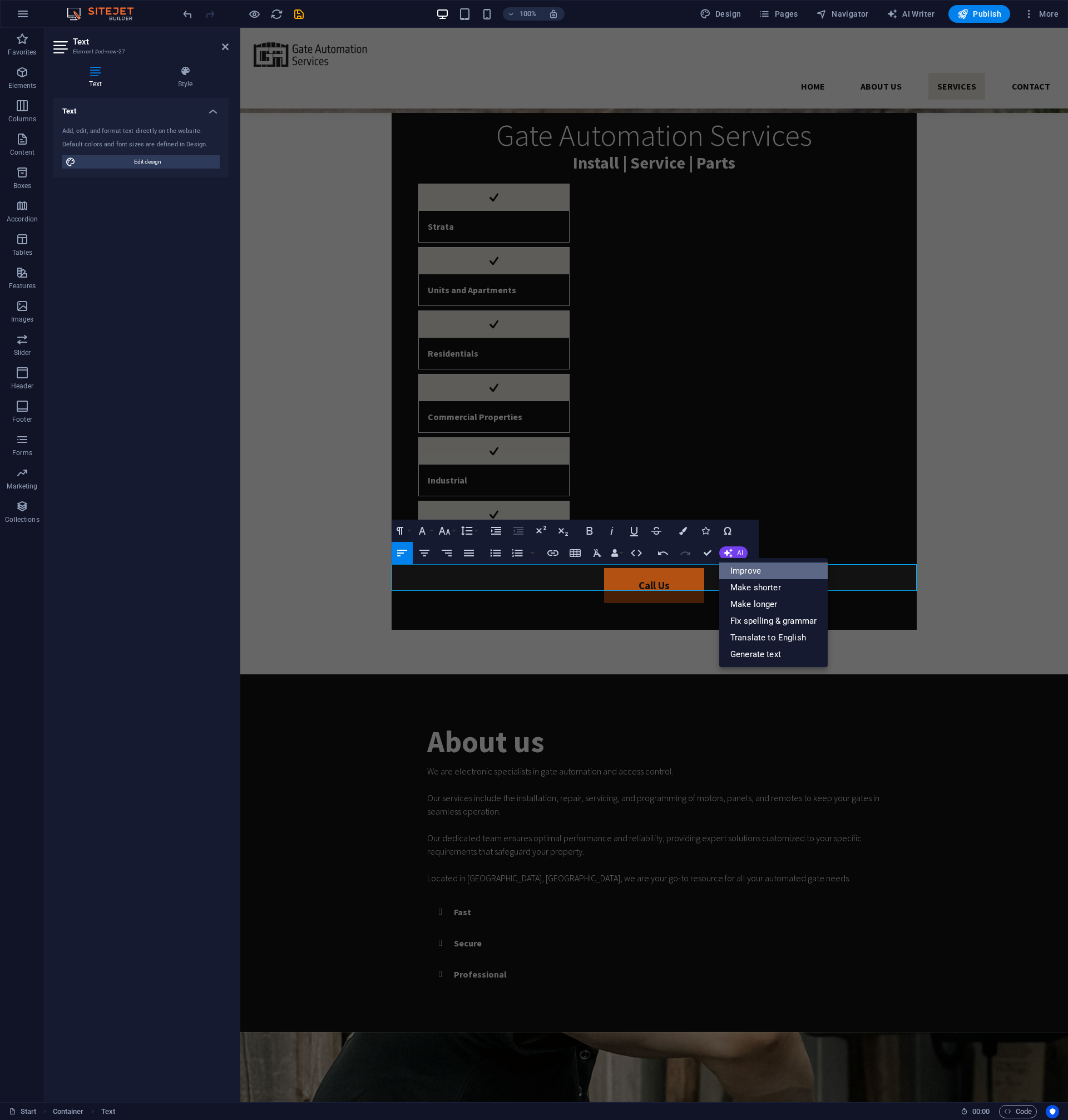
click at [757, 572] on link "Improve" at bounding box center [773, 571] width 108 height 17
click at [726, 557] on icon "button" at bounding box center [728, 553] width 9 height 9
drag, startPoint x: 758, startPoint y: 604, endPoint x: 480, endPoint y: 584, distance: 278.7
click at [758, 604] on link "Make longer" at bounding box center [773, 604] width 108 height 17
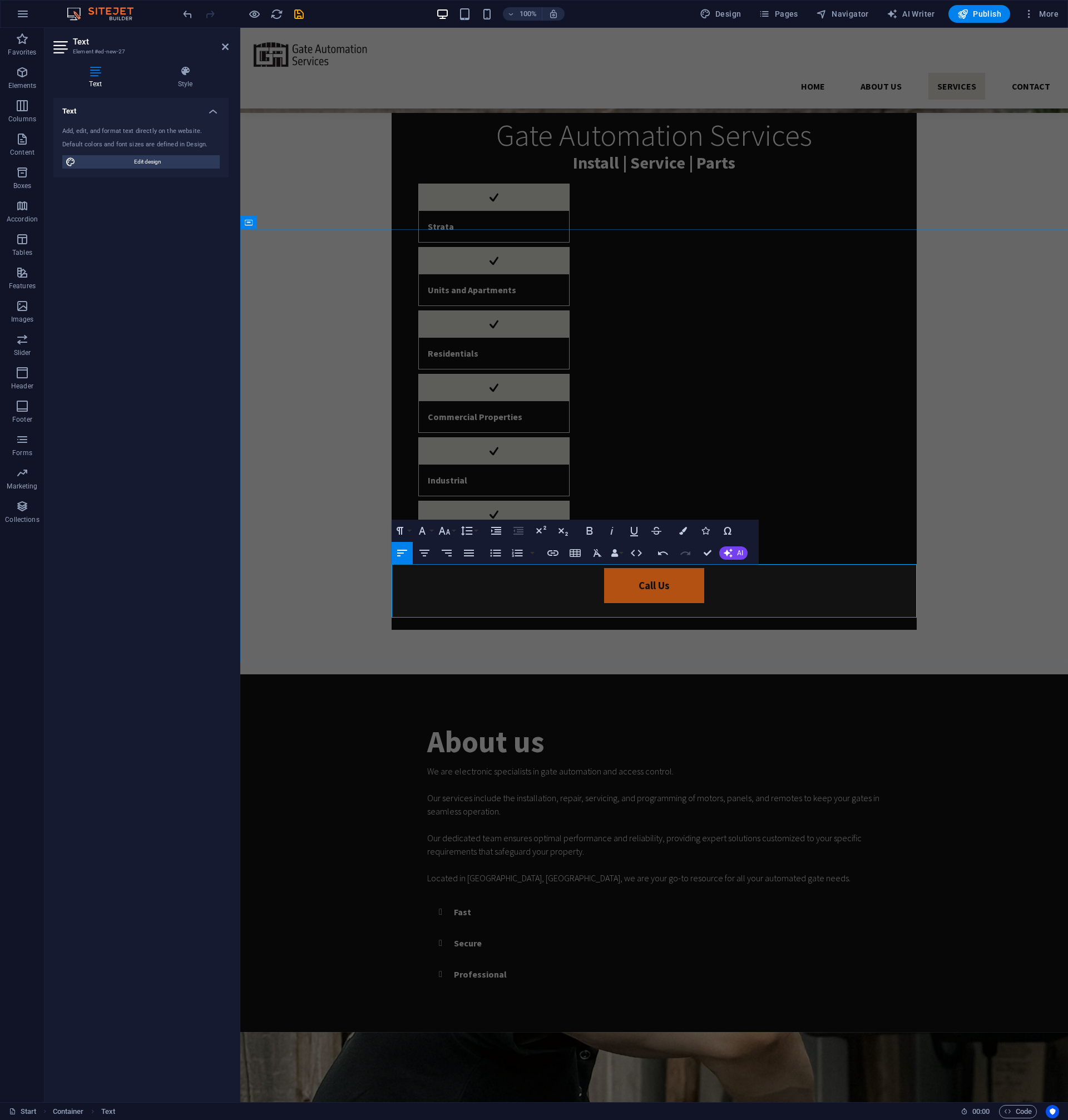
scroll to position [1096, 0]
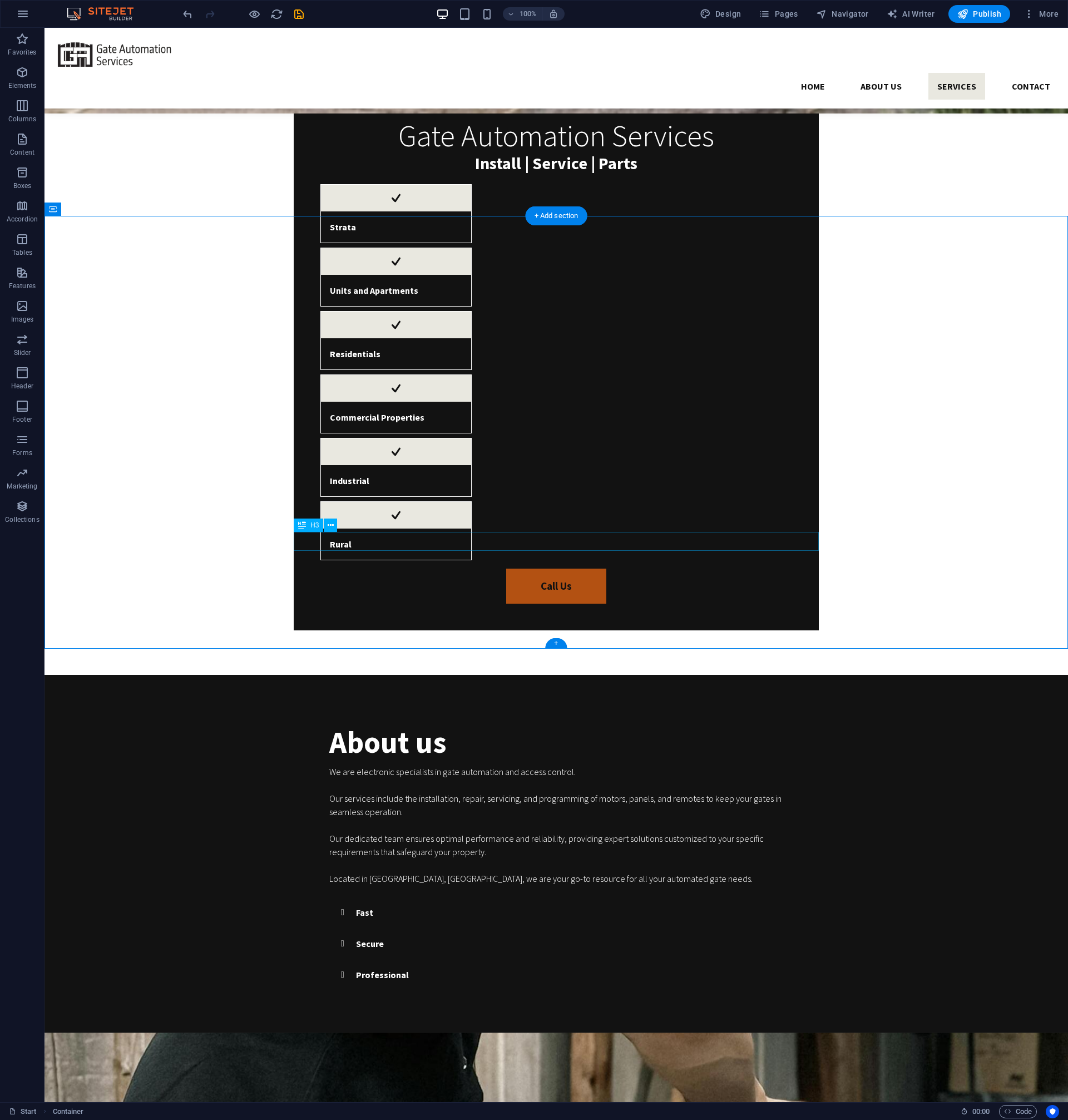
scroll to position [1097, 0]
click at [330, 526] on icon at bounding box center [331, 525] width 6 height 11
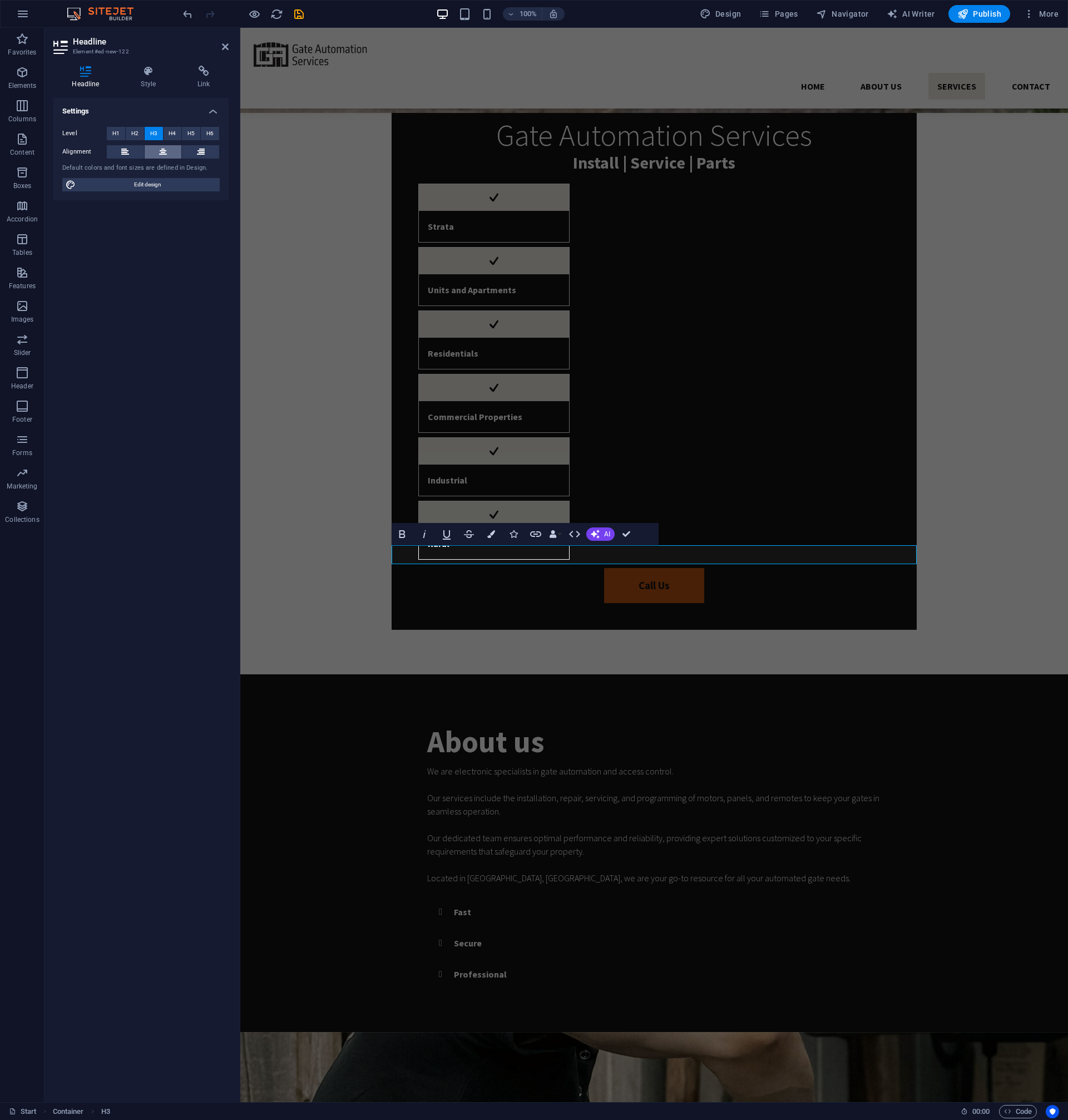
drag, startPoint x: 162, startPoint y: 152, endPoint x: 23, endPoint y: 189, distance: 143.8
click at [162, 152] on icon at bounding box center [163, 152] width 8 height 13
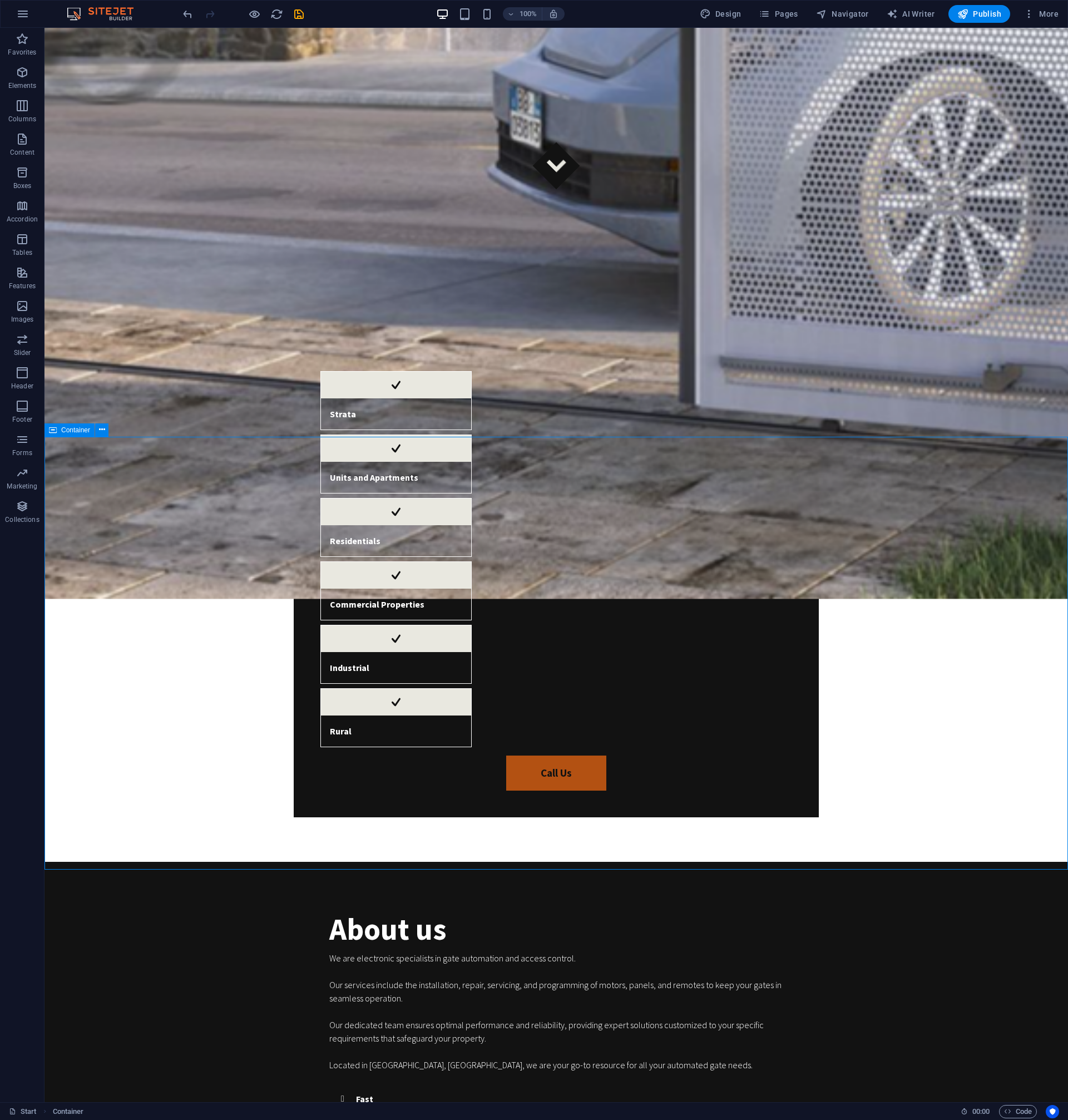
scroll to position [962, 0]
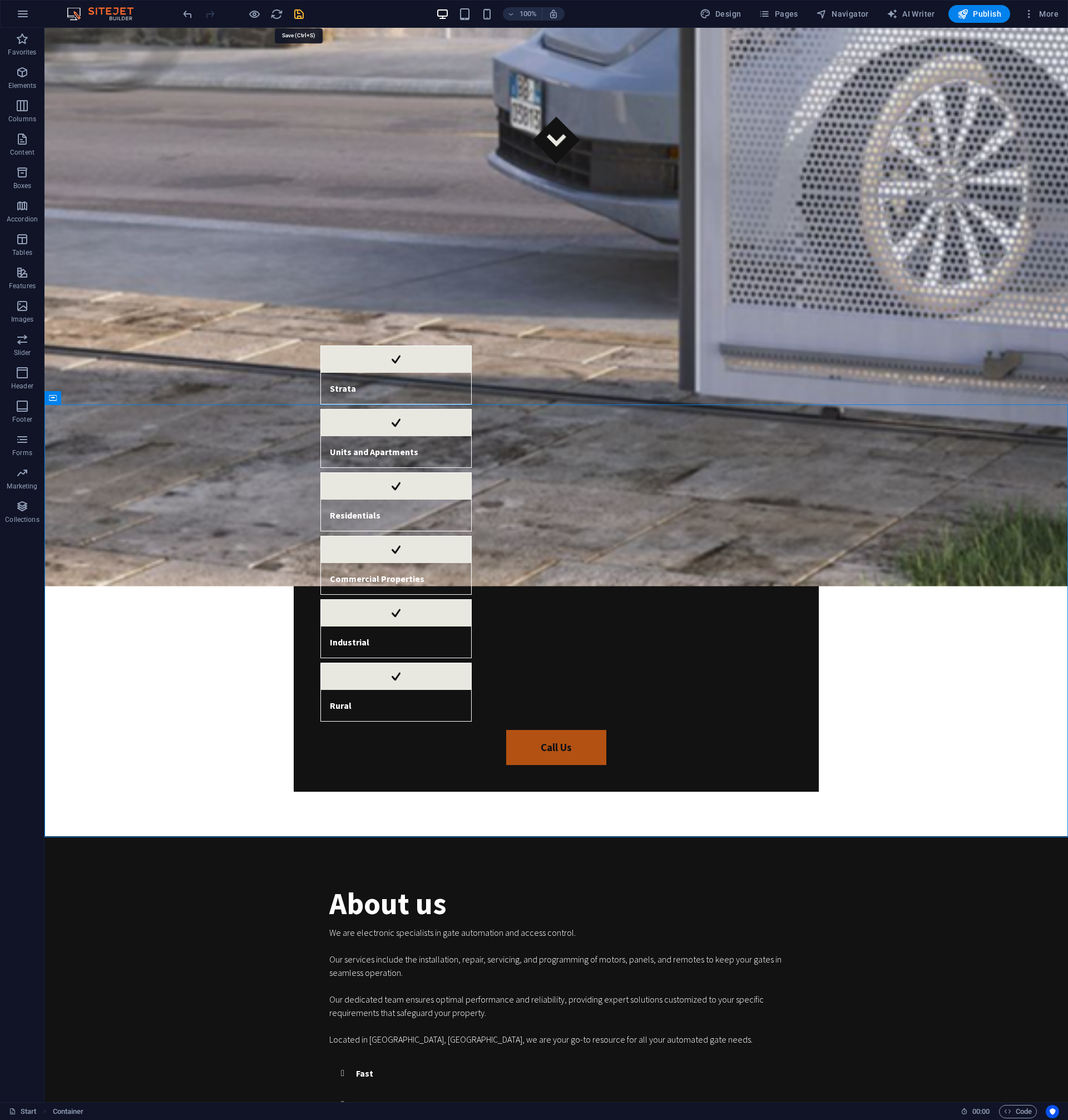
click at [299, 13] on icon "save" at bounding box center [298, 14] width 13 height 13
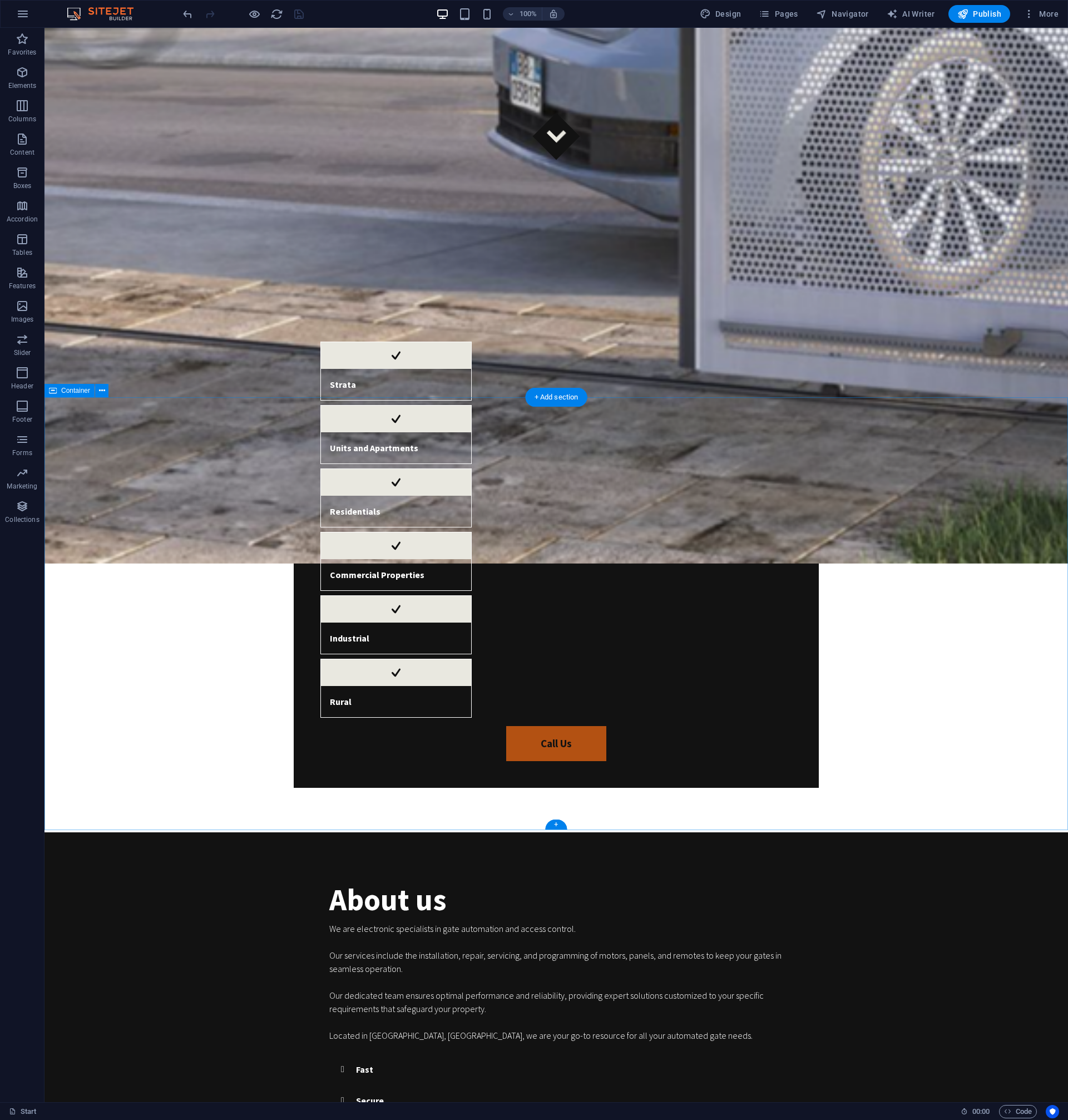
scroll to position [970, 0]
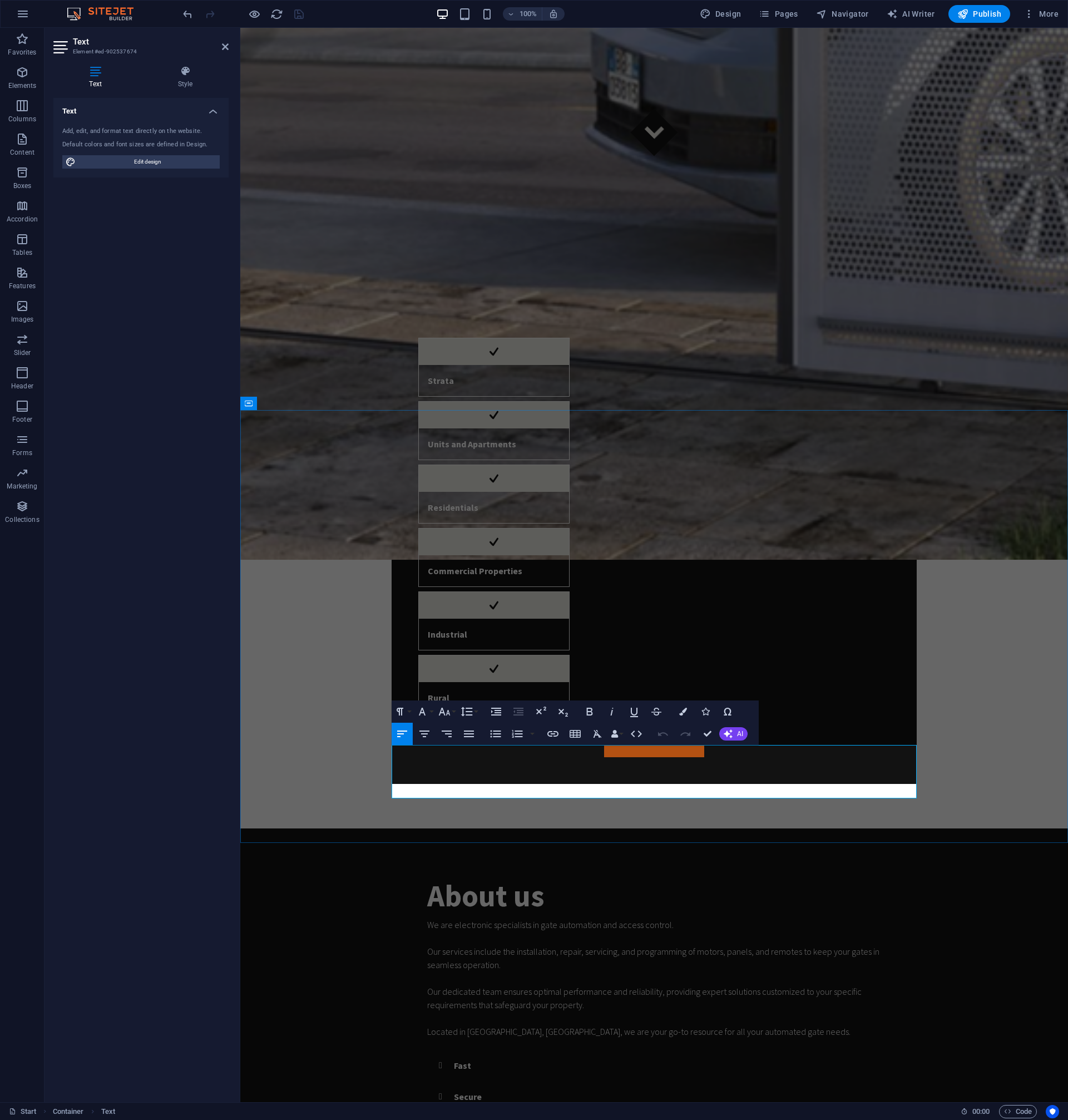
scroll to position [969, 0]
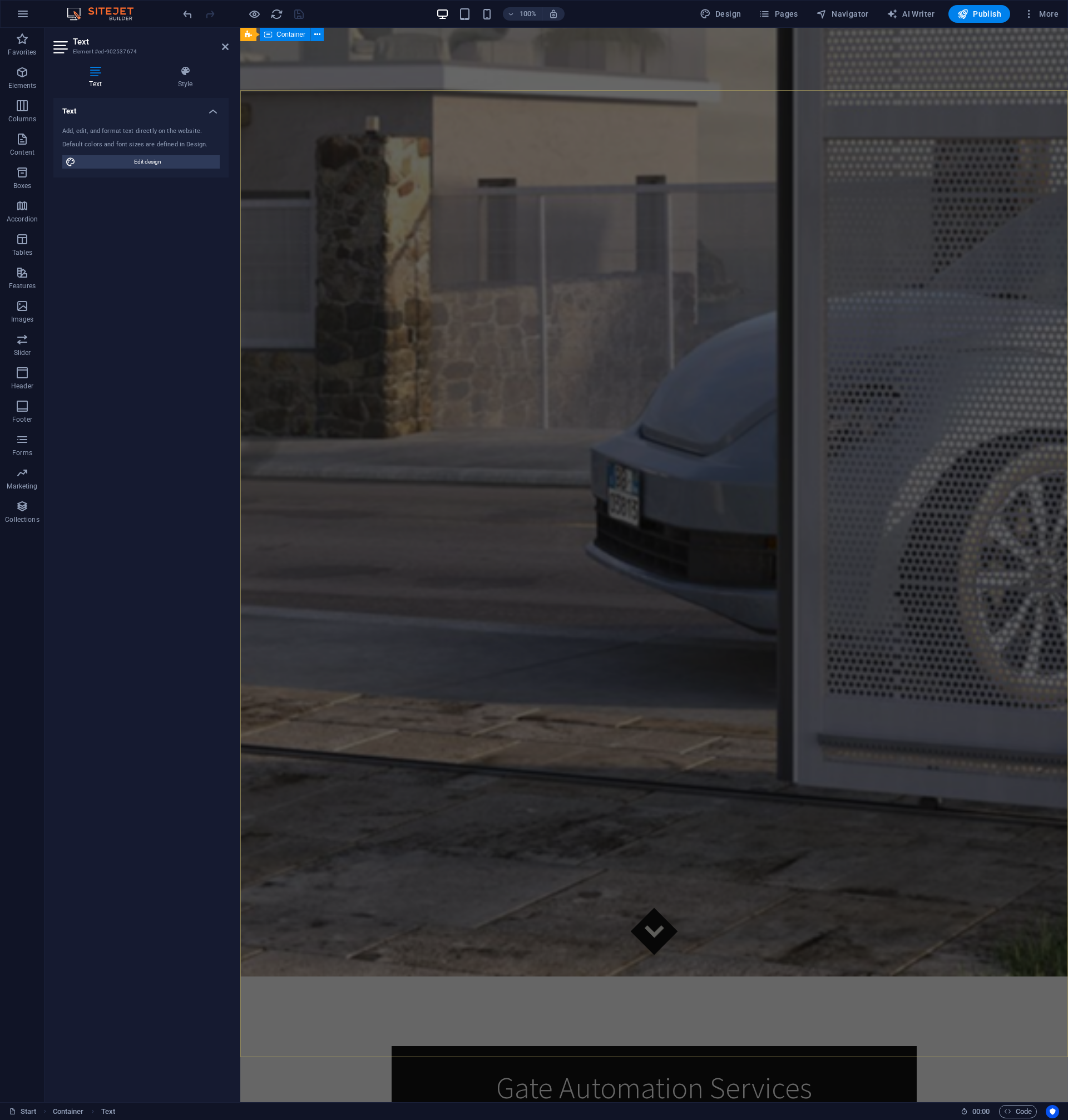
scroll to position [0, 0]
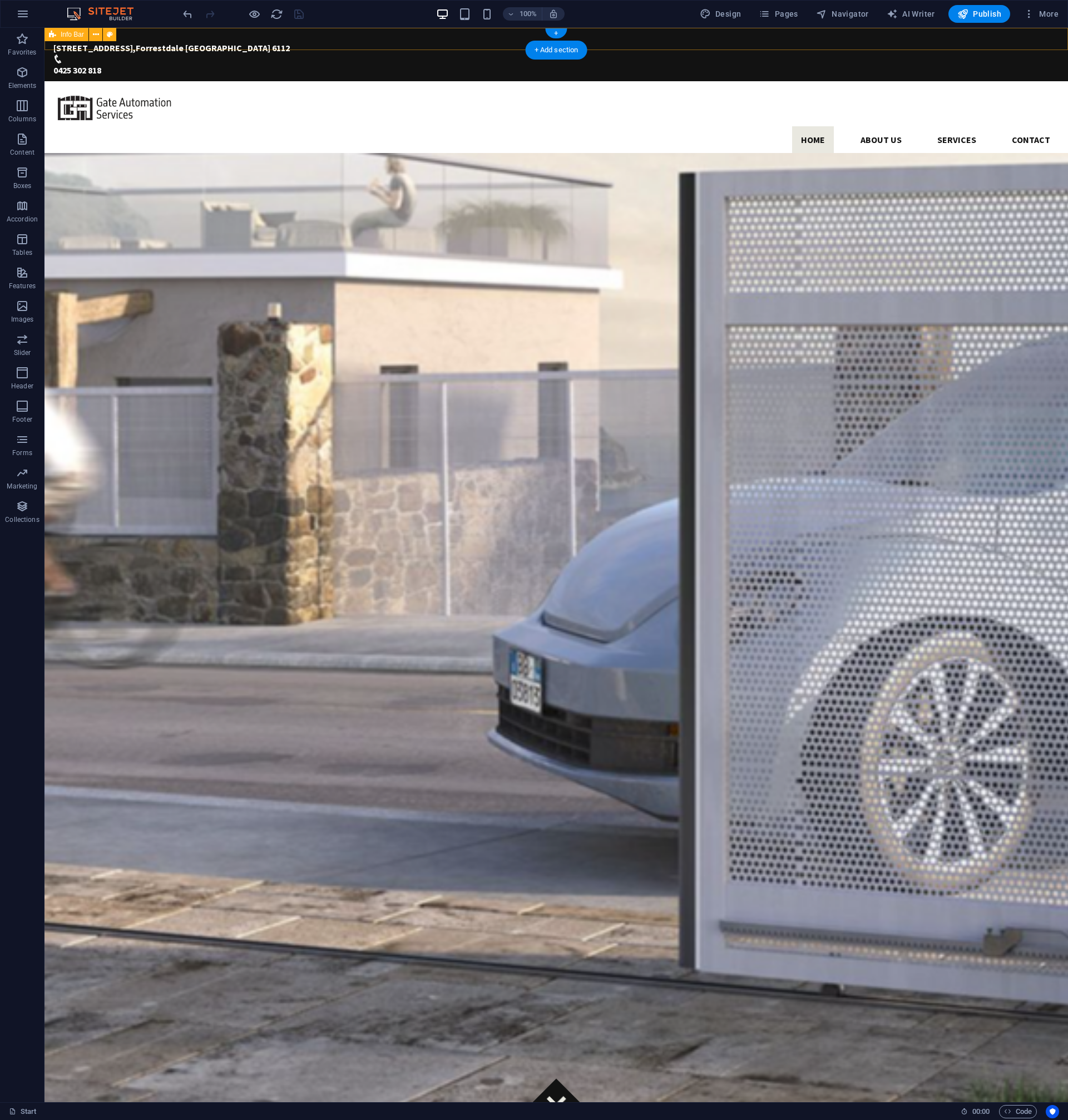
click at [746, 40] on div "[STREET_ADDRESS] 0425 302 818" at bounding box center [556, 54] width 1023 height 53
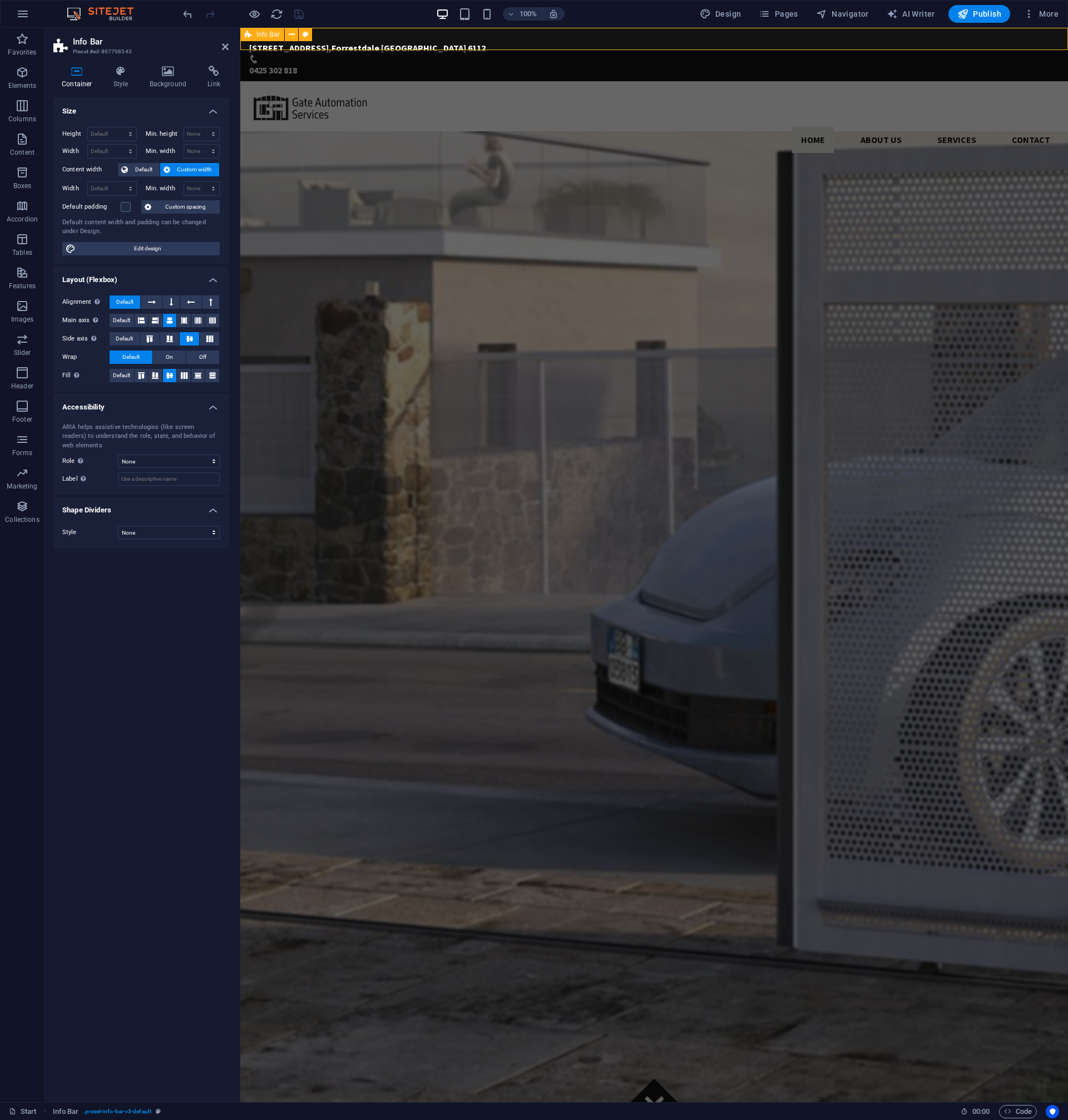
click at [903, 40] on div "[STREET_ADDRESS] 0425 302 818" at bounding box center [653, 54] width 827 height 53
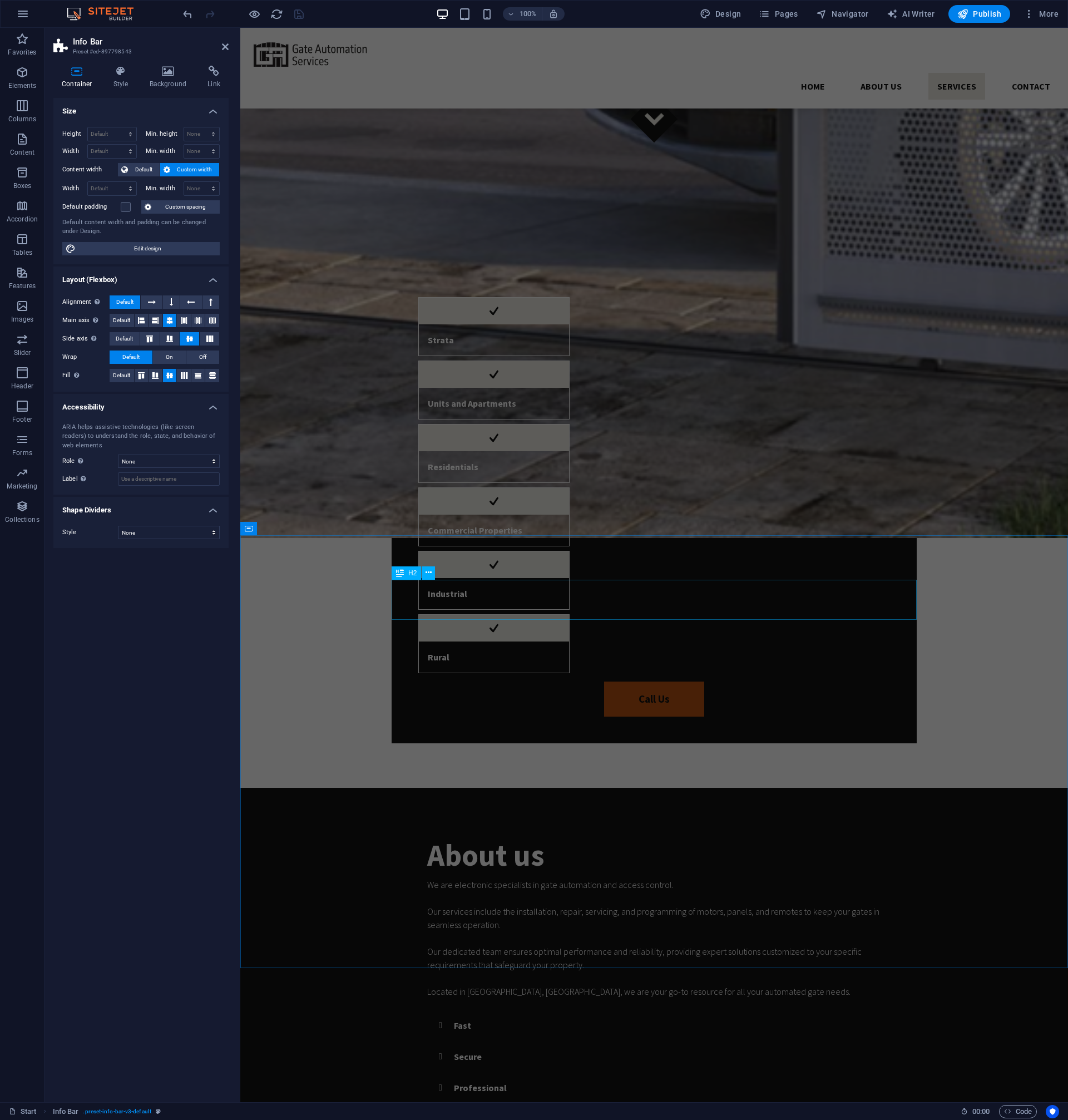
scroll to position [1161, 0]
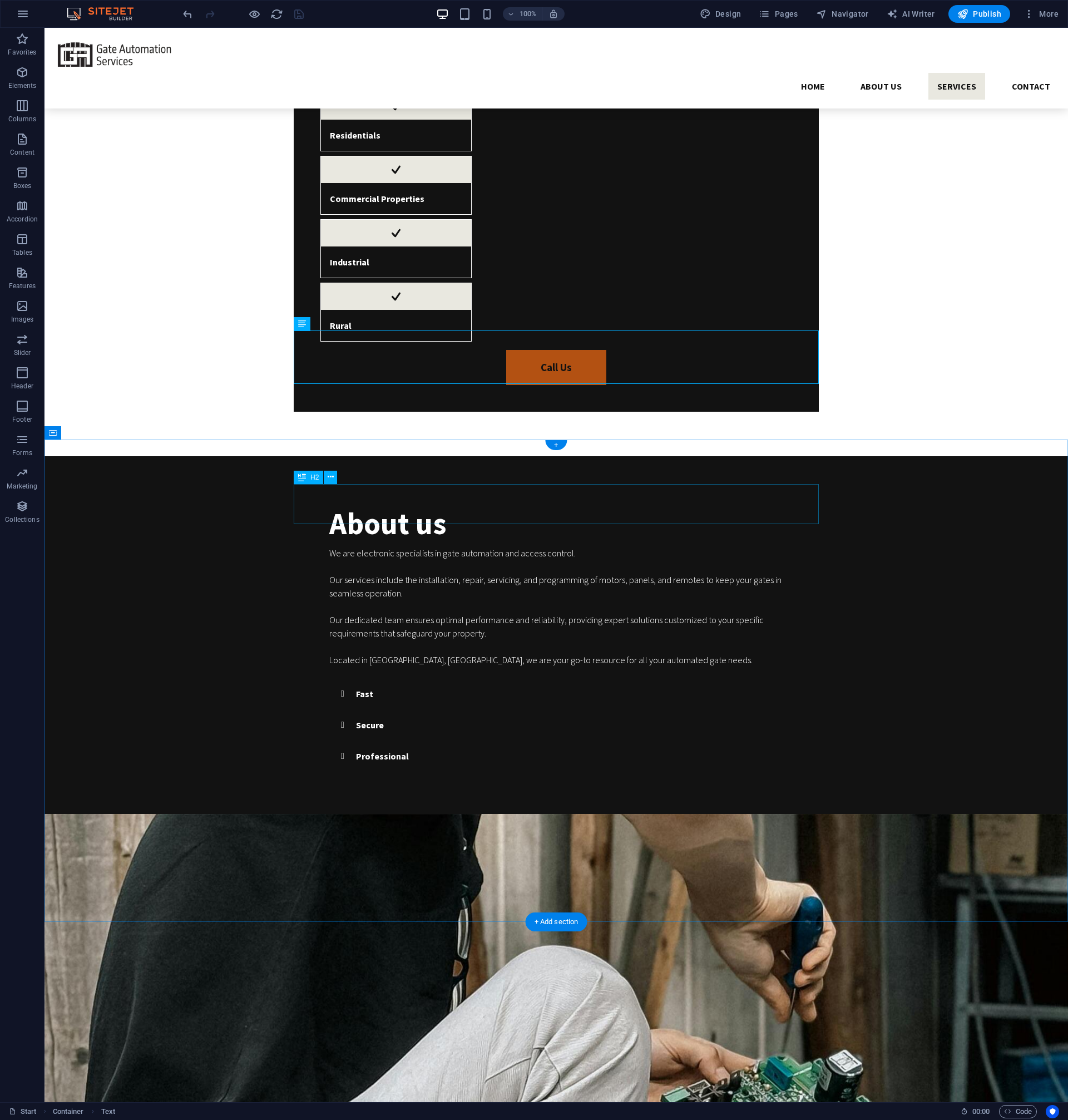
scroll to position [1402, 0]
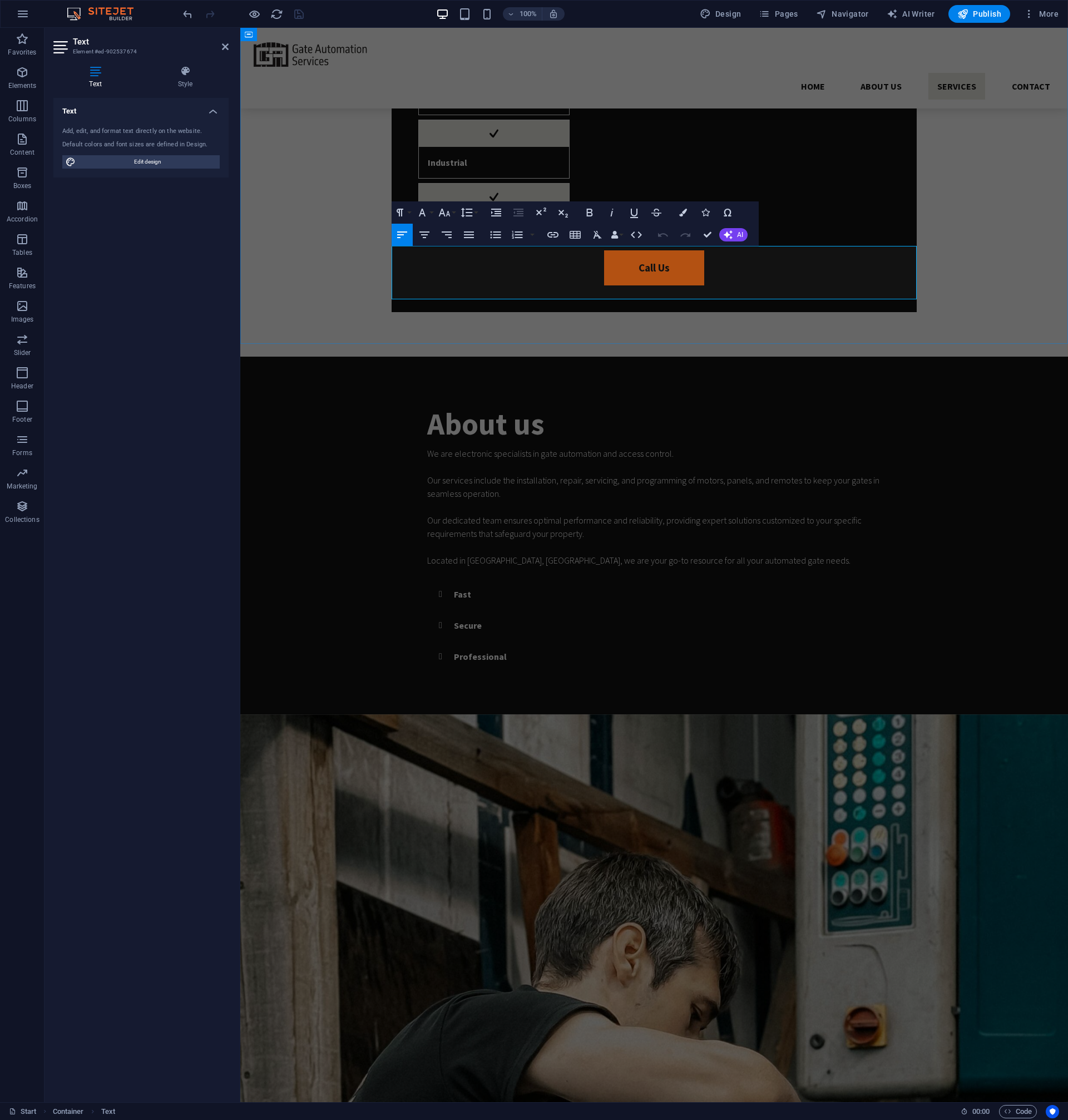
scroll to position [1415, 0]
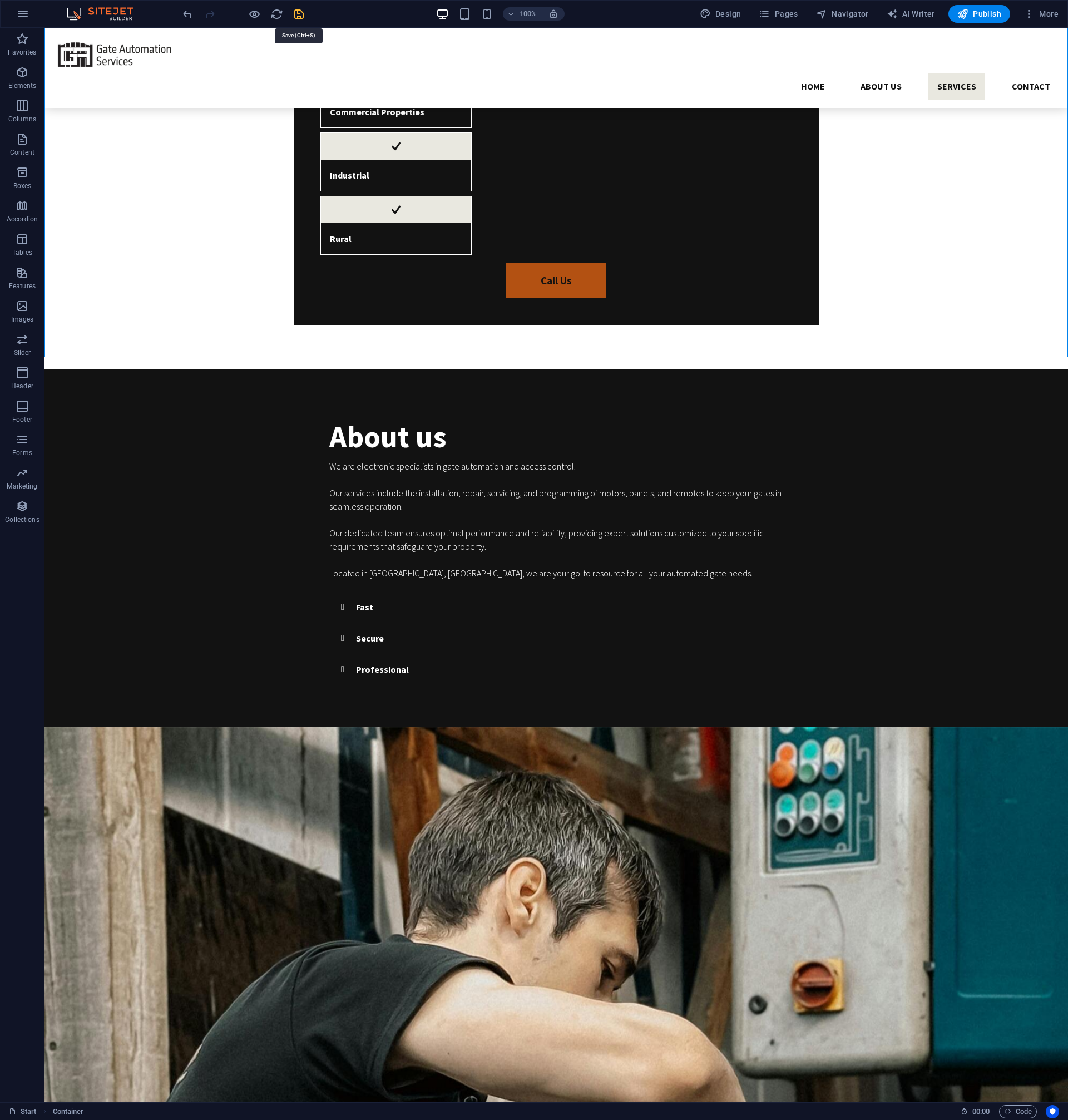
click at [301, 19] on icon "save" at bounding box center [298, 14] width 13 height 13
click at [978, 19] on span "Publish" at bounding box center [979, 14] width 44 height 11
